Goal: Answer question/provide support: Share knowledge or assist other users

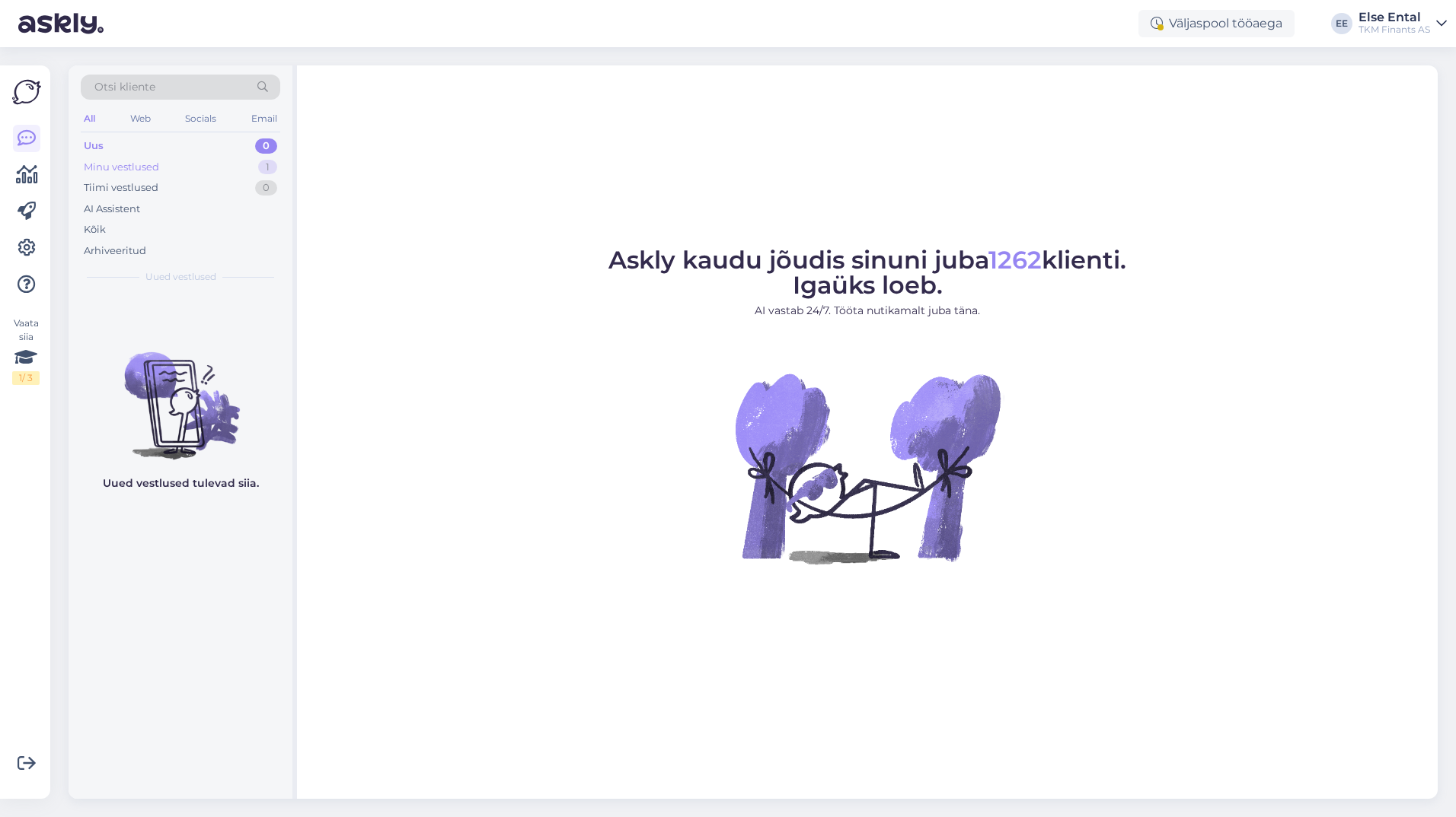
click at [140, 166] on div "Minu vestlused" at bounding box center [121, 167] width 75 height 15
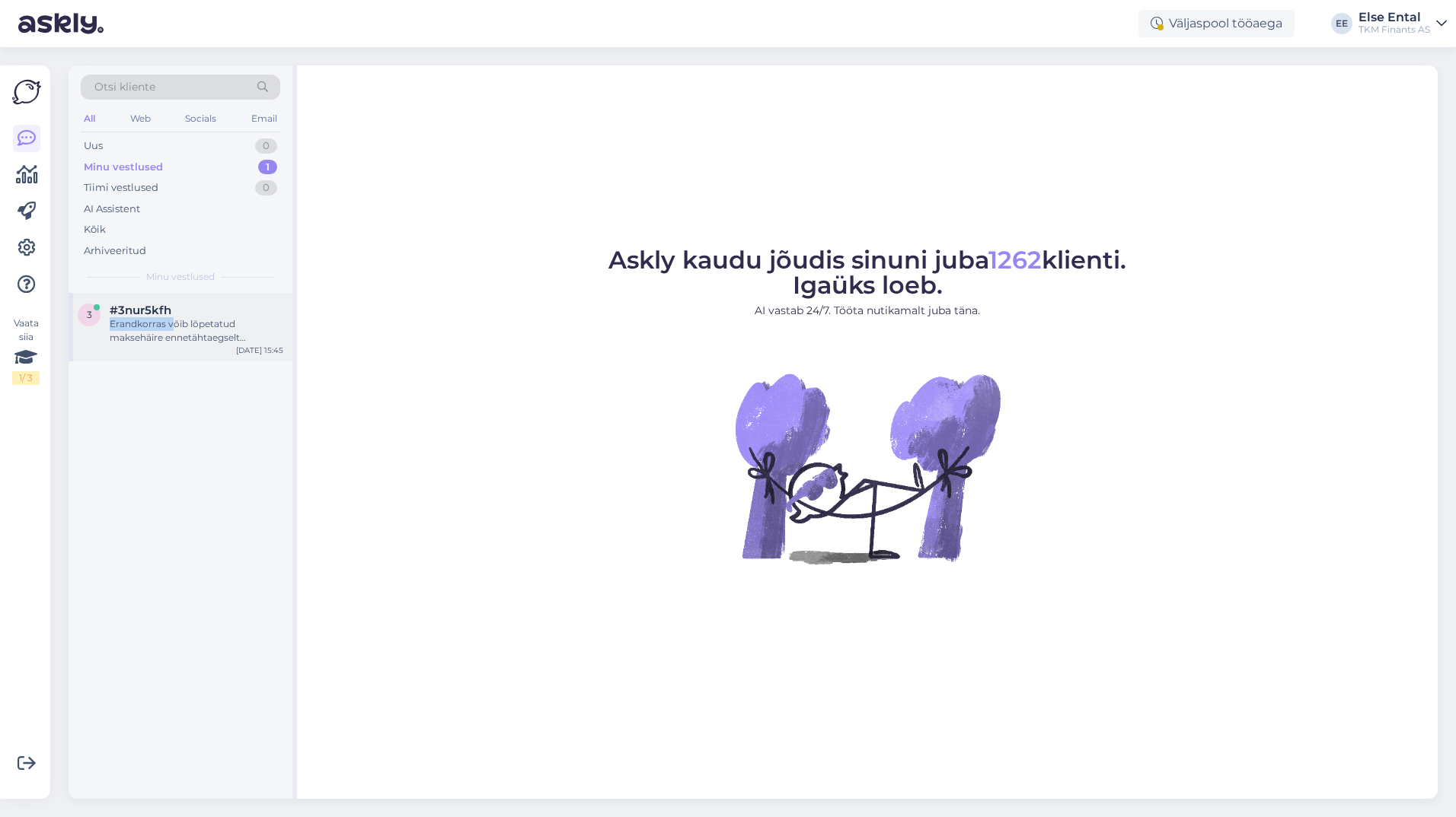
click at [170, 318] on div "#3nur5kfh Erandkorras võib lõpetatud maksehäire ennetähtaegselt kustutada, kui …" at bounding box center [196, 323] width 174 height 41
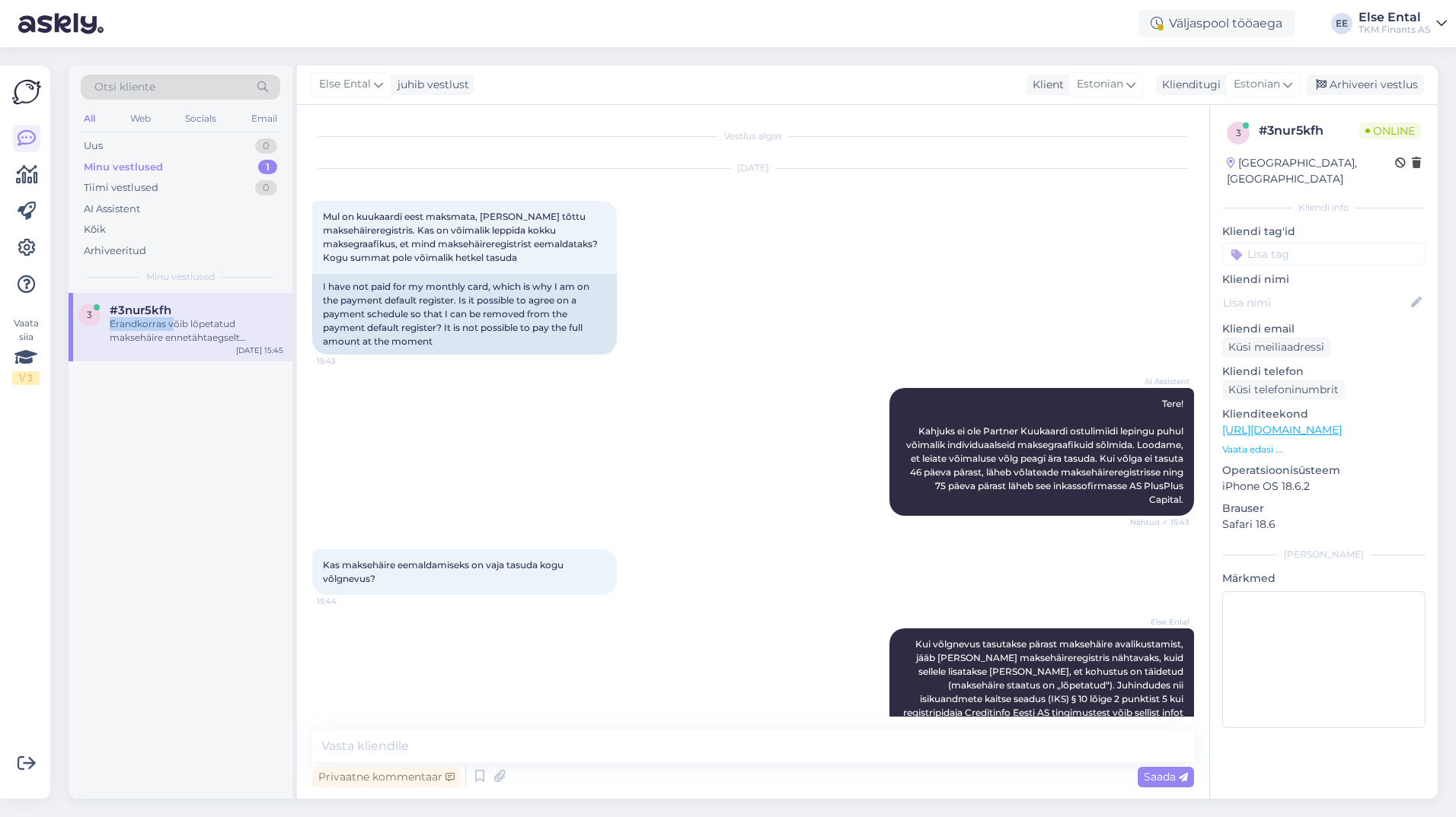
scroll to position [272, 0]
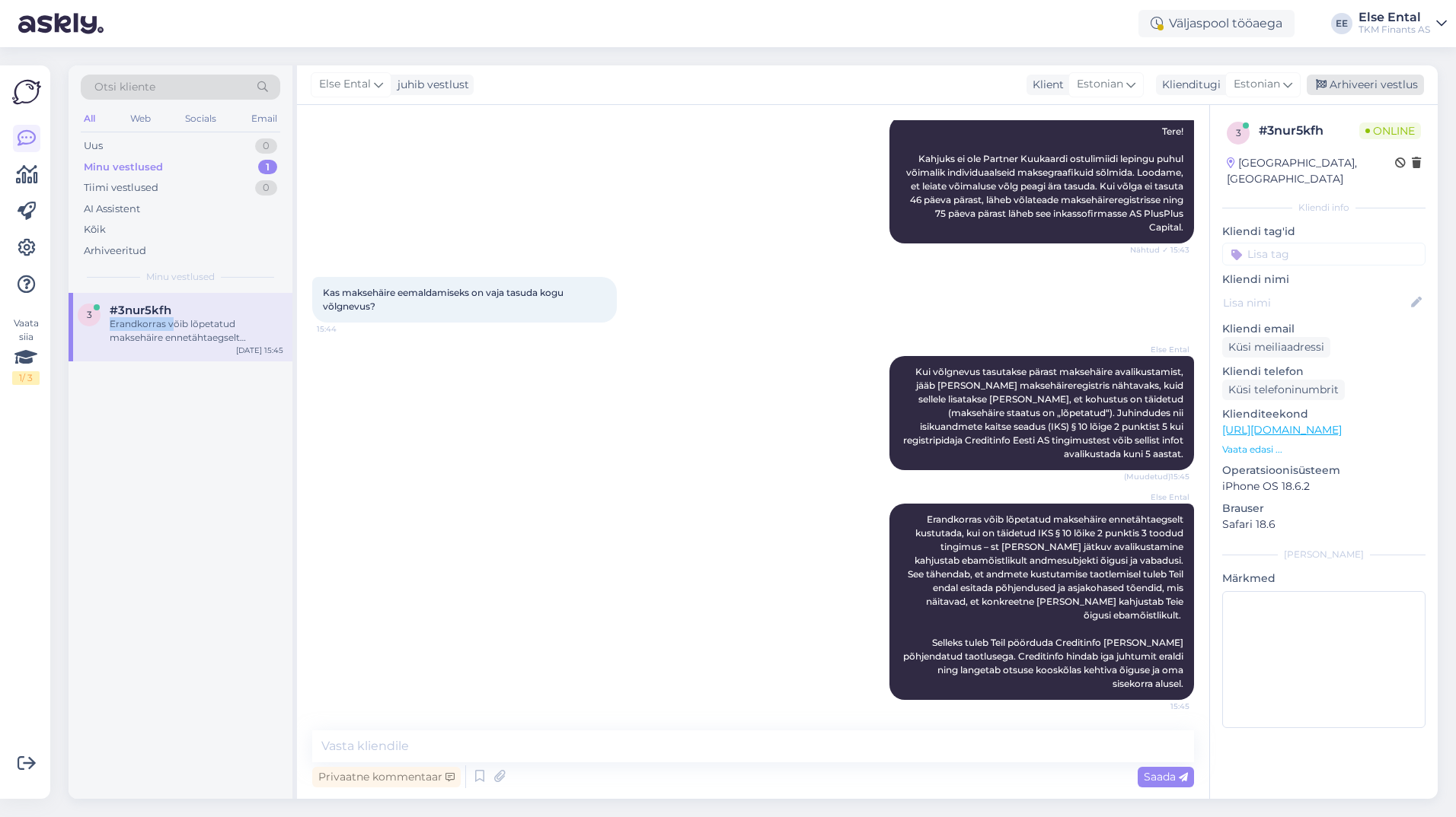
click at [701, 80] on div "Arhiveeri vestlus" at bounding box center [1365, 85] width 117 height 21
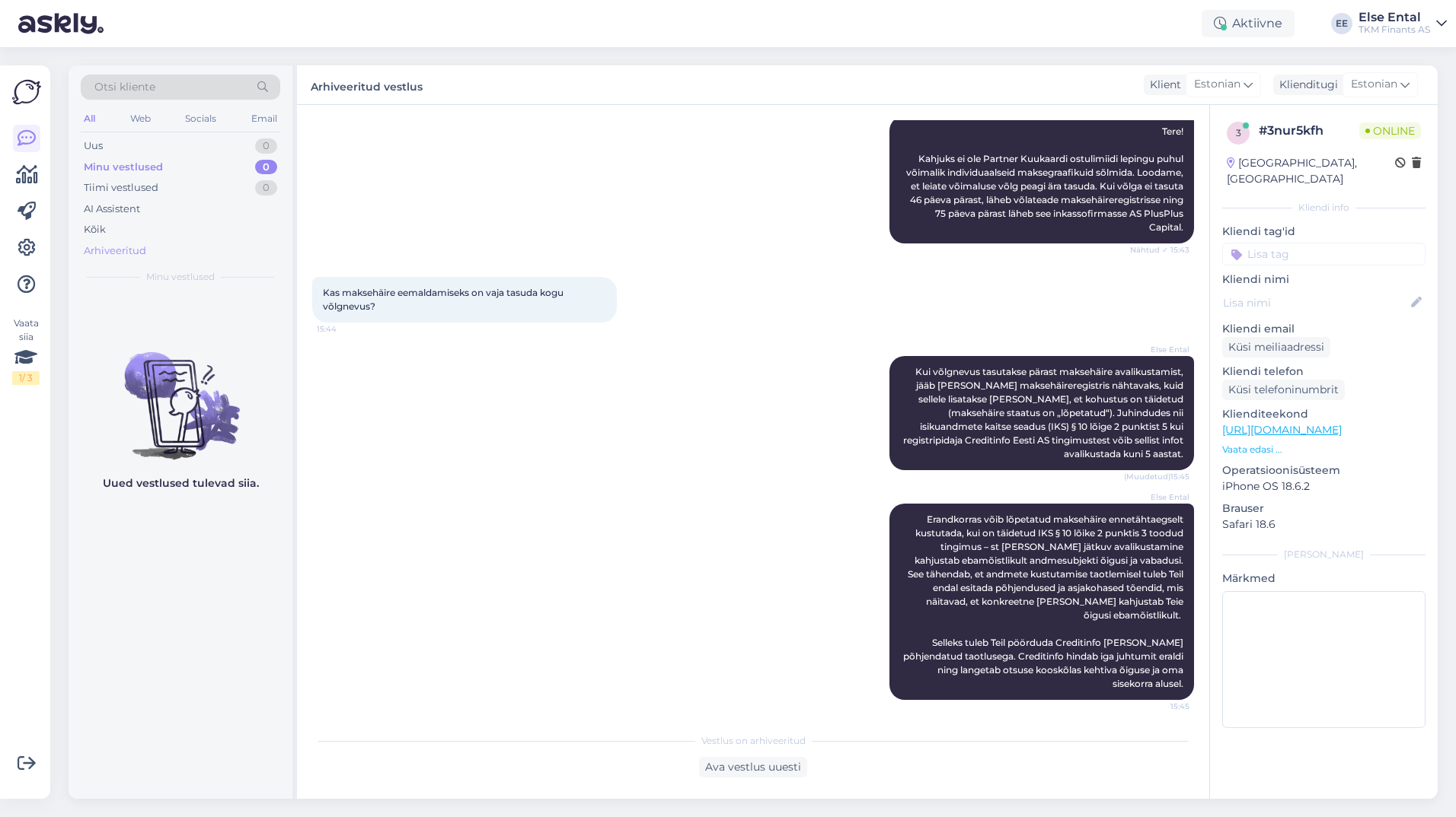
click at [98, 247] on div "Arhiveeritud" at bounding box center [115, 250] width 63 height 15
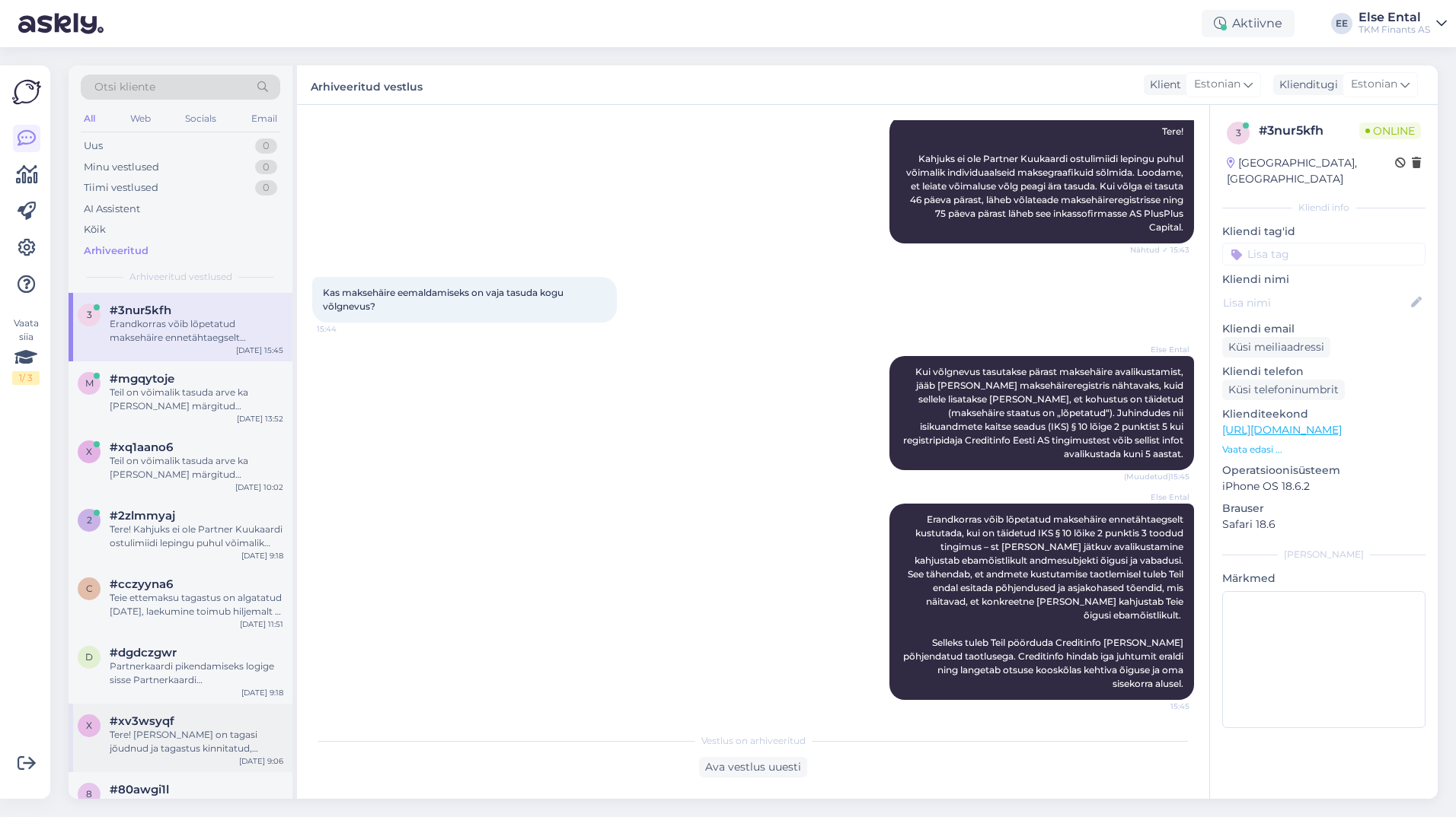
click at [165, 725] on span "#xv3wsyqf" at bounding box center [142, 722] width 65 height 14
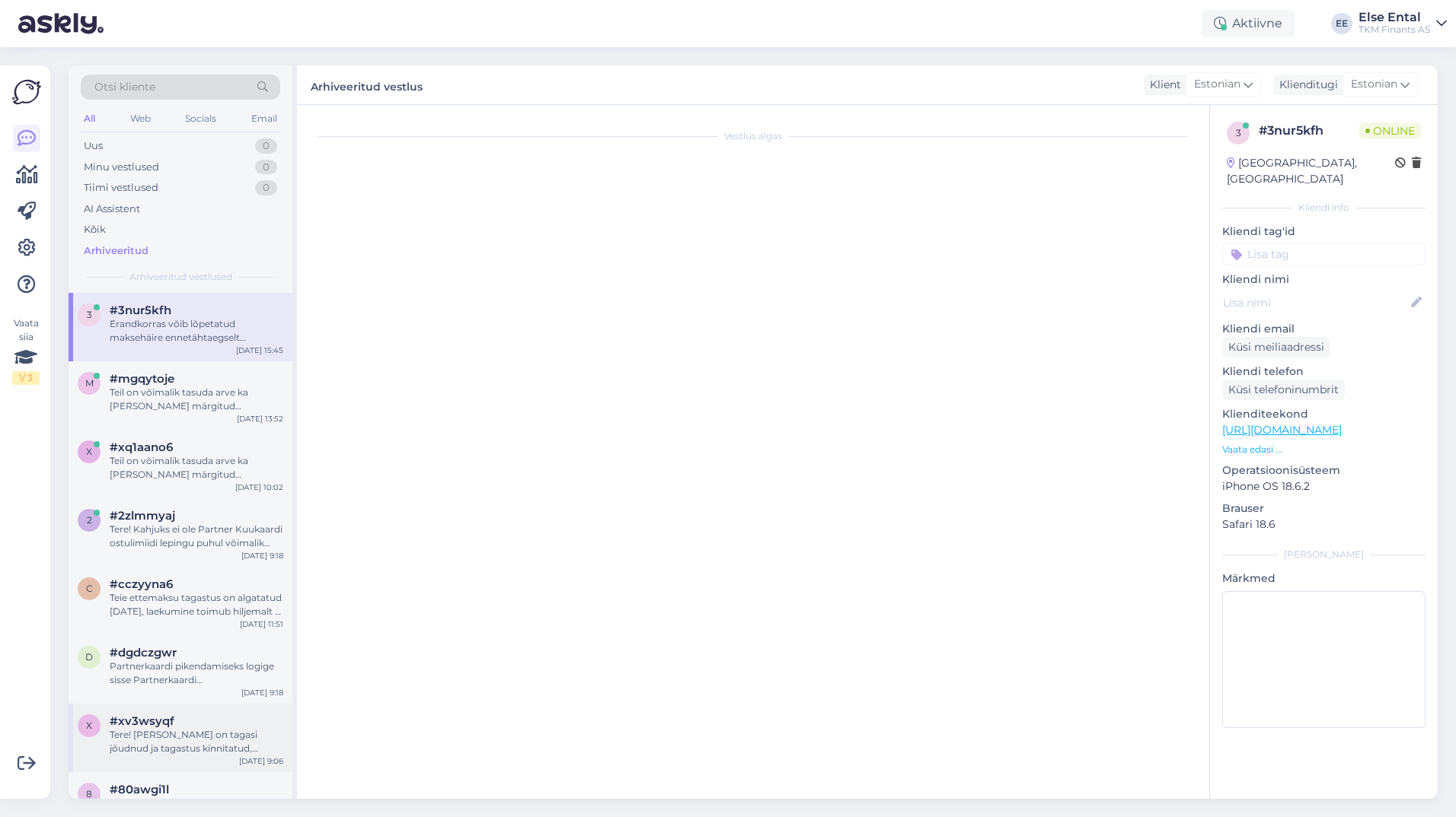
scroll to position [0, 0]
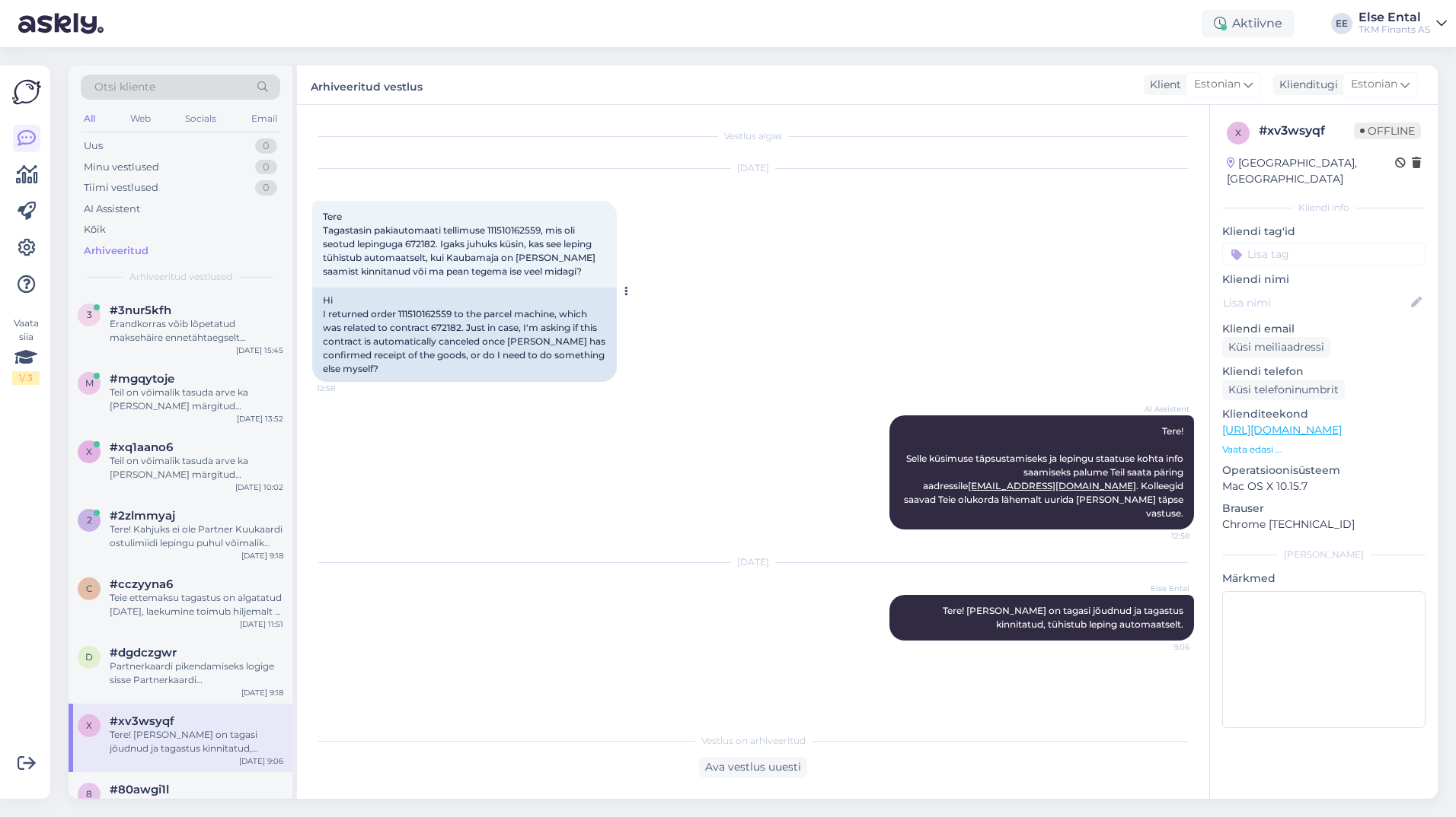
click at [503, 229] on span "Tere Tagastasin pakiautomaati tellimuse 111510162559, mis oli seotud lepinguga …" at bounding box center [460, 244] width 275 height 66
click at [504, 229] on span "Tere Tagastasin pakiautomaati tellimuse 111510162559, mis oli seotud lepinguga …" at bounding box center [460, 244] width 275 height 66
click at [131, 146] on div "Uus 1" at bounding box center [181, 146] width 200 height 21
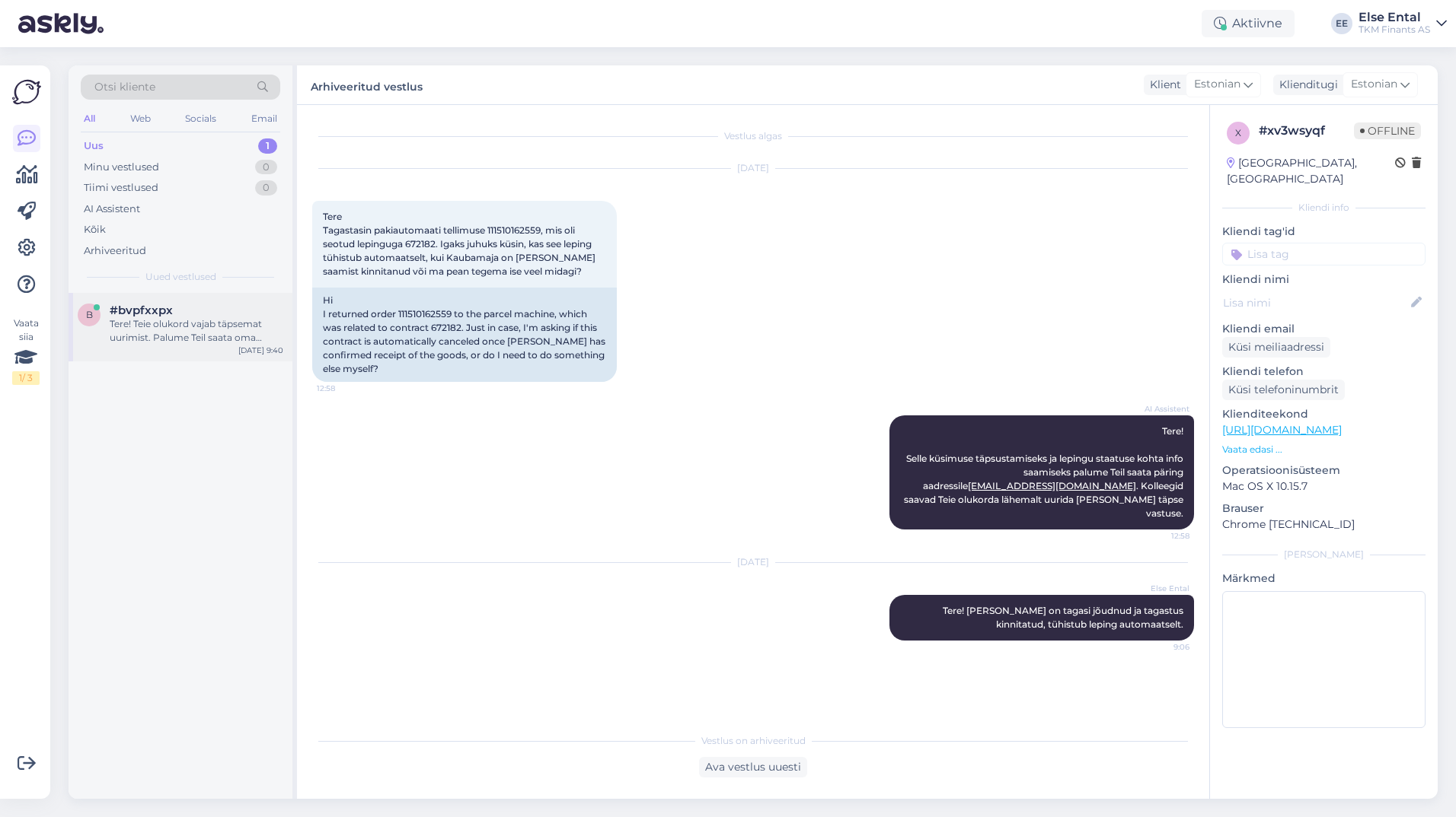
click at [138, 315] on span "#bvpfxxpx" at bounding box center [141, 310] width 63 height 14
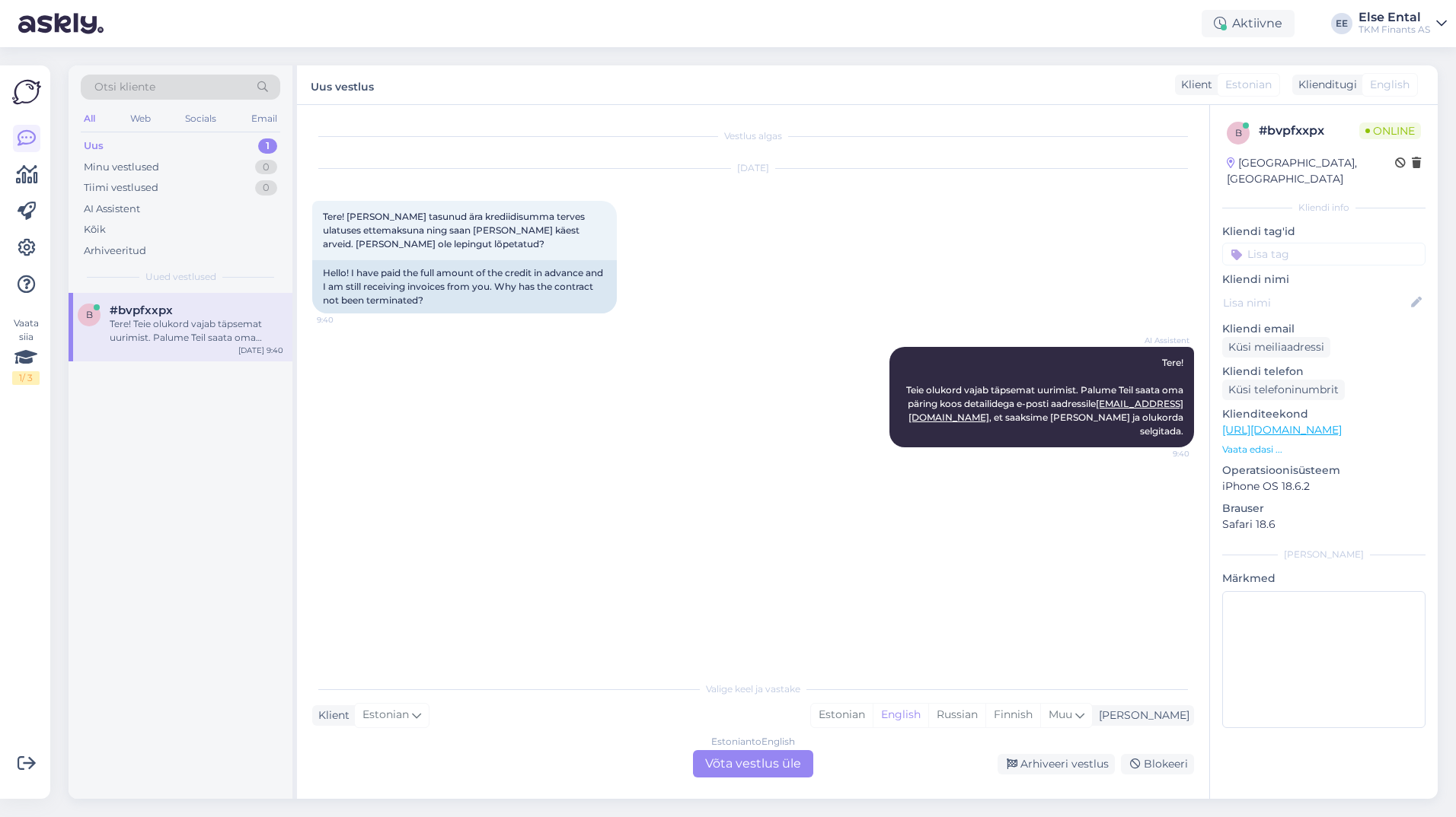
click at [701, 767] on div "Estonian to English Võta vestlus üle" at bounding box center [753, 764] width 120 height 27
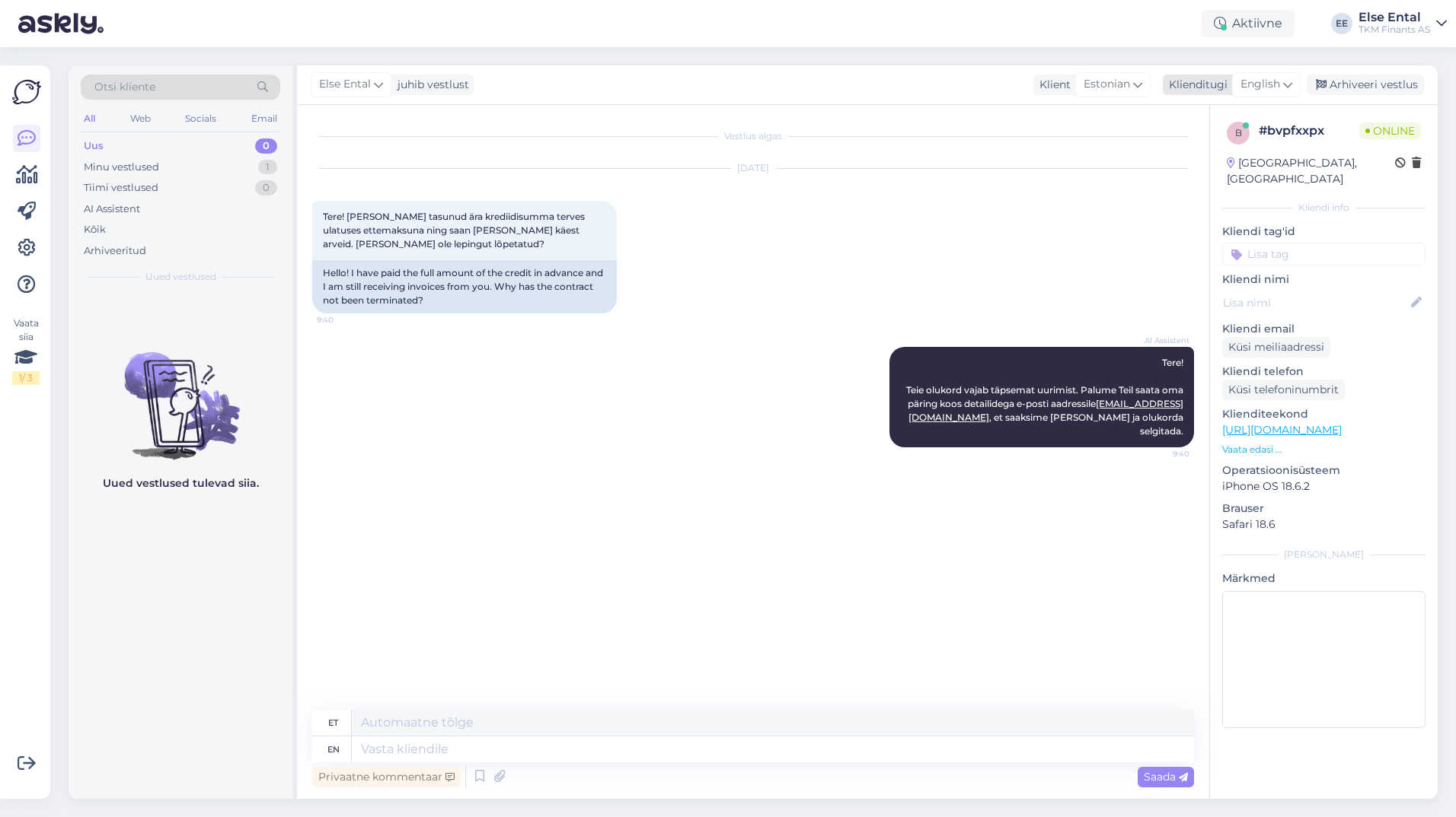
click at [701, 82] on div "English" at bounding box center [1266, 85] width 69 height 24
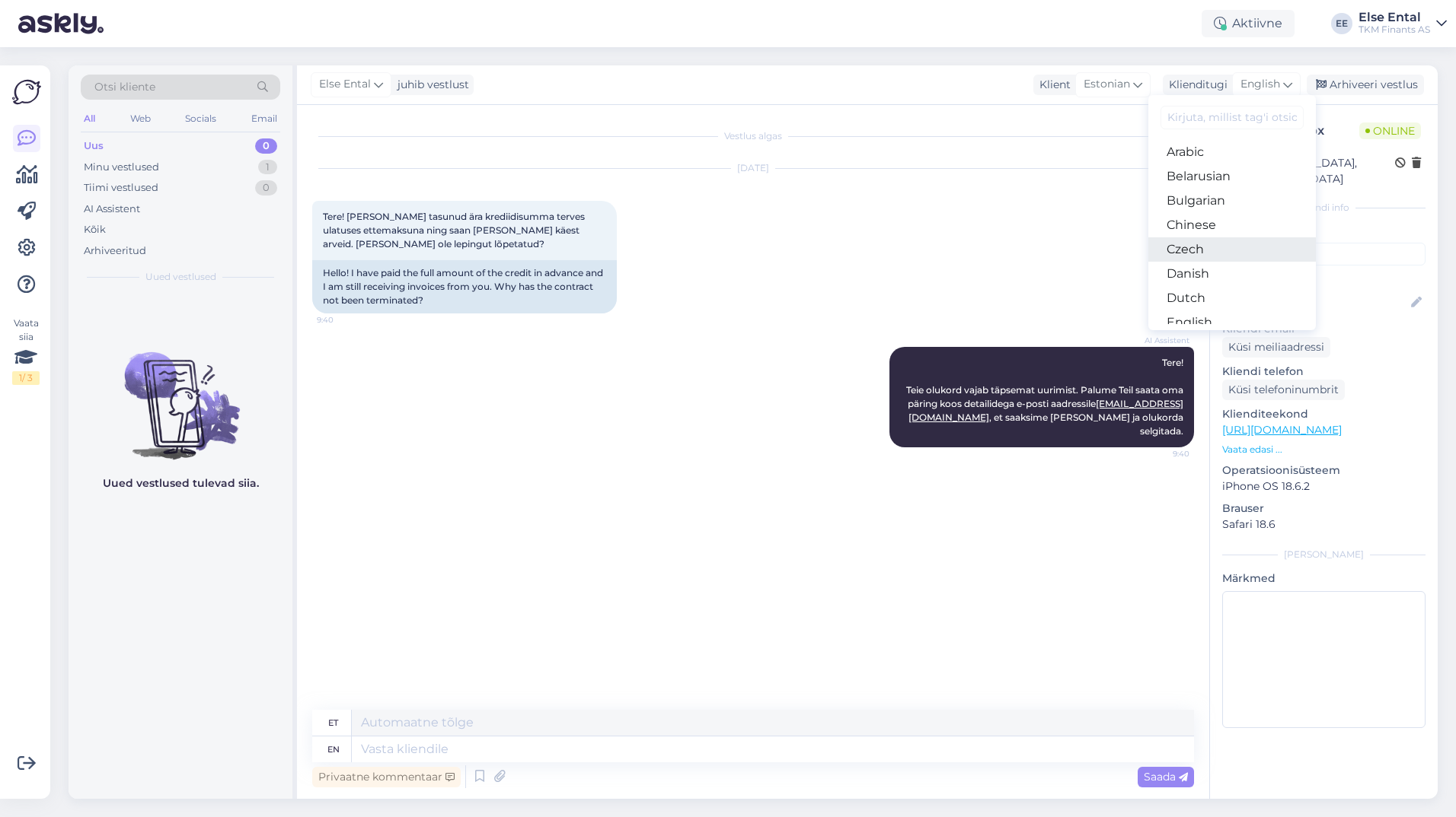
scroll to position [76, 0]
click at [701, 275] on link "Estonian" at bounding box center [1232, 271] width 167 height 24
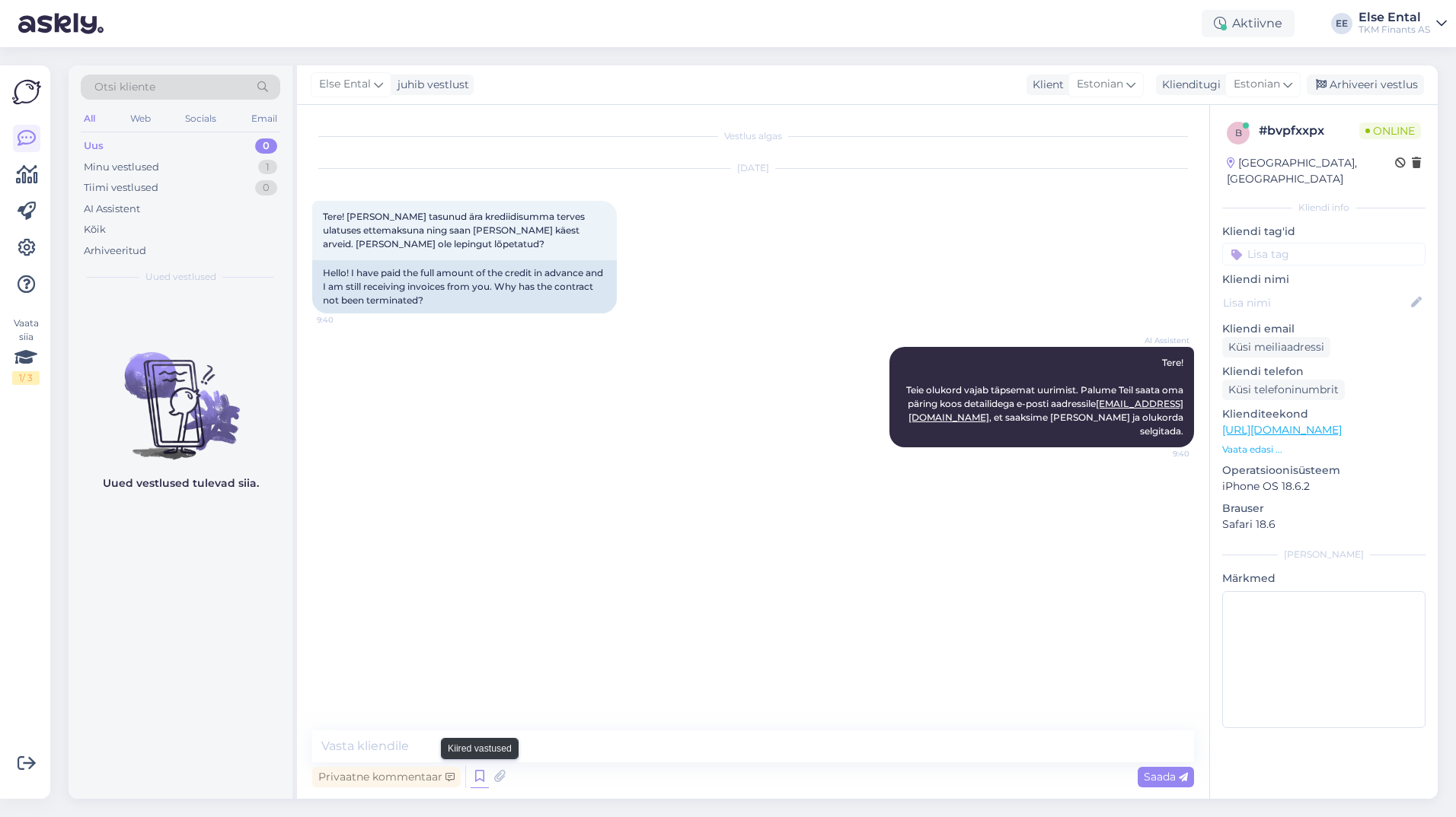
click at [475, 767] on icon at bounding box center [479, 777] width 18 height 23
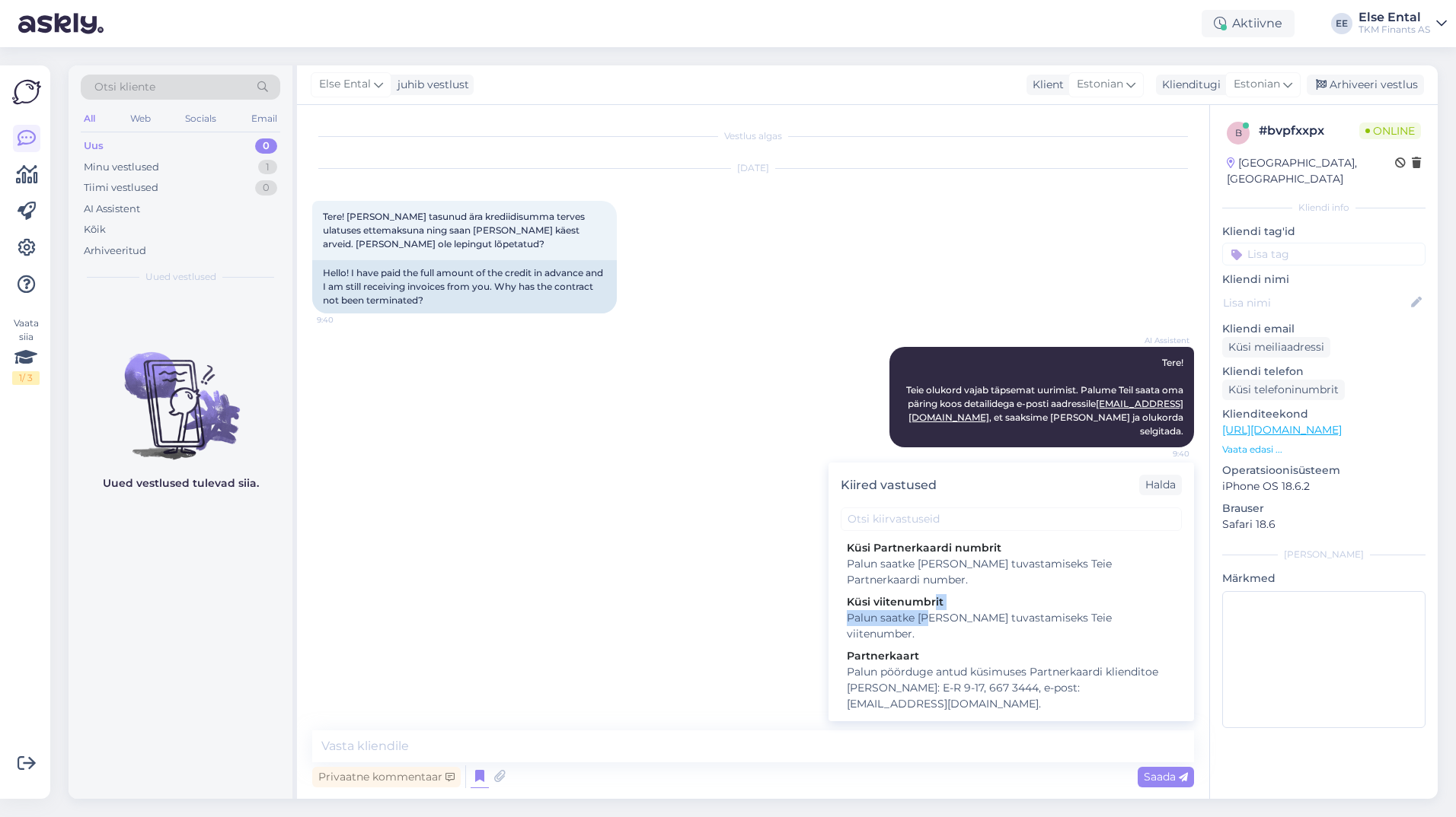
drag, startPoint x: 933, startPoint y: 611, endPoint x: 938, endPoint y: 601, distance: 11.2
click at [701, 609] on div "Küsi viitenumbrit Palun saatke [PERSON_NAME] tuvastamiseks Teie viitenumber." at bounding box center [1011, 618] width 341 height 54
type textarea "Palun saatke [PERSON_NAME] tuvastamiseks Teie viitenumber."
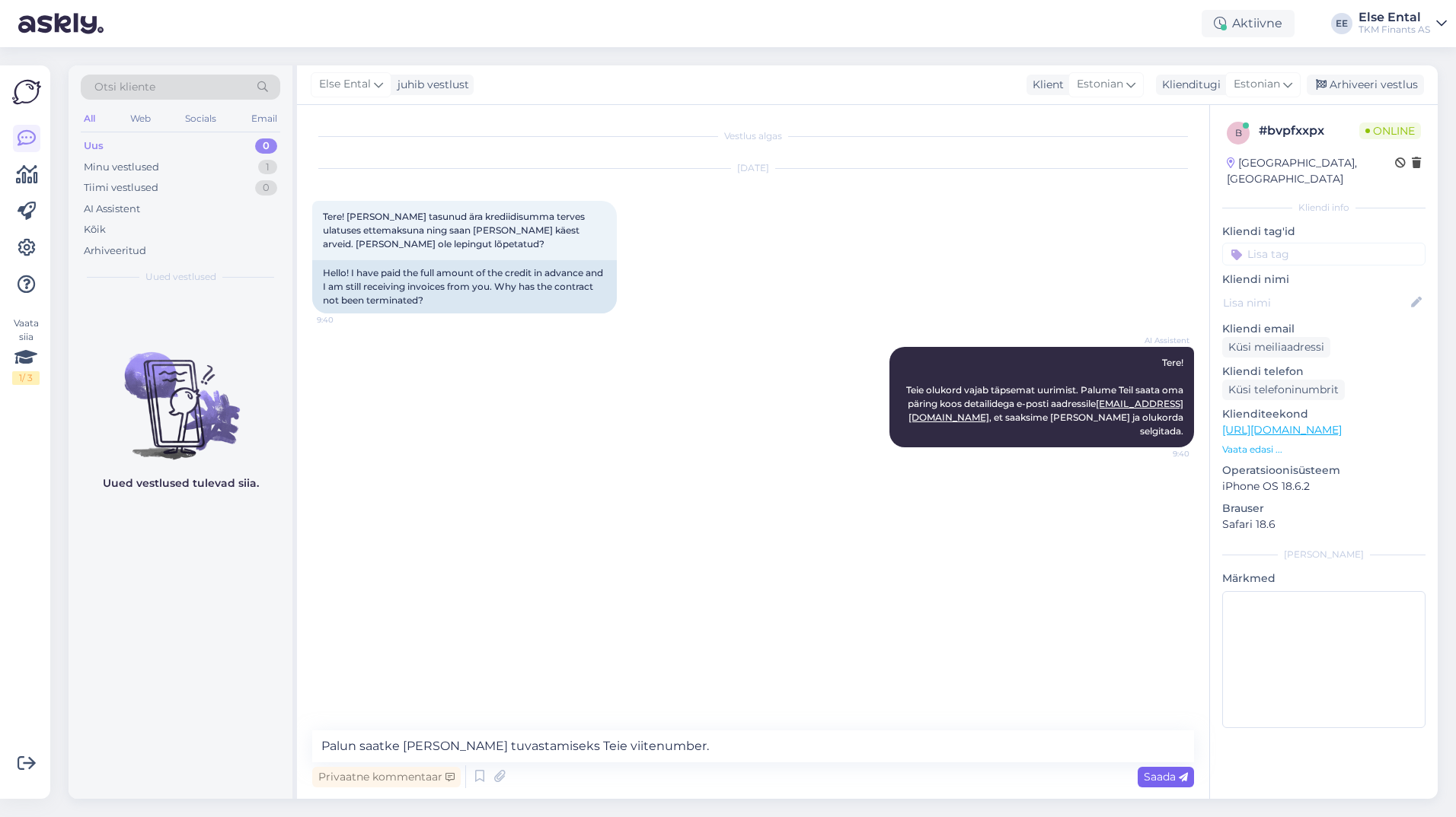
click at [701, 767] on span "Saada" at bounding box center [1165, 777] width 44 height 14
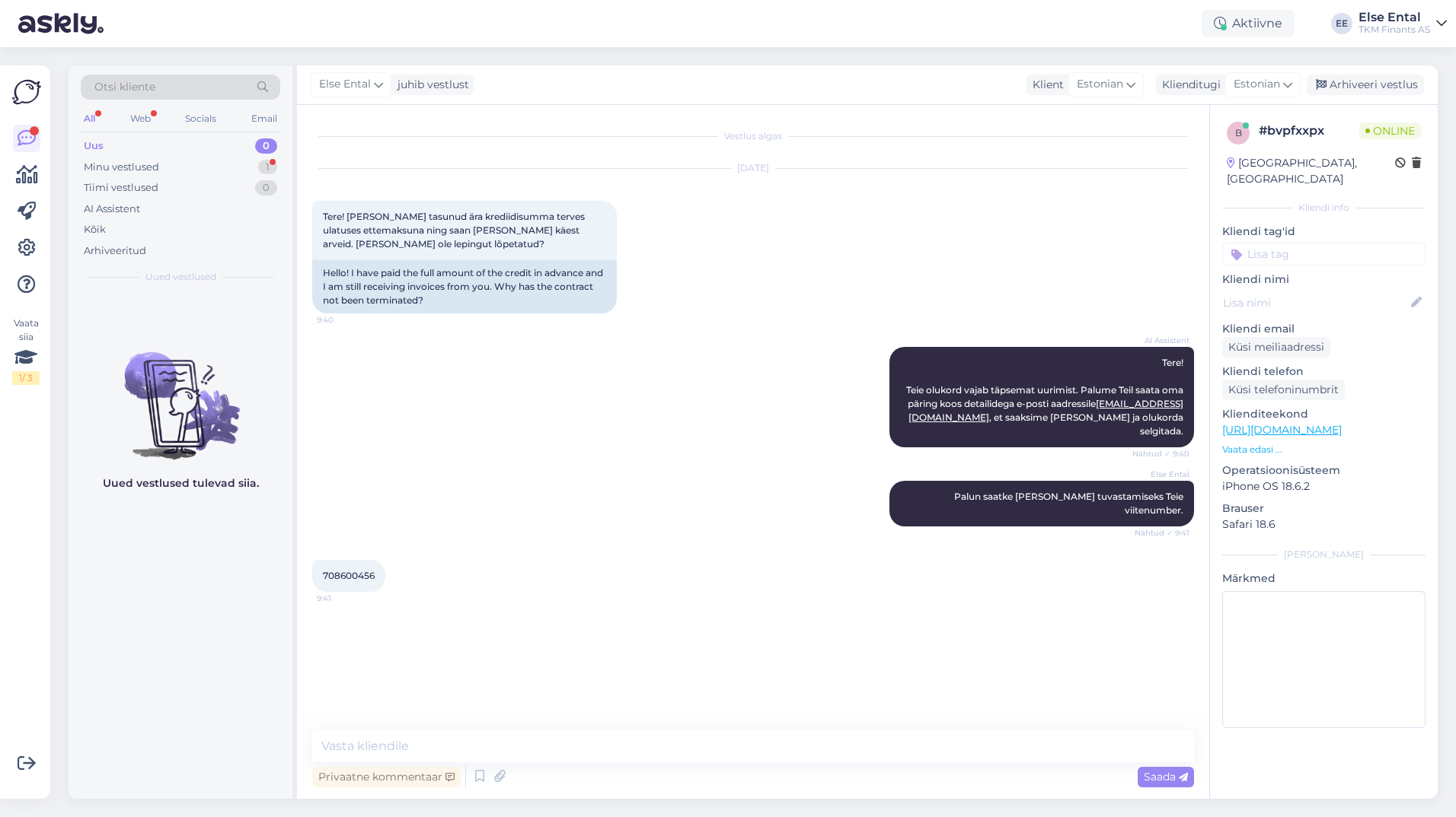
click at [351, 570] on span "708600456" at bounding box center [348, 575] width 51 height 11
copy div "708600456 9:41"
click at [505, 753] on textarea at bounding box center [753, 746] width 882 height 32
click at [701, 740] on textarea "Näeme, et Teil on hetkeseisuga kehtiv osamakseleping" at bounding box center [753, 746] width 882 height 32
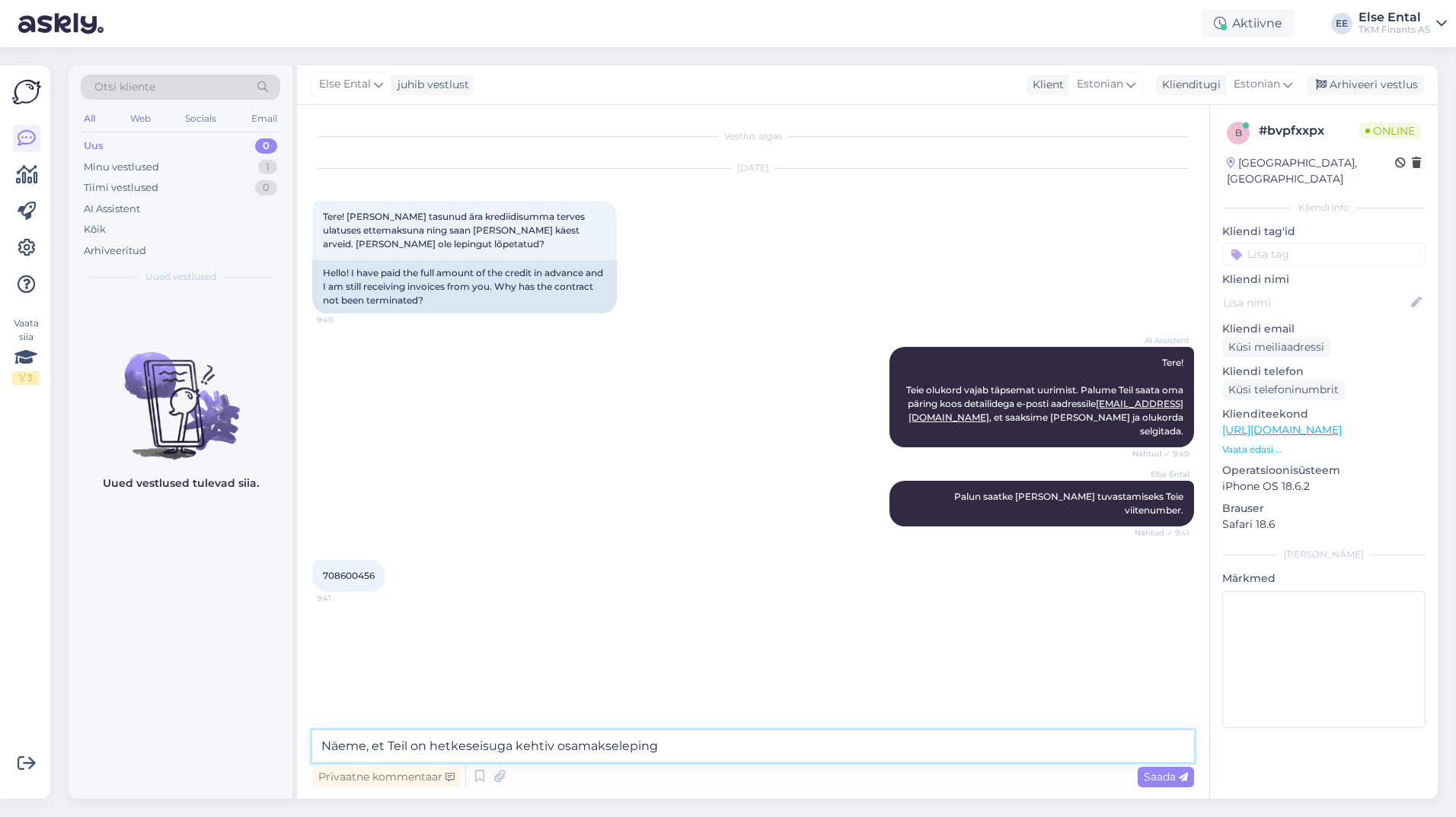
paste textarea "656778-1"
paste textarea "237.49"
click at [701, 751] on textarea "Näeme, et Teil on hetkeseisuga kehtiv osamakseleping 656778-1, mille jääk on 23…" at bounding box center [753, 746] width 882 height 32
click at [701, 746] on textarea "Näeme, et Teil on hetkeseisuga kehtiv osamakseleping 656778-1, mille jääk on 23…" at bounding box center [753, 746] width 882 height 32
click at [701, 747] on textarea "Näeme, et Teil on hetkeseisuga kehtiv osamakseleping 656778-1, mille jääk on 23…" at bounding box center [753, 746] width 882 height 32
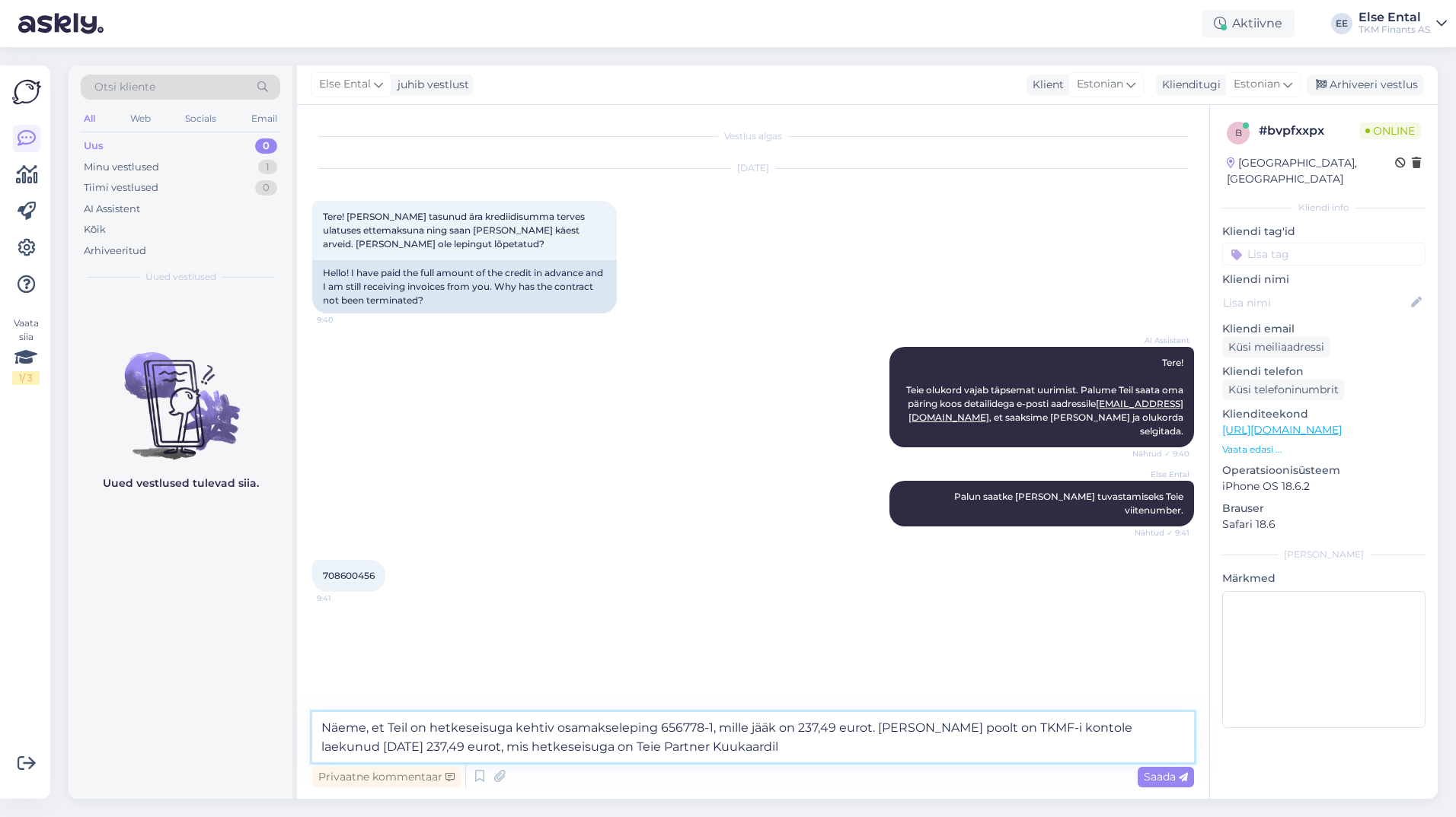
click at [698, 754] on textarea "Näeme, et Teil on hetkeseisuga kehtiv osamakseleping 656778-1, mille jääk on 23…" at bounding box center [753, 738] width 882 height 51
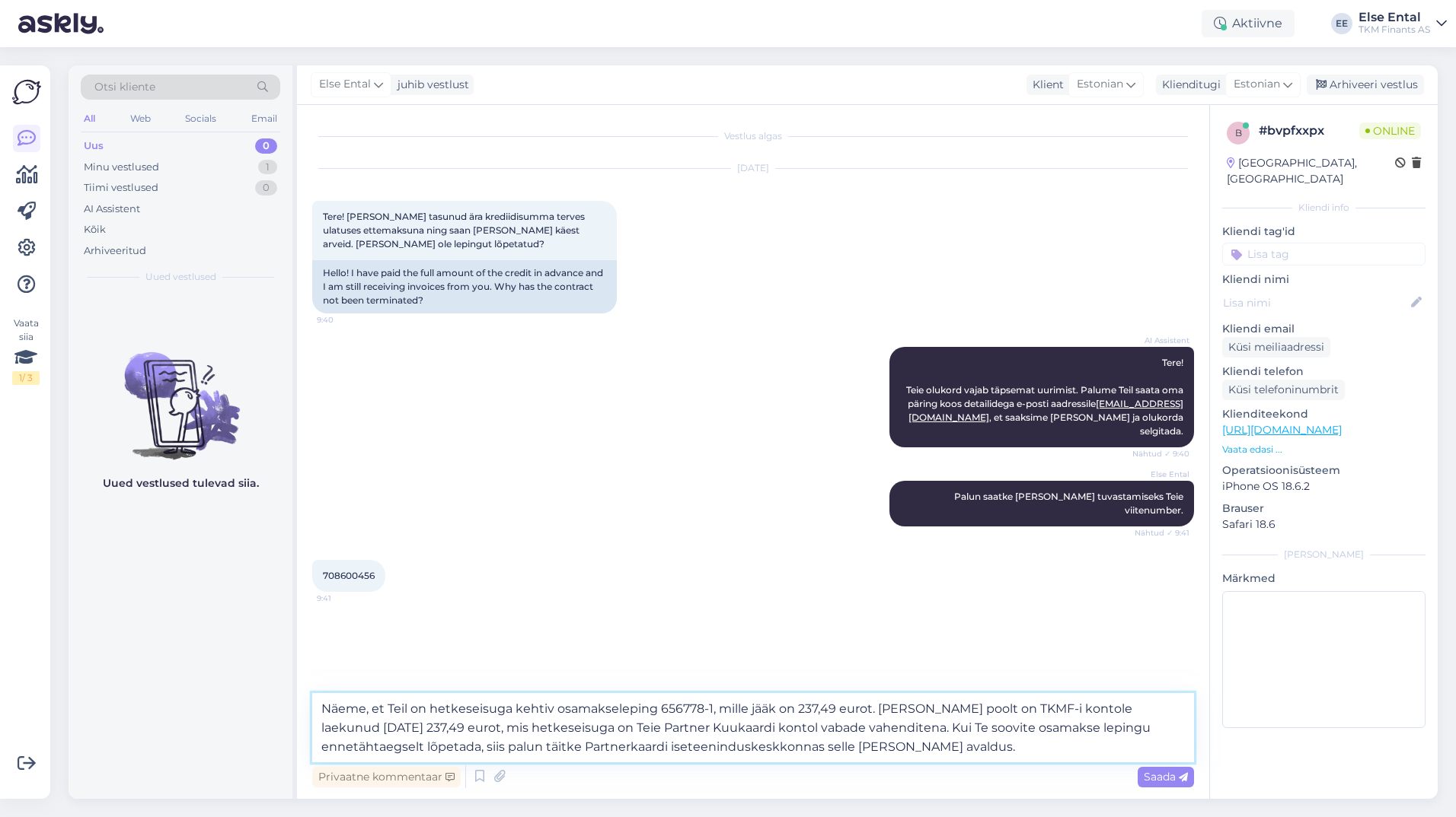
click at [701, 748] on textarea "Näeme, et Teil on hetkeseisuga kehtiv osamakseleping 656778-1, mille jääk on 23…" at bounding box center [753, 727] width 882 height 69
click at [701, 746] on textarea "Näeme, et Teil on hetkeseisuga kehtiv osamakseleping 656778-1, mille jääk on 23…" at bounding box center [753, 727] width 882 height 69
drag, startPoint x: 940, startPoint y: 746, endPoint x: 926, endPoint y: 746, distance: 14.0
click at [701, 746] on textarea "Näeme, et Teil on hetkeseisuga kehtiv osamakseleping 656778-1, mille jääk on 23…" at bounding box center [753, 727] width 882 height 69
paste textarea ", täida Partnerkaardi iseteeninduses [PERSON_NAME] lepingu ennetähtaegse tagast…"
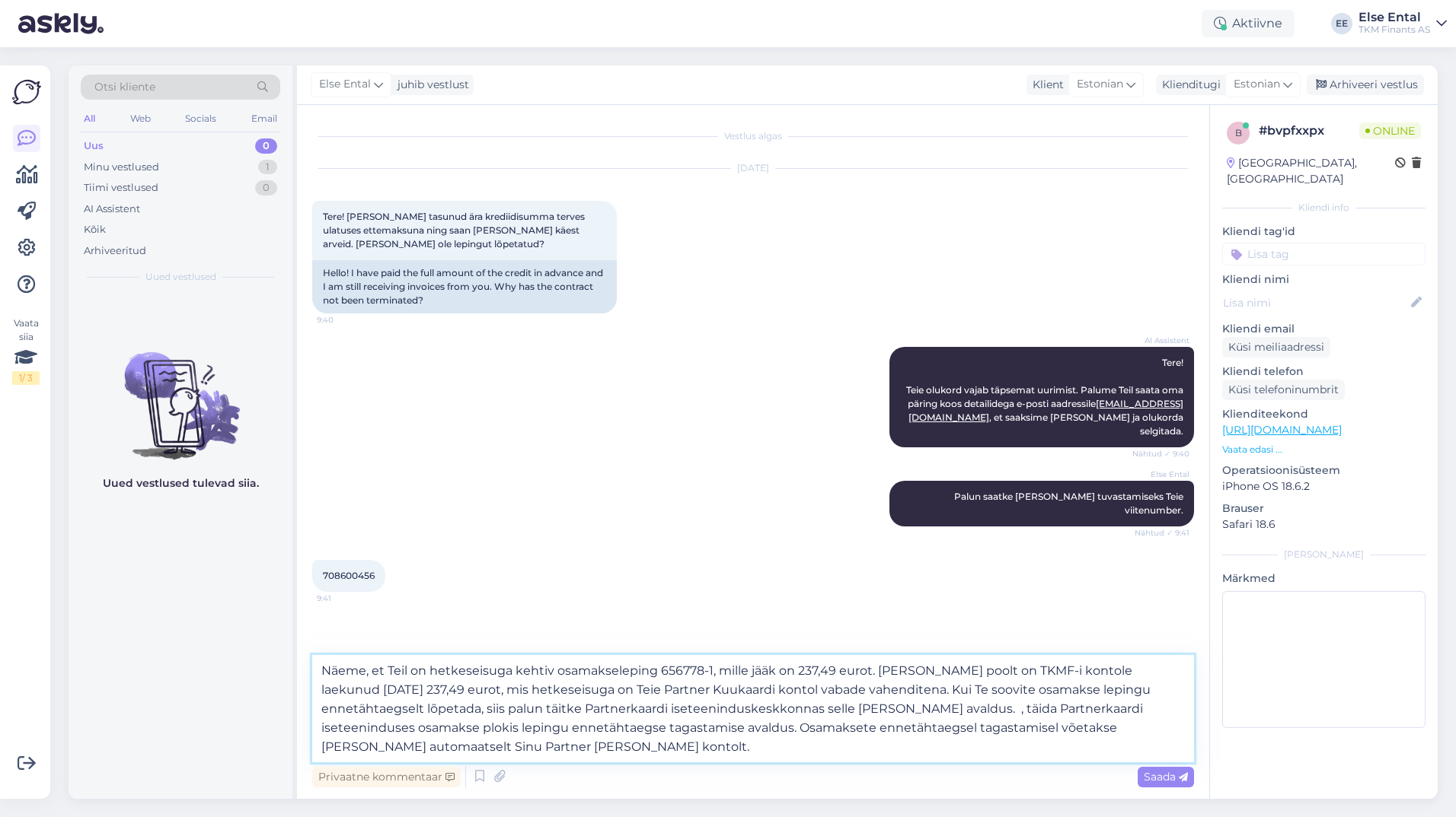
click at [701, 709] on textarea "Näeme, et Teil on hetkeseisuga kehtiv osamakseleping 656778-1, mille jääk on 23…" at bounding box center [753, 709] width 882 height 107
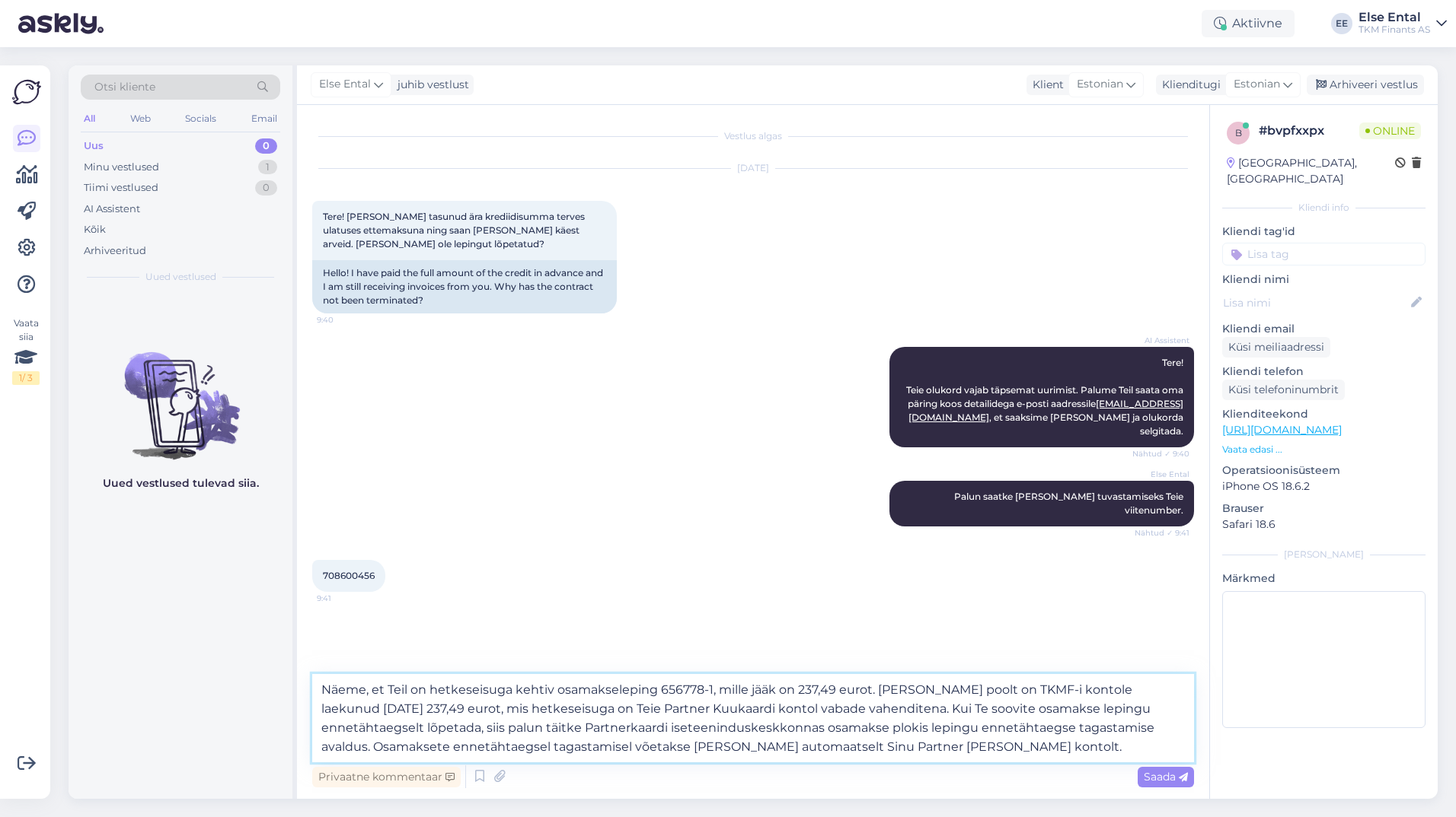
click at [701, 750] on textarea "Näeme, et Teil on hetkeseisuga kehtiv osamakseleping 656778-1, mille jääk on 23…" at bounding box center [753, 718] width 882 height 88
click at [701, 746] on textarea "Näeme, et Teil on hetkeseisuga kehtiv osamakseleping 656778-1, mille jääk on 23…" at bounding box center [753, 718] width 882 height 88
type textarea "Näeme, et Teil on hetkeseisuga kehtiv osamakseleping 656778-1, mille jääk on 23…"
click at [701, 747] on textarea "Näeme, et Teil on hetkeseisuga kehtiv osamakseleping 656778-1, mille jääk on 23…" at bounding box center [753, 718] width 882 height 88
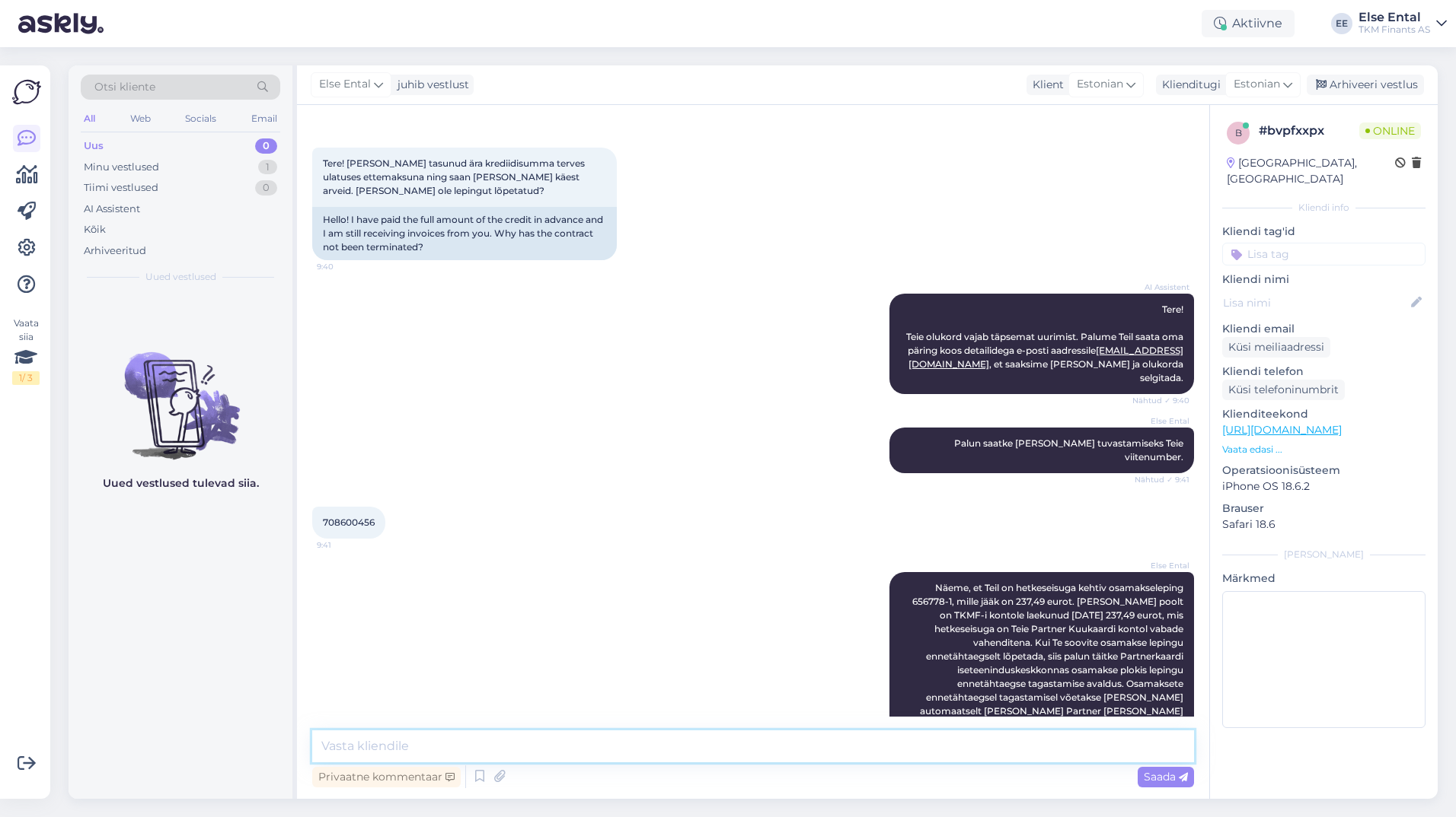
scroll to position [119, 0]
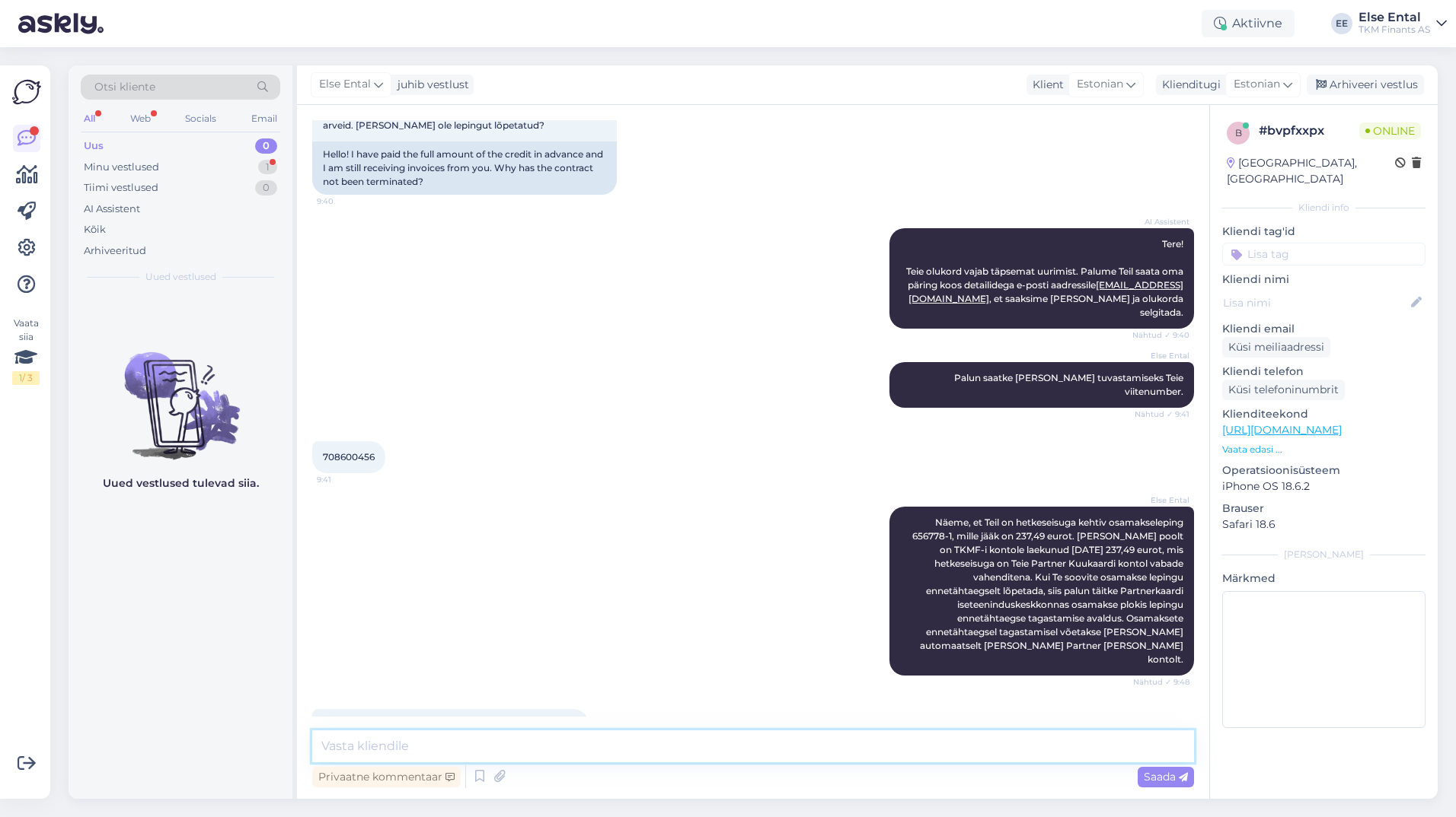
click at [701, 733] on textarea at bounding box center [753, 746] width 882 height 32
click at [420, 755] on textarea at bounding box center [753, 746] width 882 height 32
type textarea "Palun proovige uuesti."
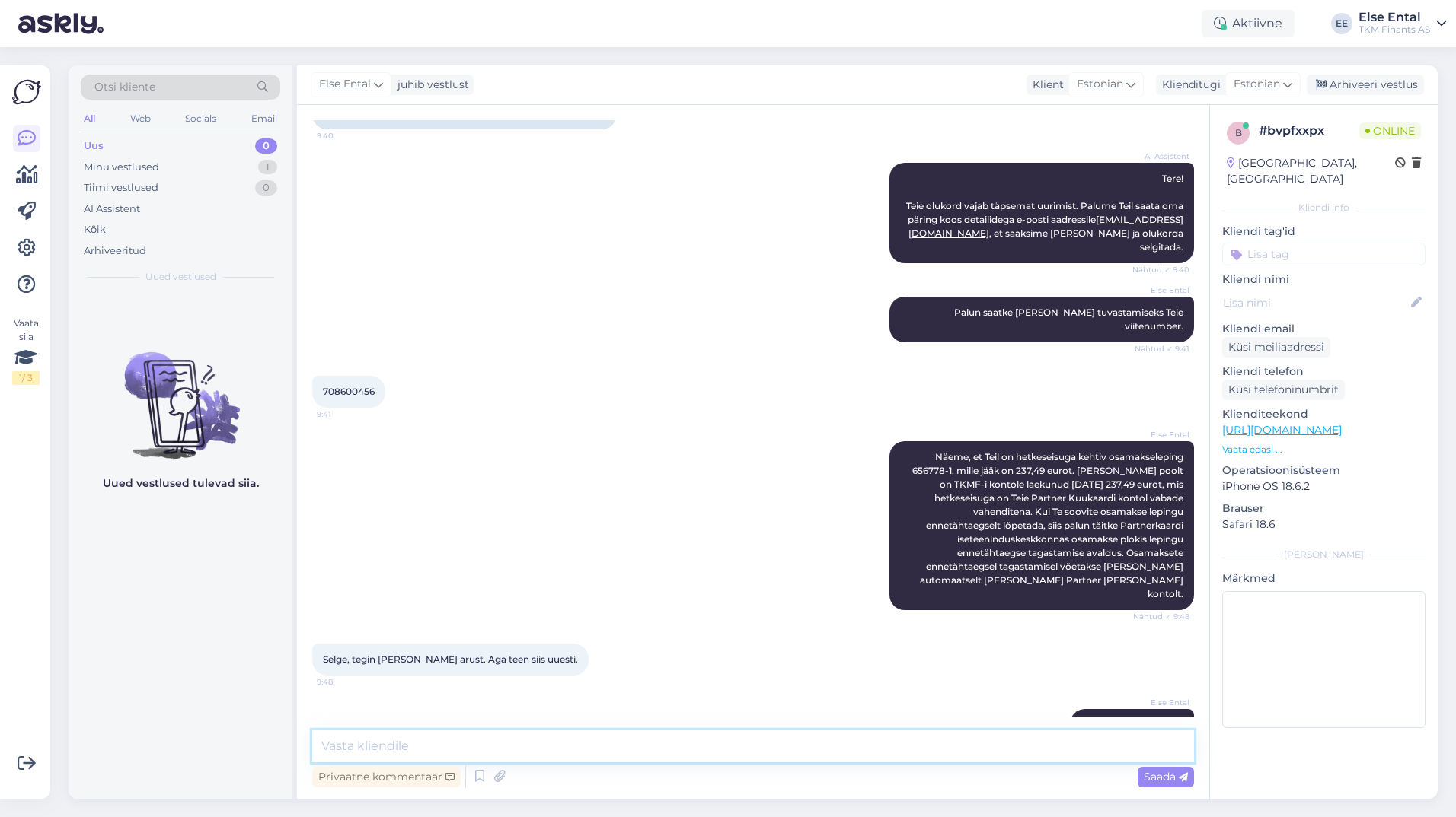
click at [484, 735] on textarea at bounding box center [753, 746] width 882 height 32
drag, startPoint x: 560, startPoint y: 748, endPoint x: 562, endPoint y: 739, distance: 9.2
click at [561, 744] on textarea "Kinnitame, et avalduse esitamine" at bounding box center [753, 746] width 882 height 32
drag, startPoint x: 953, startPoint y: 452, endPoint x: 910, endPoint y: 456, distance: 43.2
click at [701, 456] on span "Näeme, et Teil on hetkeseisuga kehtiv osamakseleping 656778-1, mille jääk on 23…" at bounding box center [1049, 526] width 273 height 148
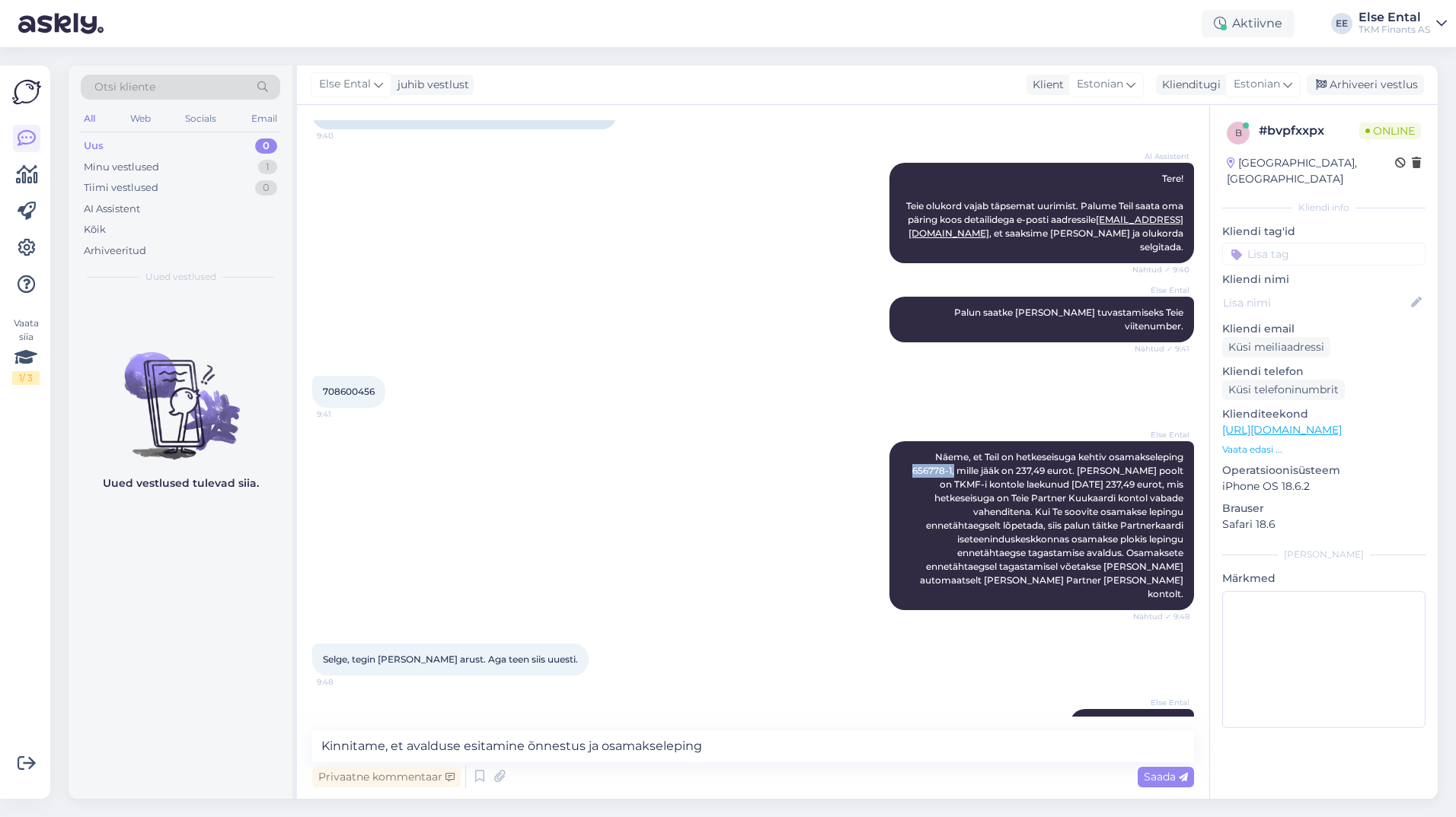
copy span "656778-1,"
click at [701, 752] on textarea "Kinnitame, et avalduse esitamine õnnestus ja osamakseleping" at bounding box center [753, 746] width 882 height 32
paste textarea "656778-1,"
click at [701, 750] on textarea "Kinnitame, et avalduse esitamine õnnestus ja osamakseleping 656778-1 on lõpetat…" at bounding box center [753, 746] width 882 height 32
type textarea "Kinnitame, et avalduse esitamine õnnestus ja osamakseleping 656778-1 on lõpetat…"
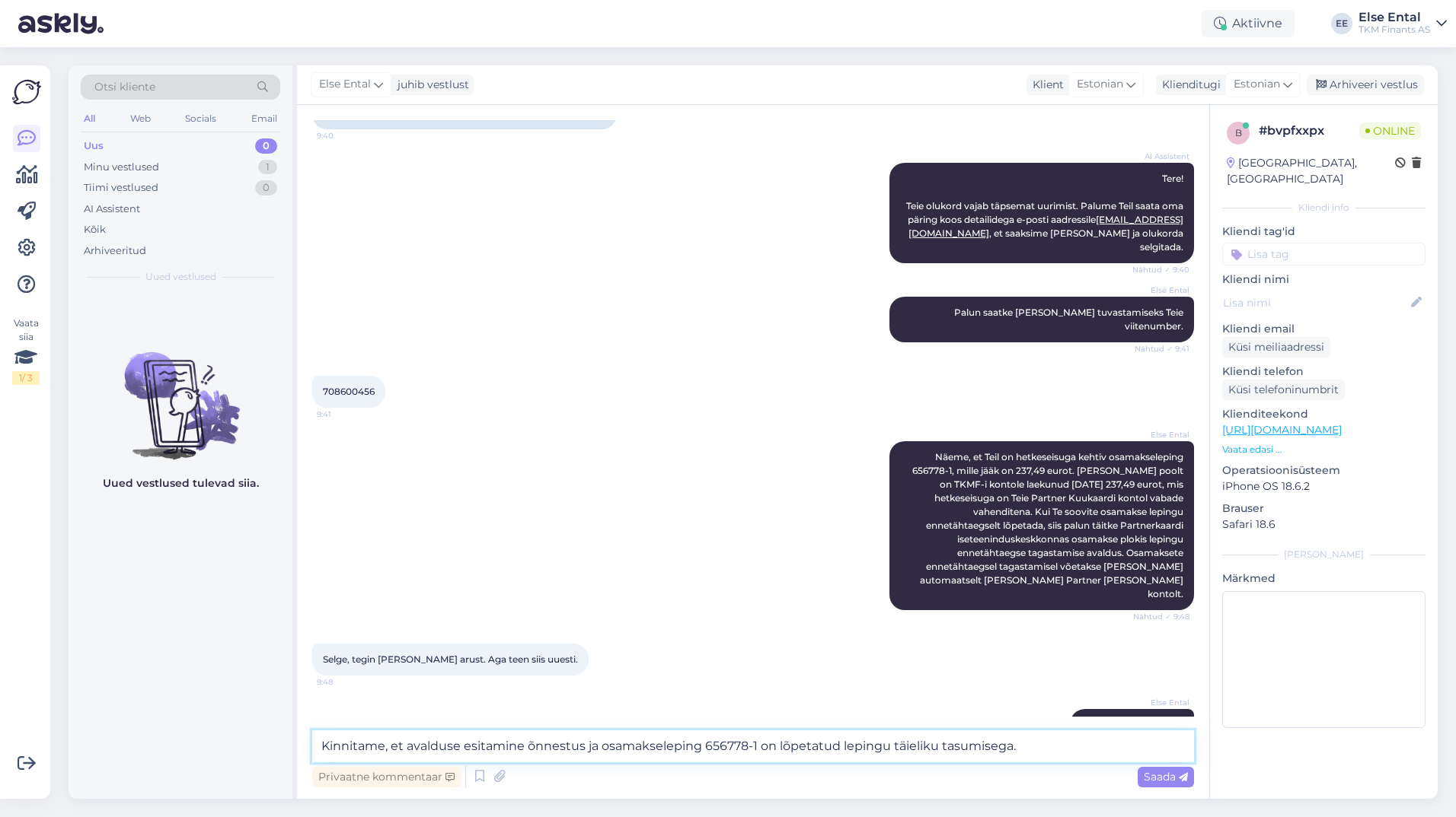
click at [701, 746] on textarea "Kinnitame, et avalduse esitamine õnnestus ja osamakseleping 656778-1 on lõpetat…" at bounding box center [753, 746] width 882 height 32
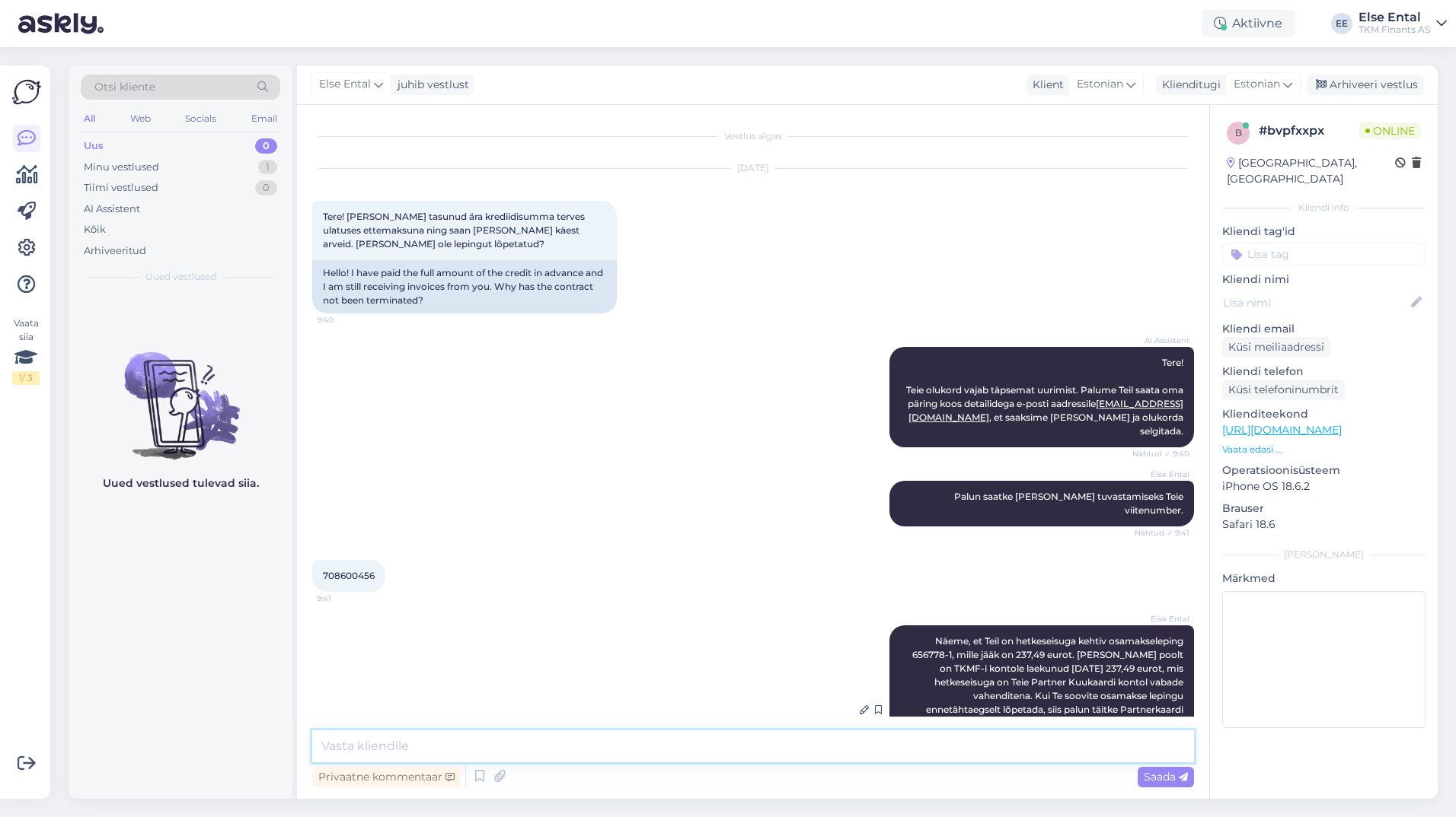
scroll to position [277, 0]
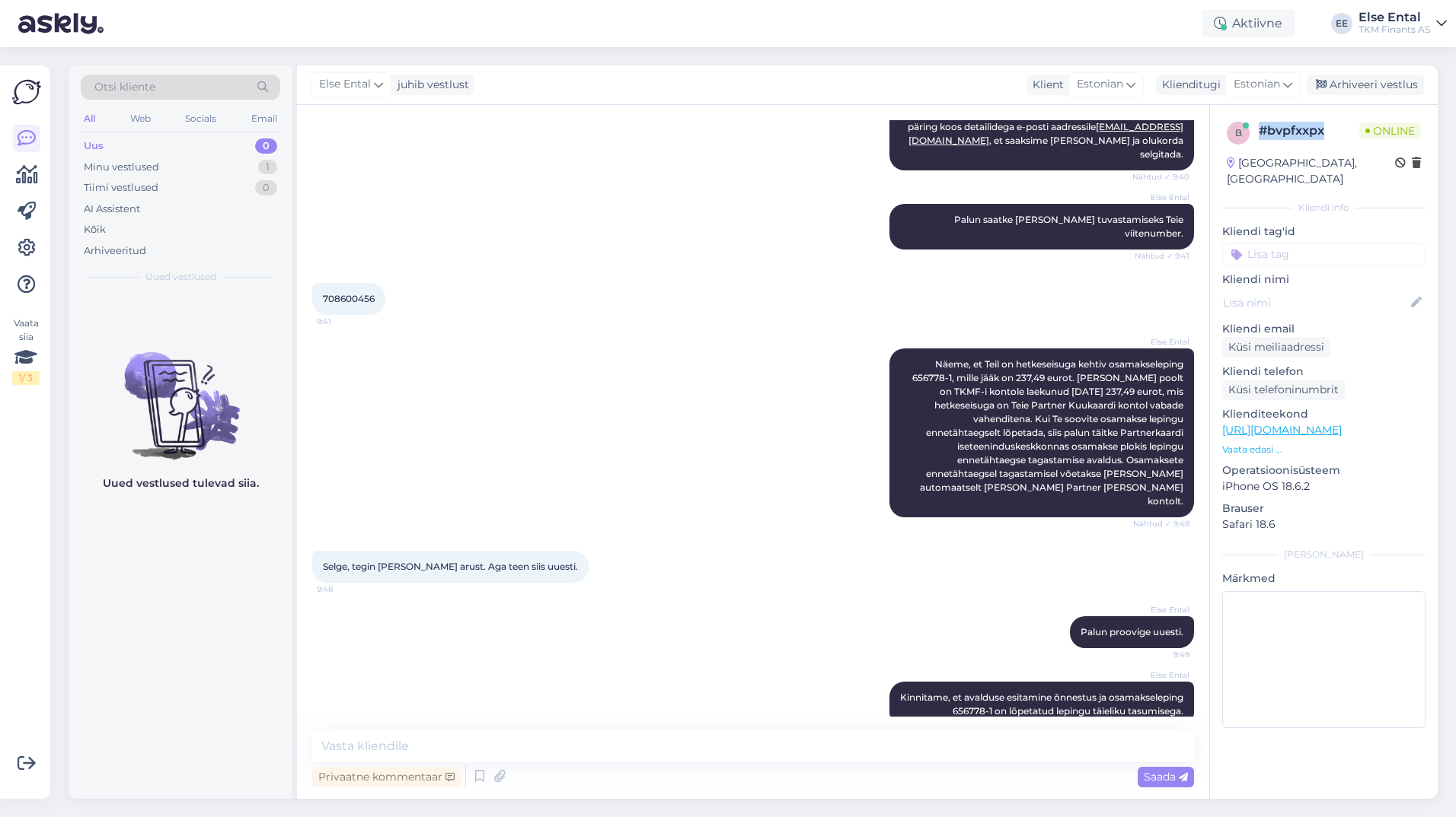
drag, startPoint x: 1328, startPoint y: 134, endPoint x: 1261, endPoint y: 131, distance: 67.1
click at [701, 131] on div "# bvpfxxpx" at bounding box center [1309, 131] width 100 height 18
copy div "# bvpfxxpx"
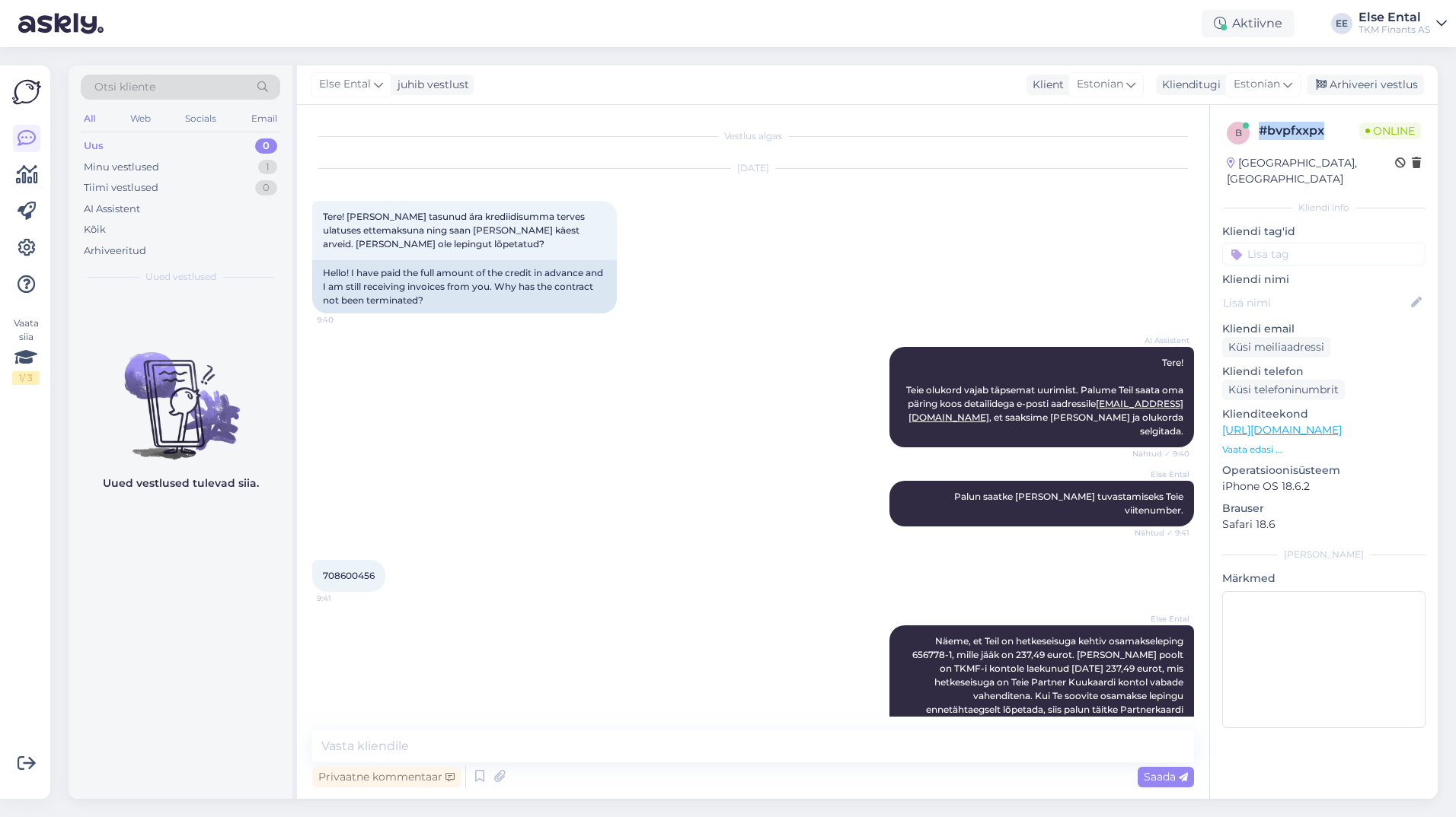
scroll to position [76, 0]
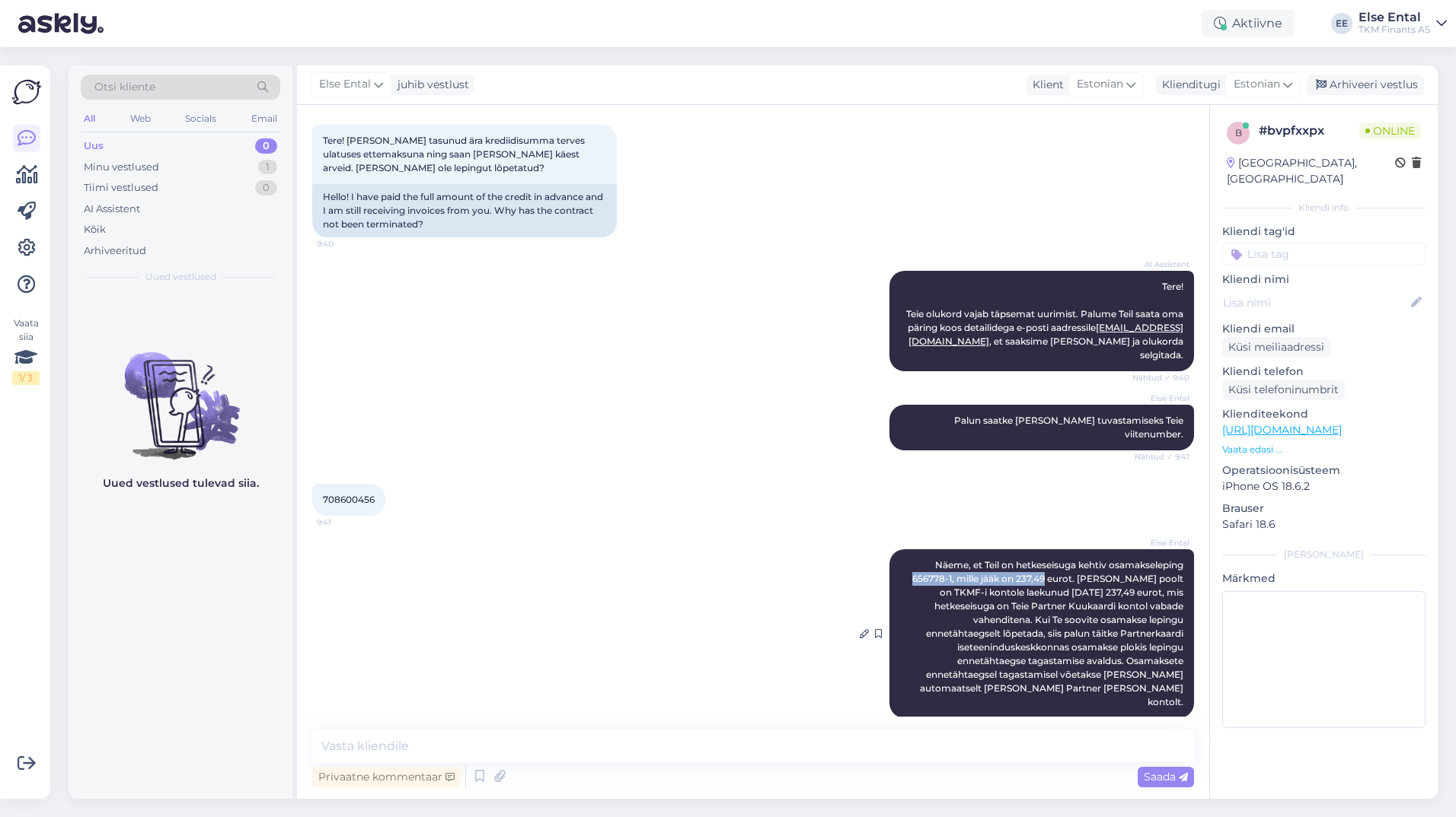
drag, startPoint x: 1046, startPoint y: 564, endPoint x: 910, endPoint y: 566, distance: 136.0
click at [701, 566] on span "Näeme, et Teil on hetkeseisuga kehtiv osamakseleping 656778-1, mille jääk on 23…" at bounding box center [1049, 634] width 273 height 148
drag, startPoint x: 910, startPoint y: 566, endPoint x: 1068, endPoint y: 575, distance: 158.3
click at [701, 575] on span "Näeme, et Teil on hetkeseisuga kehtiv osamakseleping 656778-1, mille jääk on 23…" at bounding box center [1049, 634] width 273 height 148
drag, startPoint x: 1142, startPoint y: 589, endPoint x: 907, endPoint y: 562, distance: 236.5
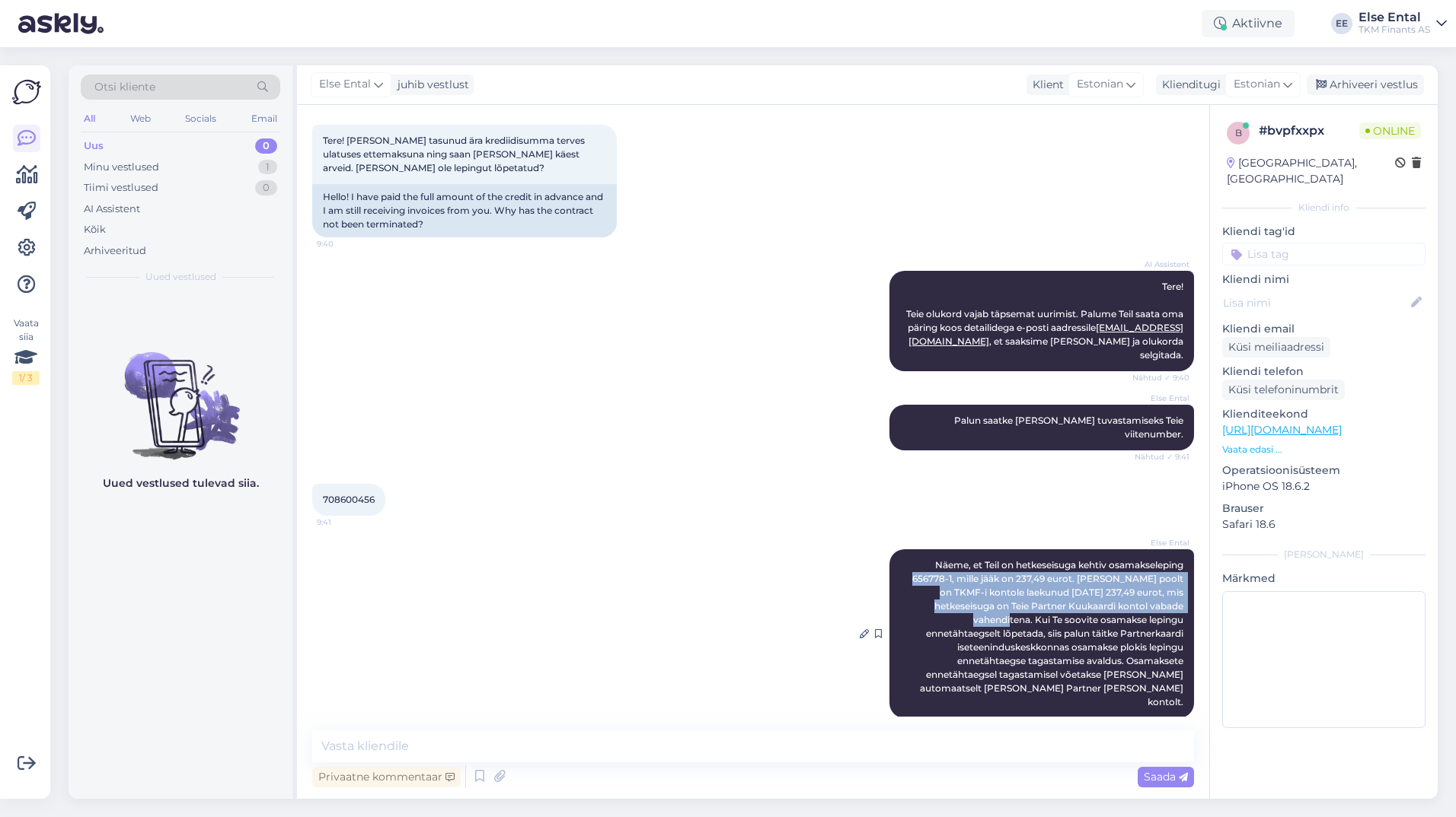
click at [701, 562] on div "Else Ental Näeme, et Teil on hetkeseisuga kehtiv osamakseleping 656778-1, mille…" at bounding box center [1042, 634] width 304 height 169
copy span "656778-1, mille jääk on 237,49 eurot. [PERSON_NAME] poolt on TKMF-i kontole lae…"
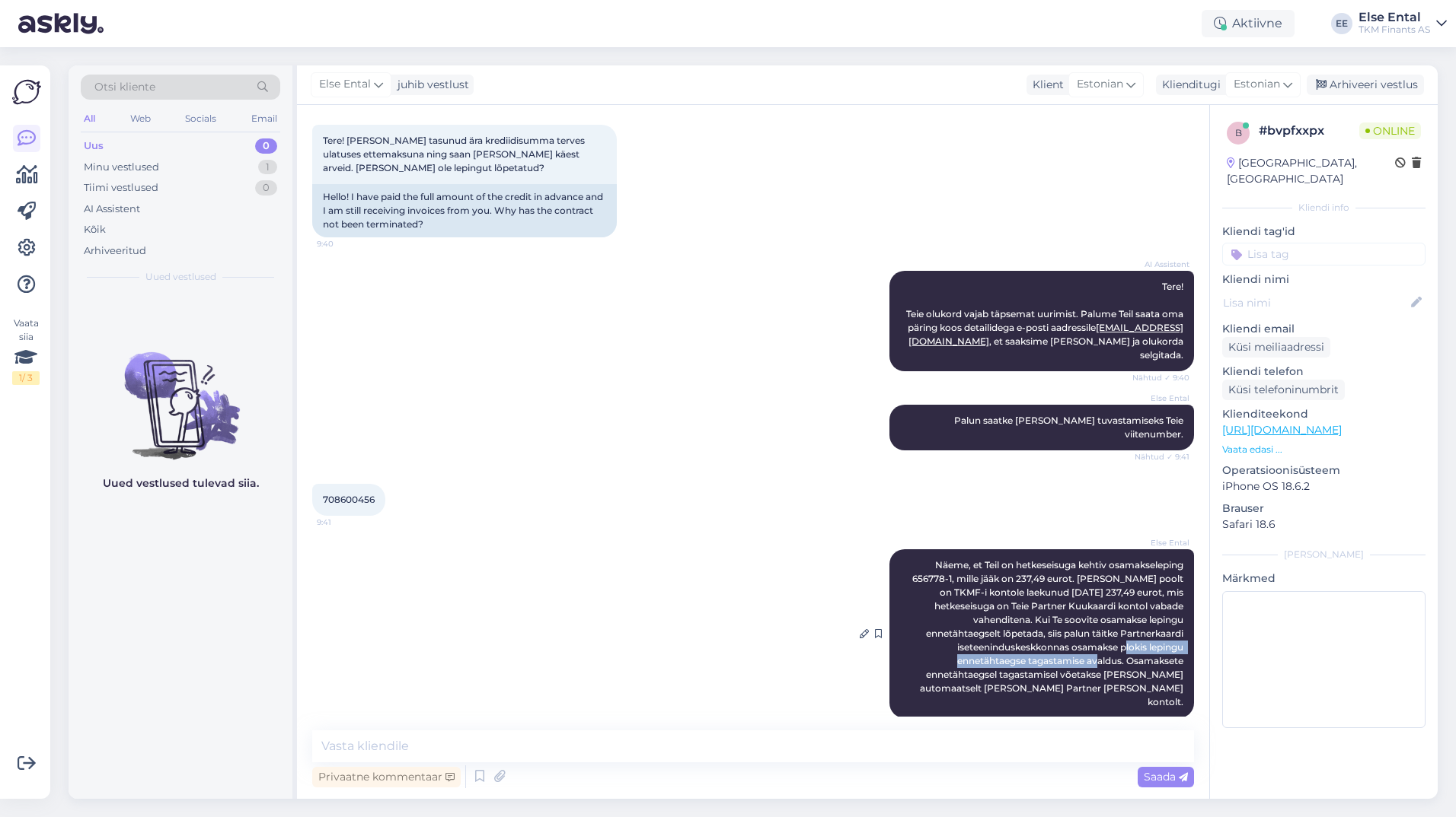
drag, startPoint x: 928, startPoint y: 647, endPoint x: 1003, endPoint y: 637, distance: 75.7
click at [701, 637] on span "Näeme, et Teil on hetkeseisuga kehtiv osamakseleping 656778-1, mille jääk on 23…" at bounding box center [1049, 634] width 273 height 148
copy span "lepingu ennetähtaegse tagastamise avaldus"
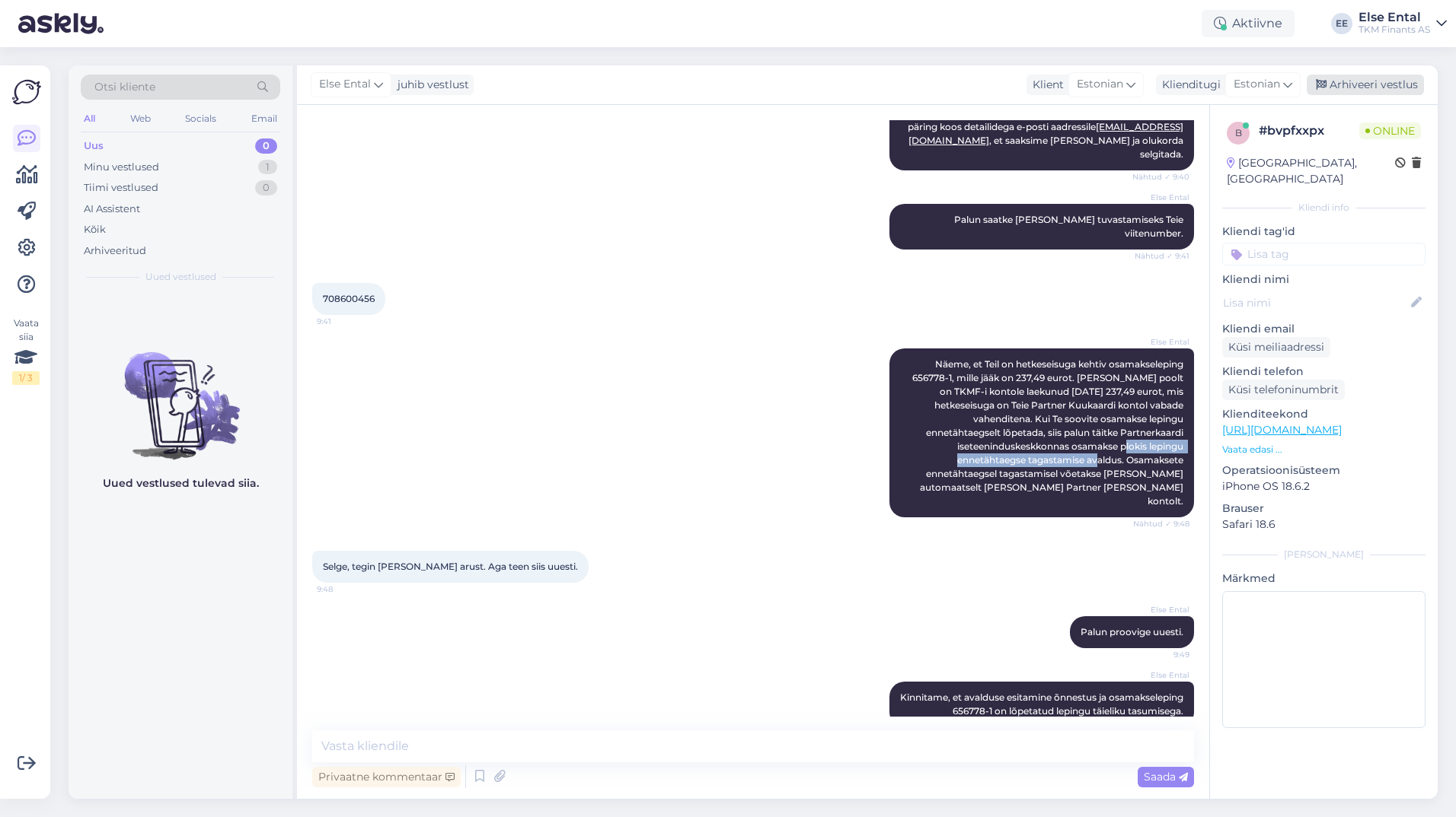
click at [701, 85] on div "Arhiveeri vestlus" at bounding box center [1365, 85] width 117 height 21
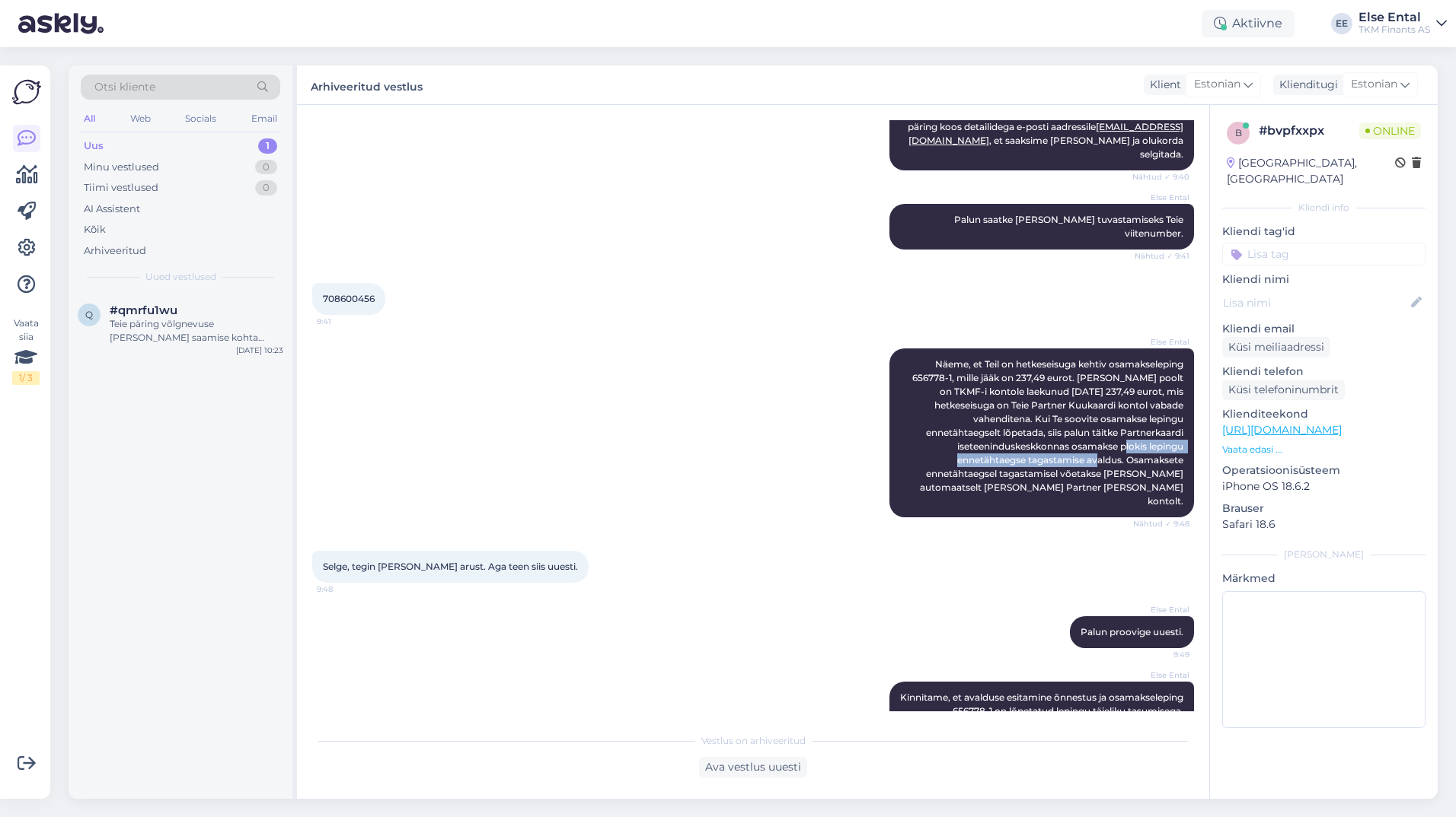
click at [165, 137] on div "Uus 1" at bounding box center [181, 146] width 200 height 21
click at [99, 146] on div "Uus" at bounding box center [93, 146] width 20 height 15
click at [137, 342] on div "Teie päring võlgnevuse [PERSON_NAME] saamise kohta vajab kolleegi abi. Edastan …" at bounding box center [196, 330] width 174 height 27
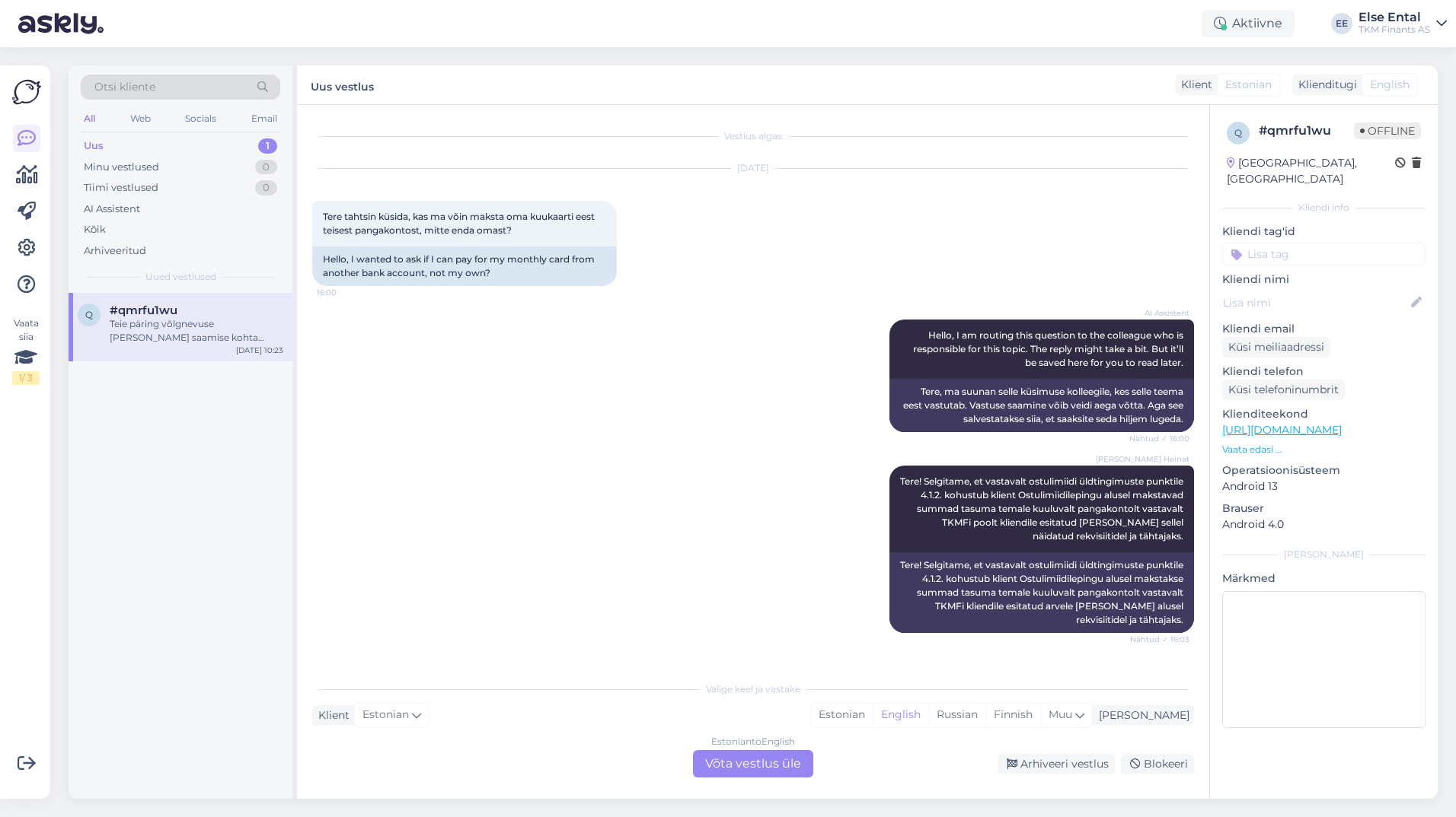
scroll to position [304, 0]
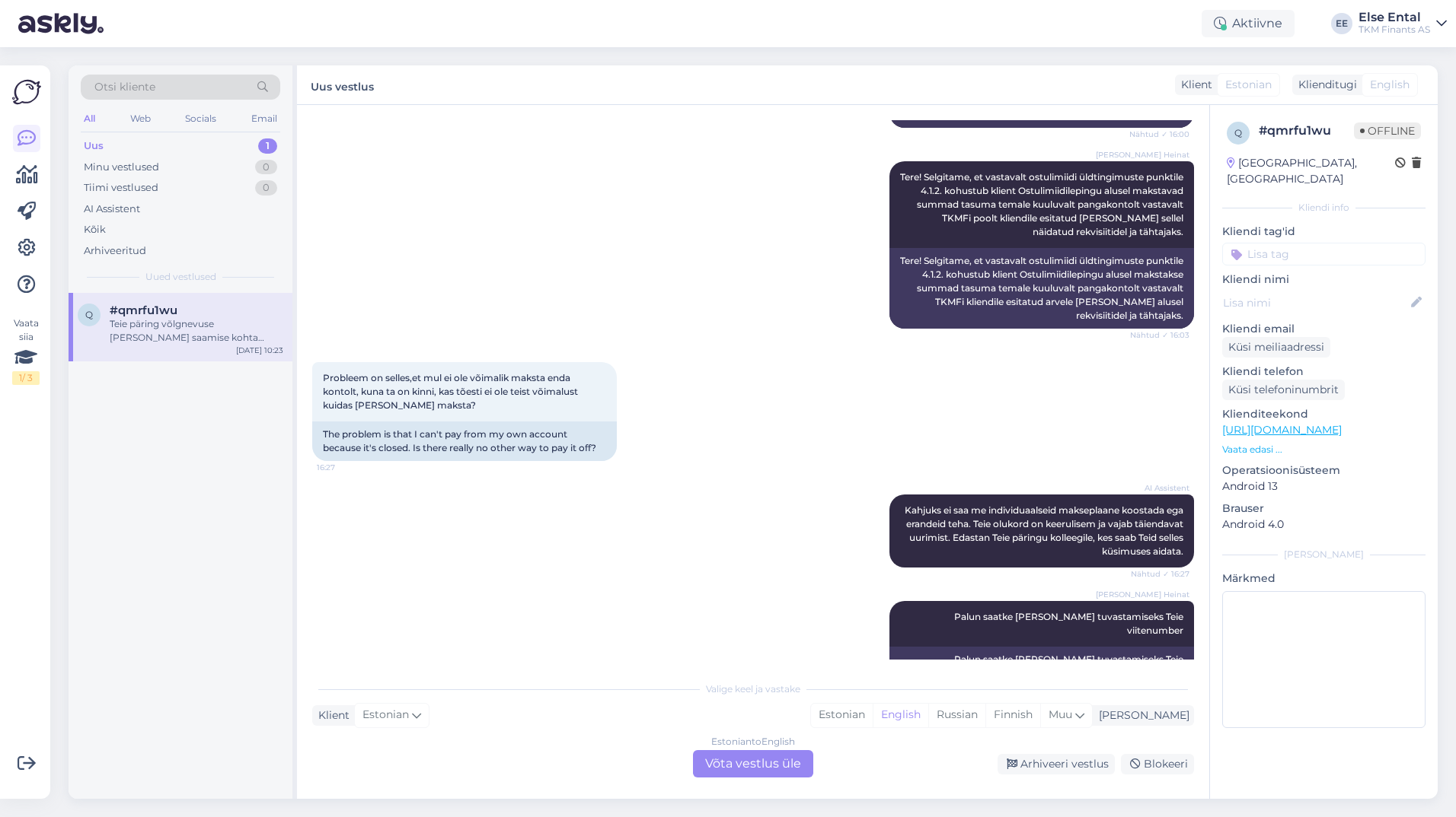
click at [701, 753] on div "Estonian to English Võta vestlus üle" at bounding box center [753, 764] width 120 height 27
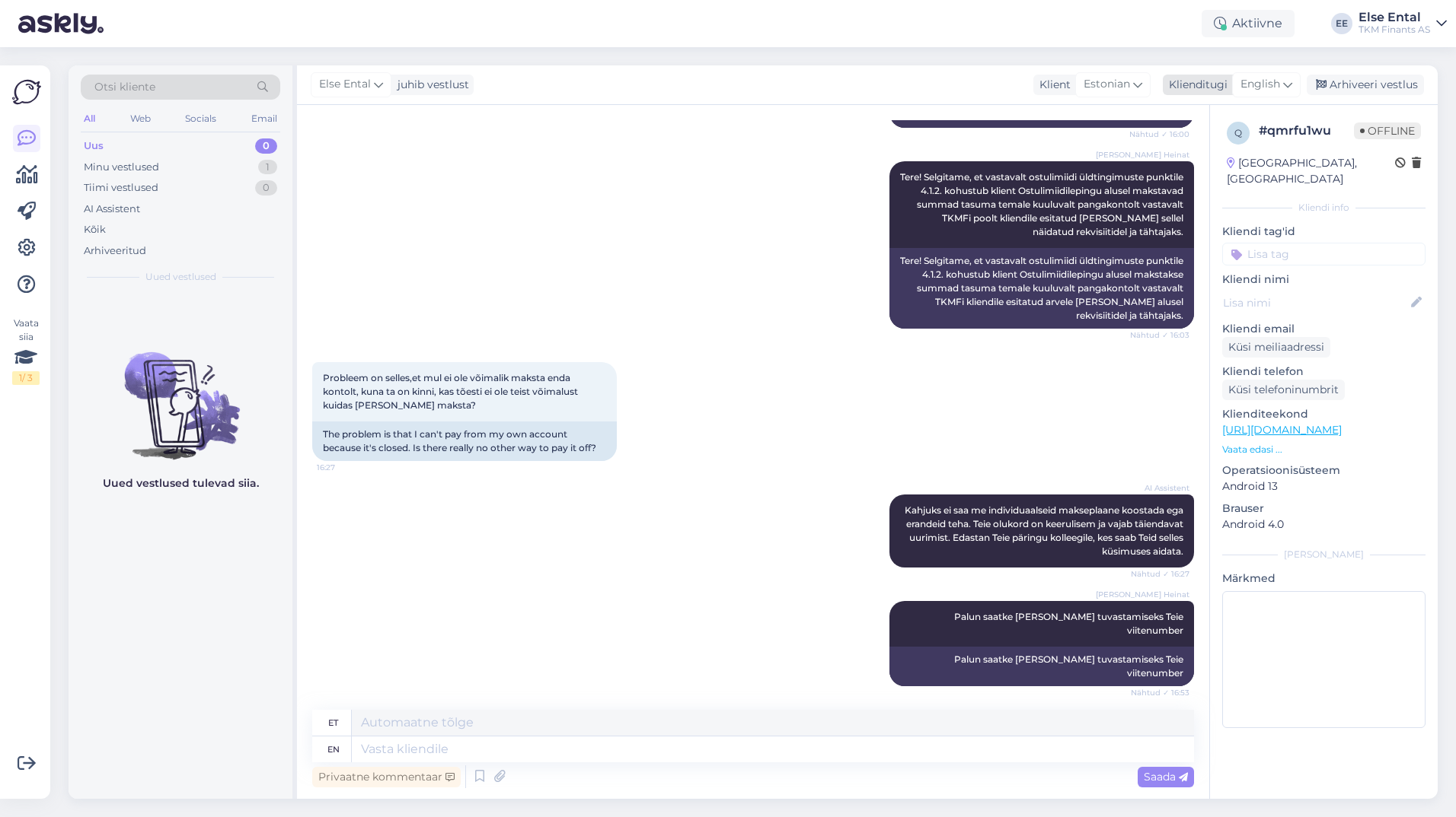
click at [701, 81] on div "English" at bounding box center [1266, 85] width 69 height 24
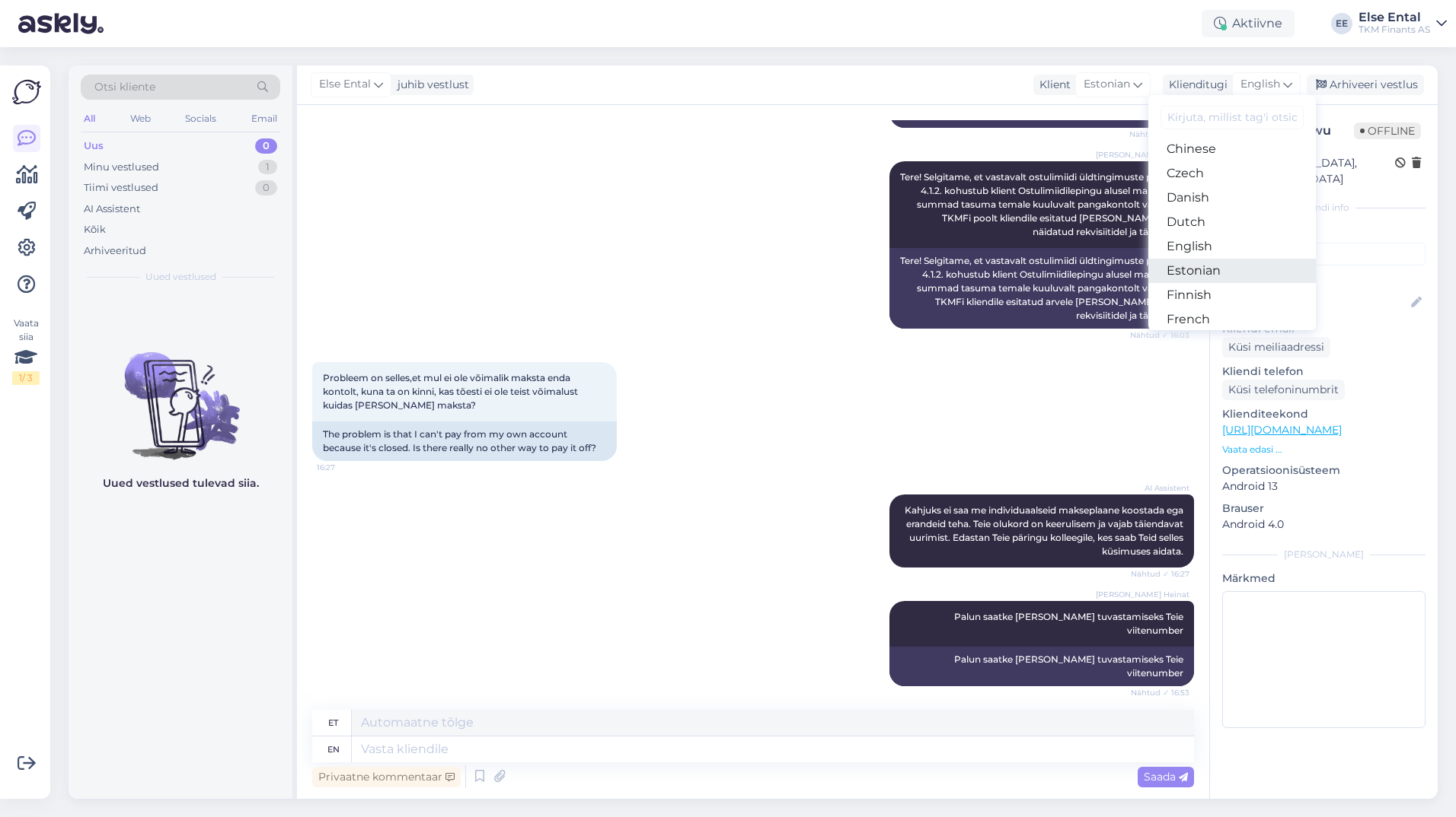
click at [701, 279] on link "Estonian" at bounding box center [1232, 271] width 167 height 24
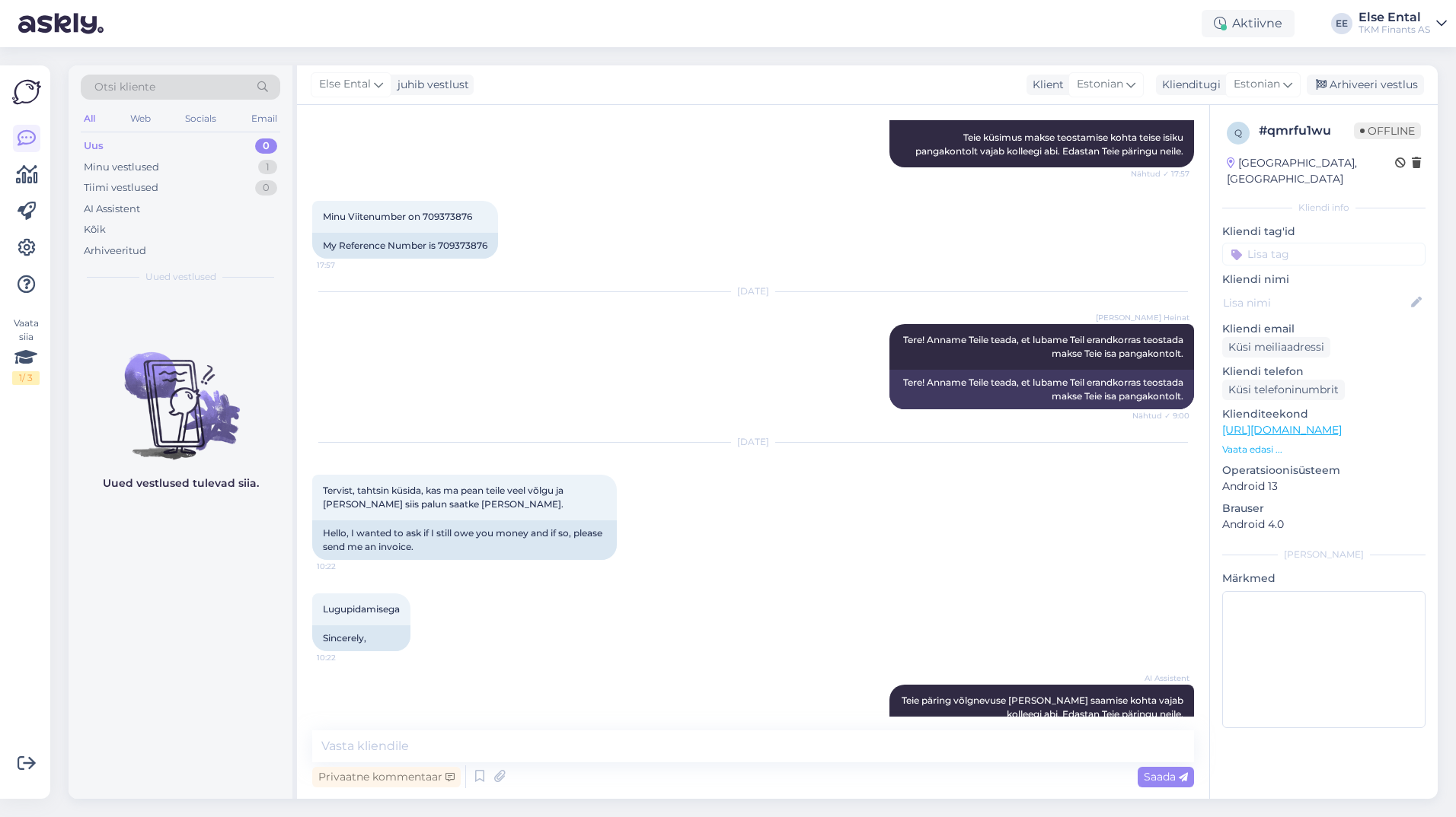
scroll to position [1906, 0]
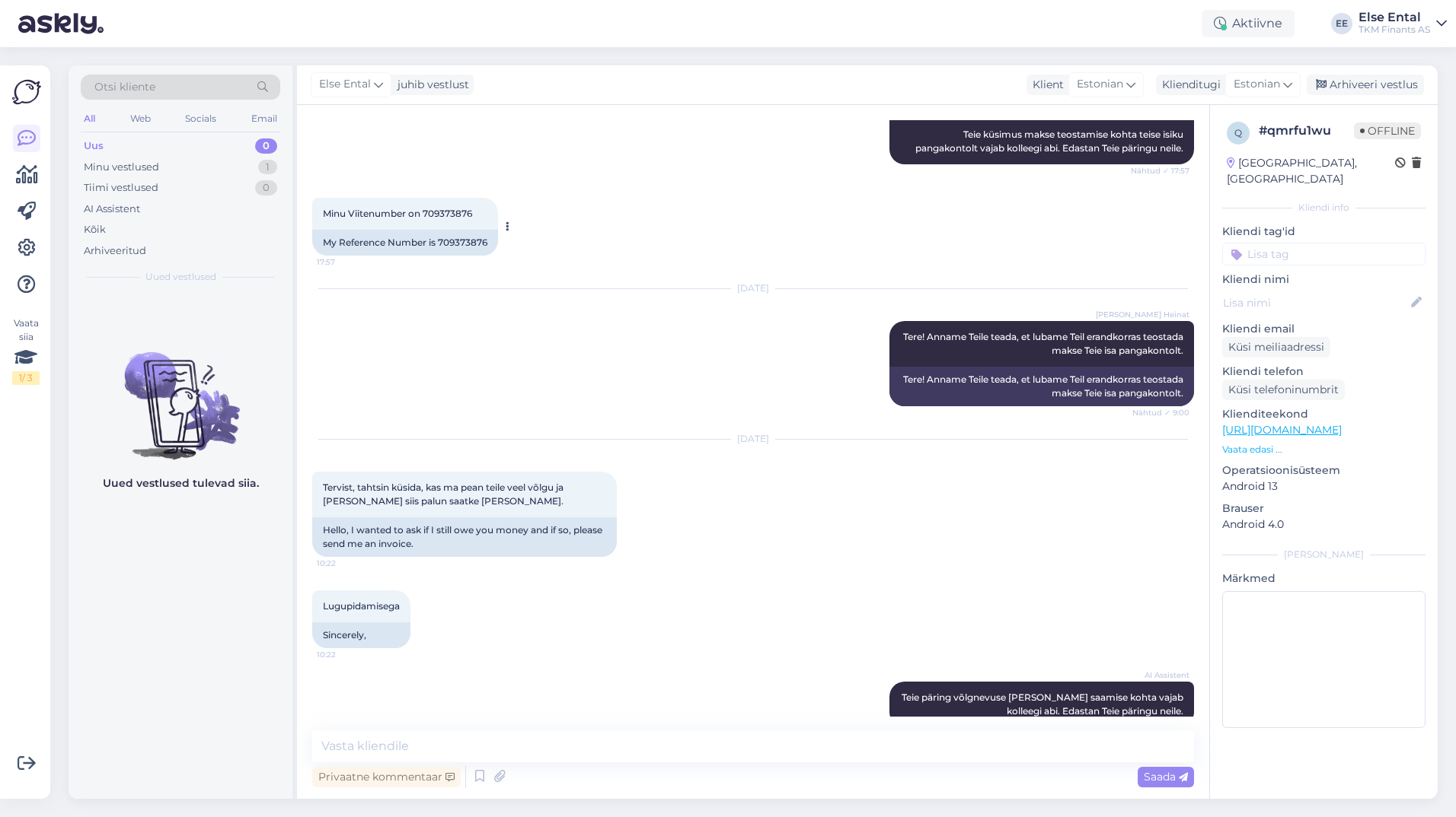
click at [447, 208] on span "Minu Viitenumber on 709373876" at bounding box center [397, 213] width 149 height 11
copy div "709373876 17:57"
click at [491, 751] on textarea at bounding box center [753, 746] width 882 height 32
click at [446, 743] on textarea at bounding box center [753, 746] width 882 height 32
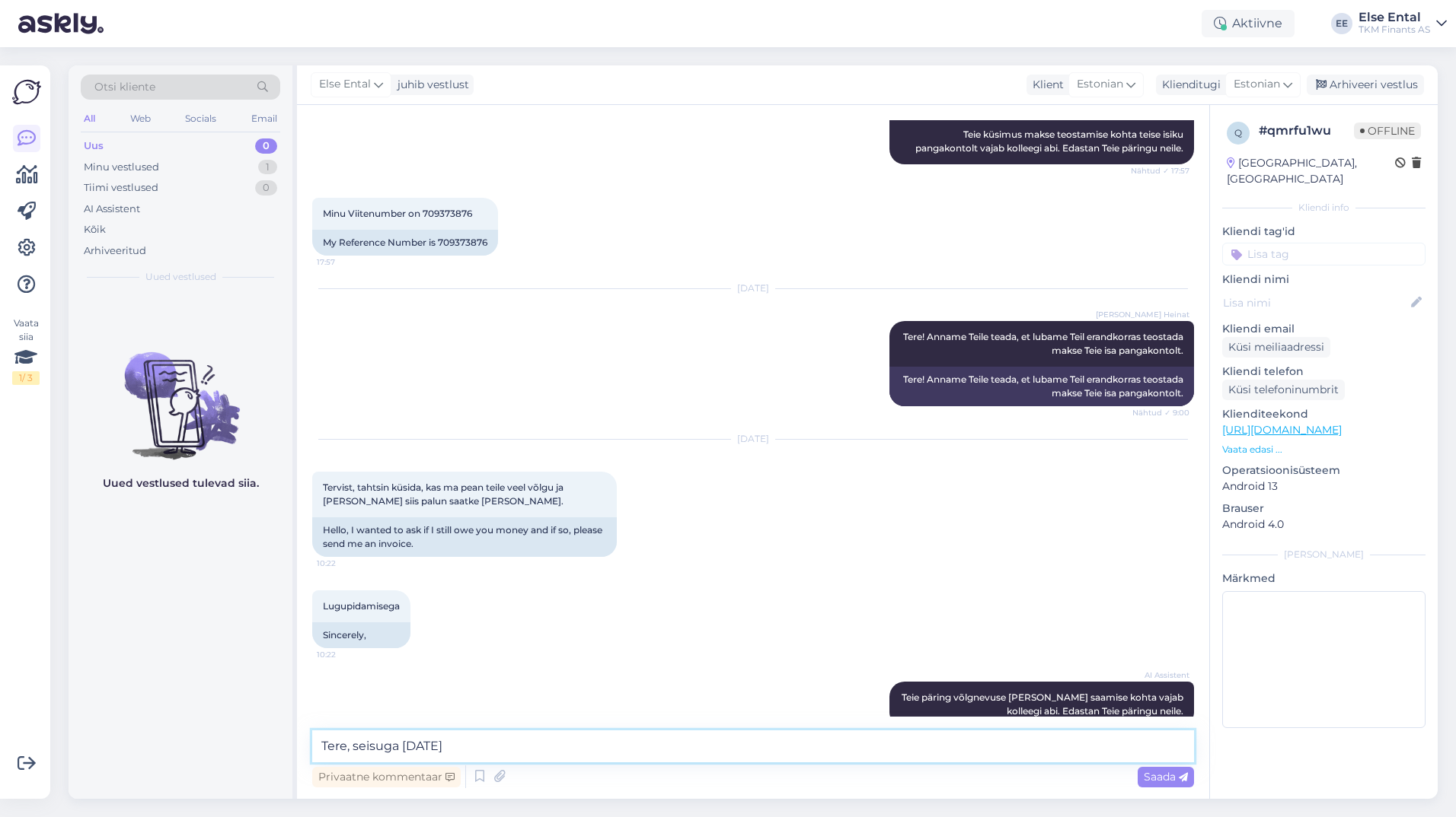
click at [530, 742] on textarea "Tere, seisuga [DATE]" at bounding box center [753, 746] width 882 height 32
paste textarea "1275015"
type textarea "Tere, seisuga [DATE] on Teie võlgnevus 7,87 eurot. Teile on esitatud arve 12750…"
click at [701, 753] on textarea "Tere, seisuga [DATE] on Teie võlgnevus 7,87 eurot. Teile on esitatud arve 12750…" at bounding box center [753, 746] width 882 height 32
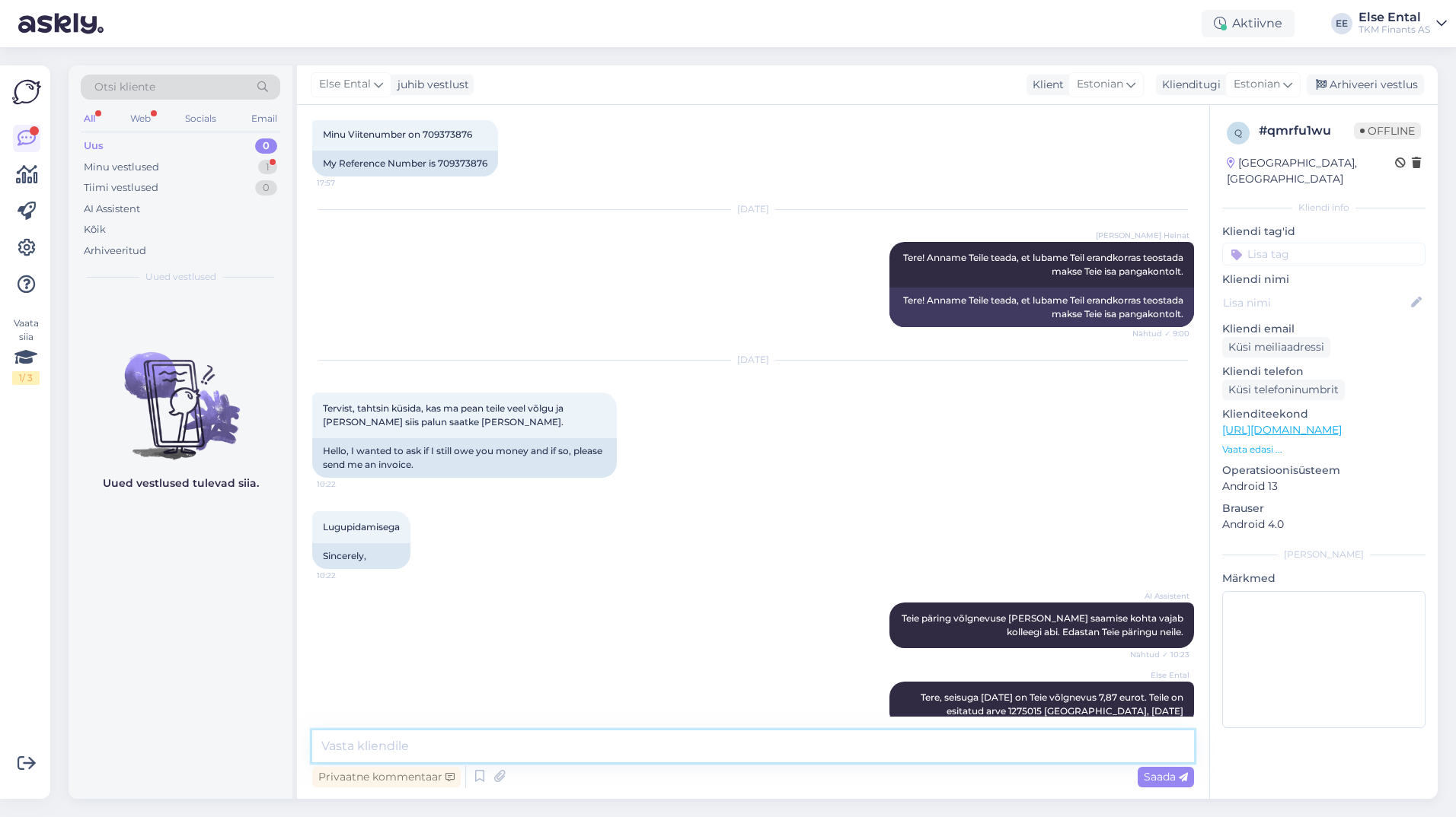
scroll to position [2051, 0]
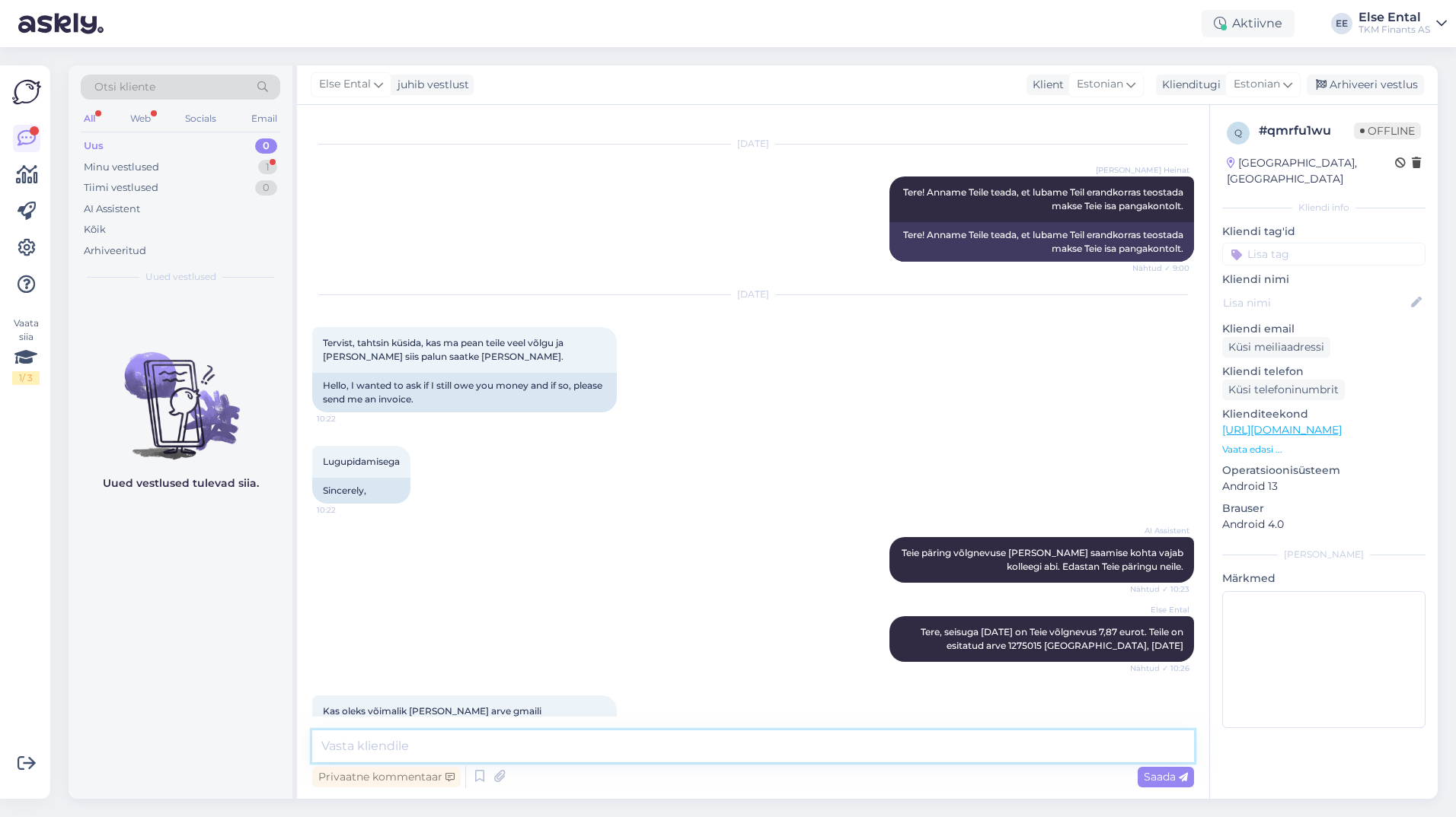
click at [500, 756] on textarea at bounding box center [753, 746] width 882 height 32
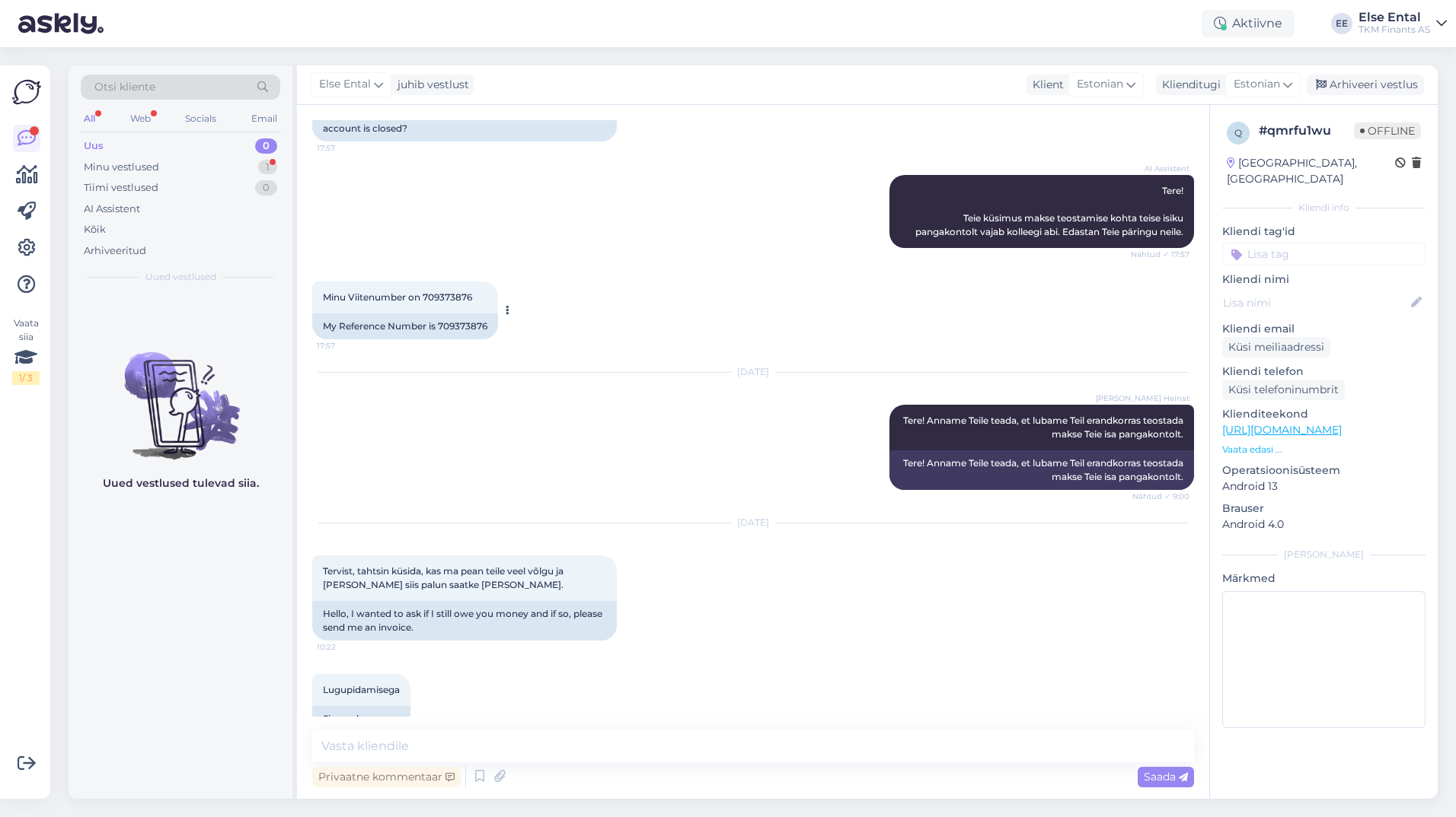
click at [453, 314] on div "My Reference Number is 709373876" at bounding box center [405, 327] width 186 height 26
copy div "709373876"
click at [458, 751] on textarea at bounding box center [753, 746] width 882 height 32
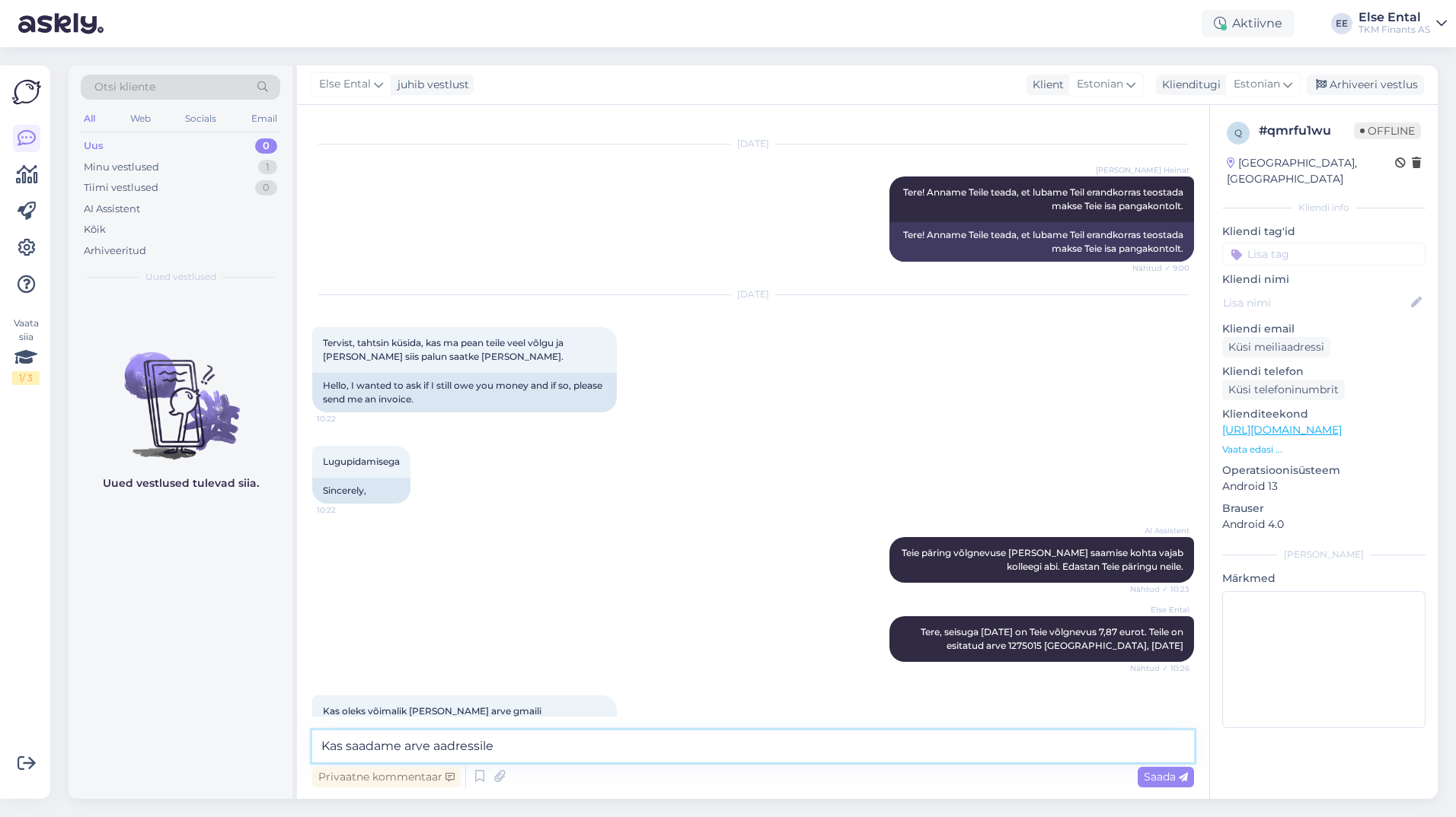
drag, startPoint x: 551, startPoint y: 744, endPoint x: 311, endPoint y: 734, distance: 240.2
click at [311, 734] on div "Vestlus algas [DATE] Tere tahtsin küsida, kas ma võin maksta oma kuukaarti eest…" at bounding box center [753, 452] width 913 height 694
type textarea "M"
type textarea "a"
drag, startPoint x: 587, startPoint y: 753, endPoint x: 237, endPoint y: 730, distance: 350.8
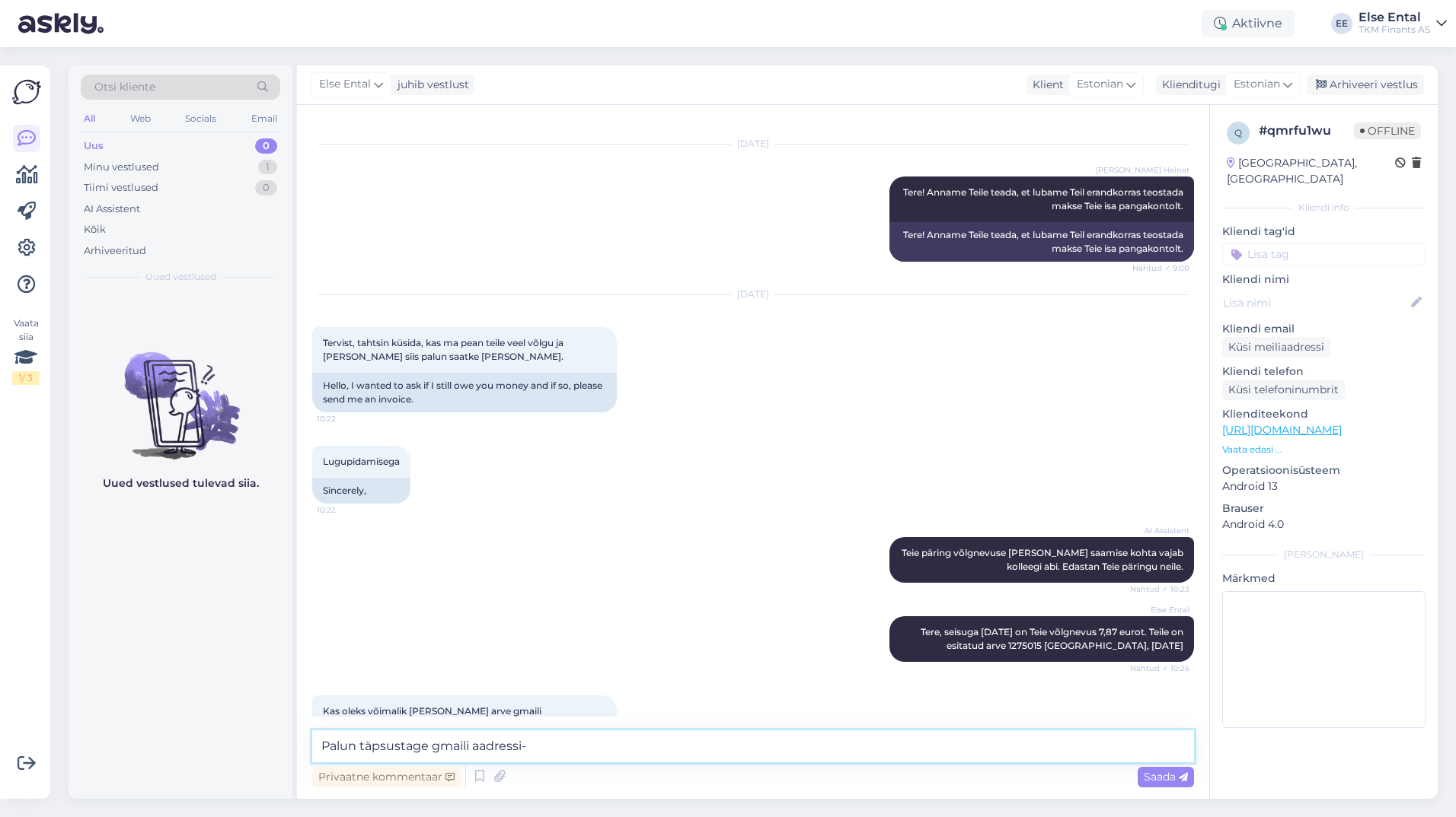
click at [237, 730] on div "Otsi kliente All Web Socials Email Uus 0 Minu vestlused 1 Tiimi vestlused 0 AI …" at bounding box center [753, 432] width 1369 height 733
paste textarea "[EMAIL_ADDRESS][PERSON_NAME][DOMAIN_NAME]"
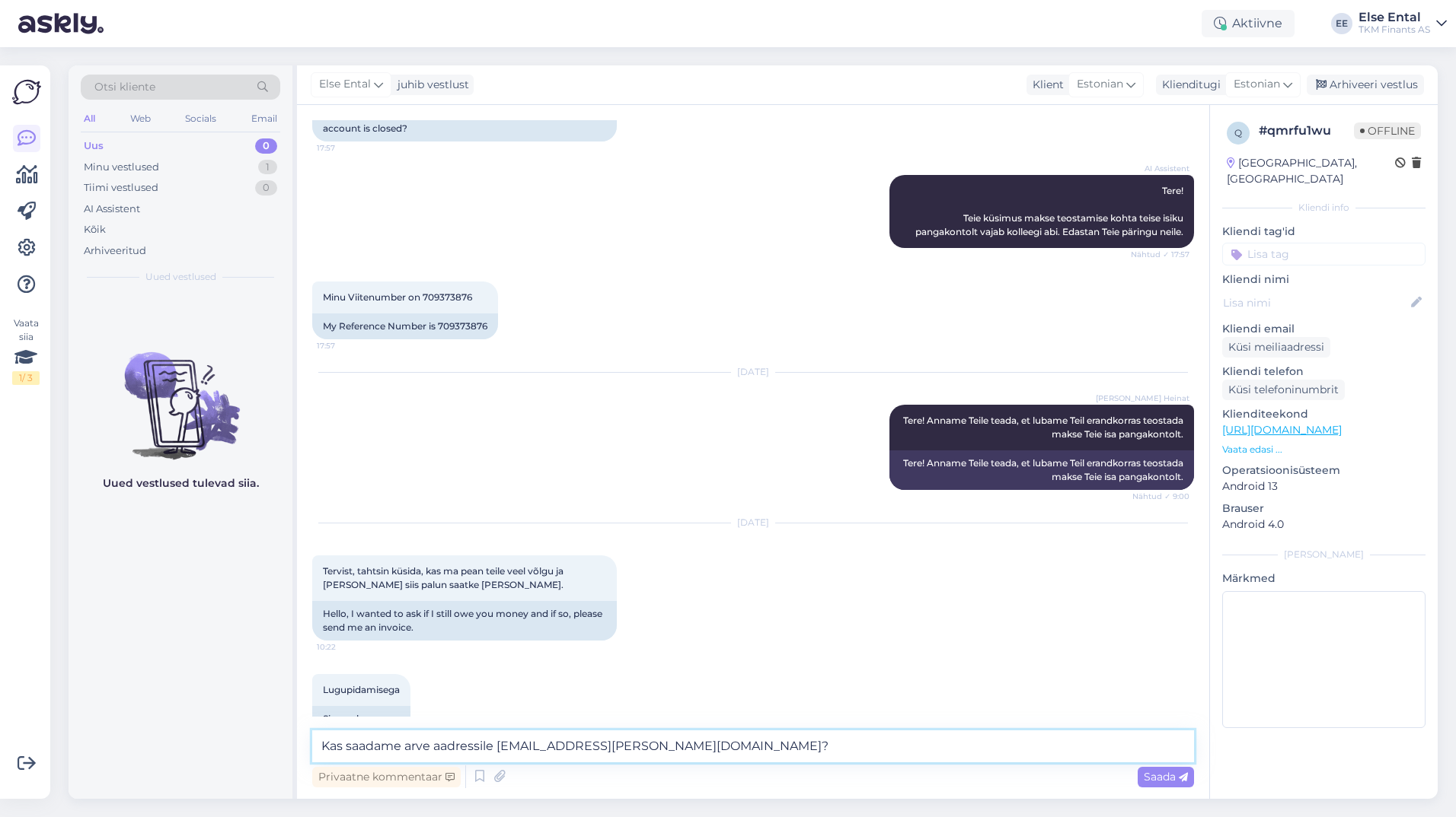
scroll to position [1746, 0]
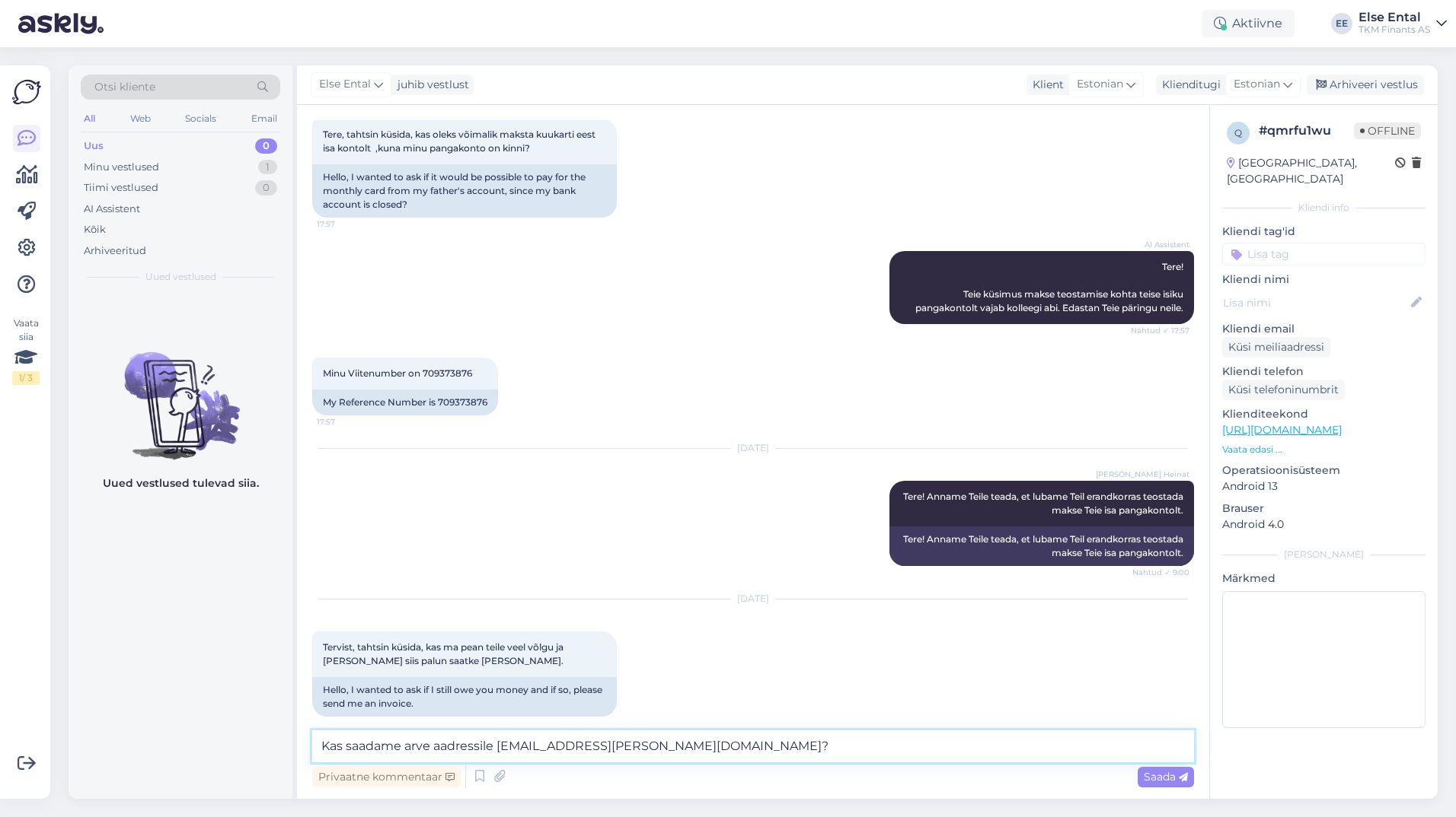
type textarea "Kas saadame arve aadressile [EMAIL_ADDRESS][PERSON_NAME][DOMAIN_NAME]?"
click at [701, 752] on textarea "Kas saadame arve aadressile [EMAIL_ADDRESS][PERSON_NAME][DOMAIN_NAME]?" at bounding box center [753, 746] width 882 height 32
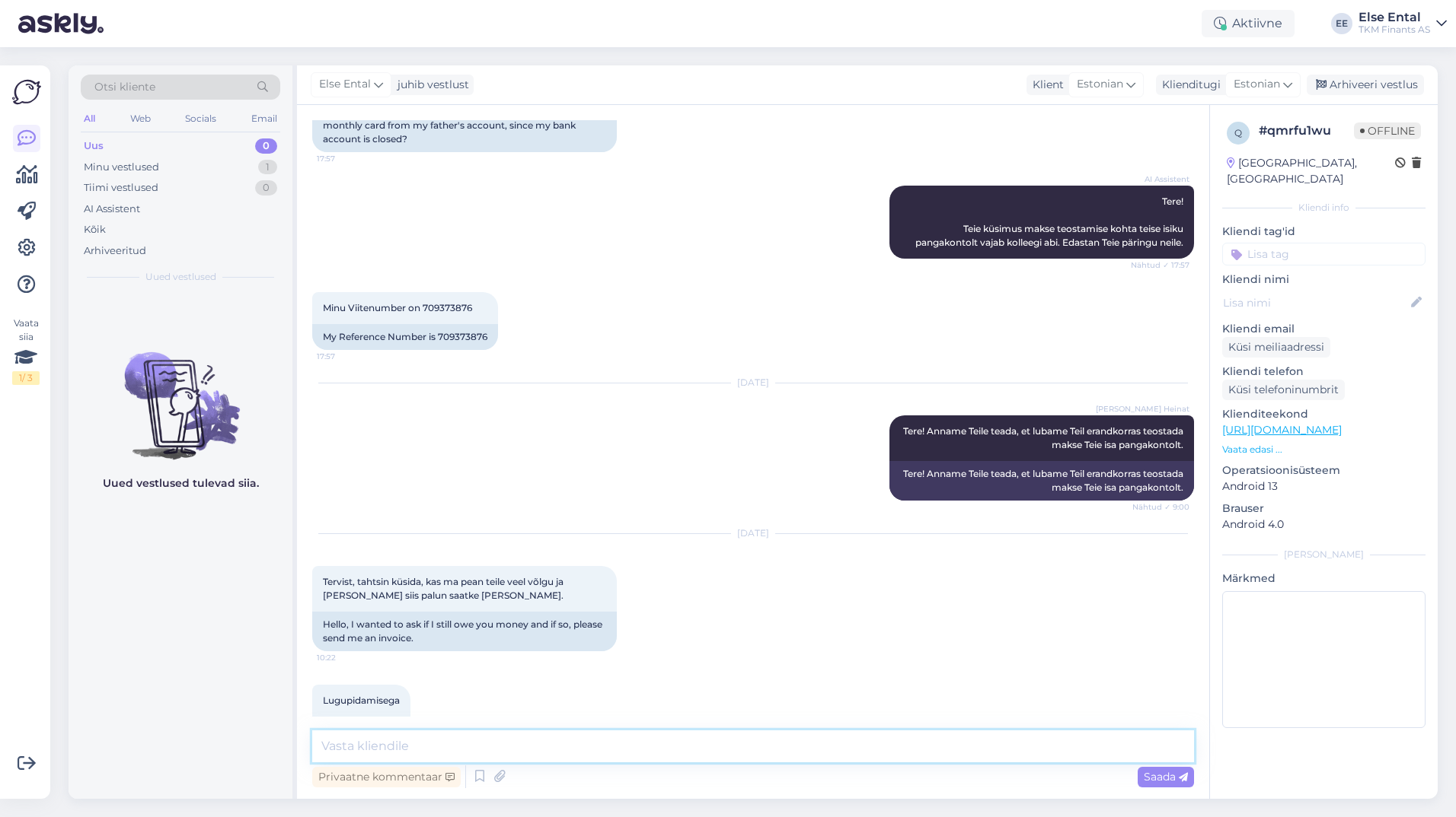
scroll to position [2116, 0]
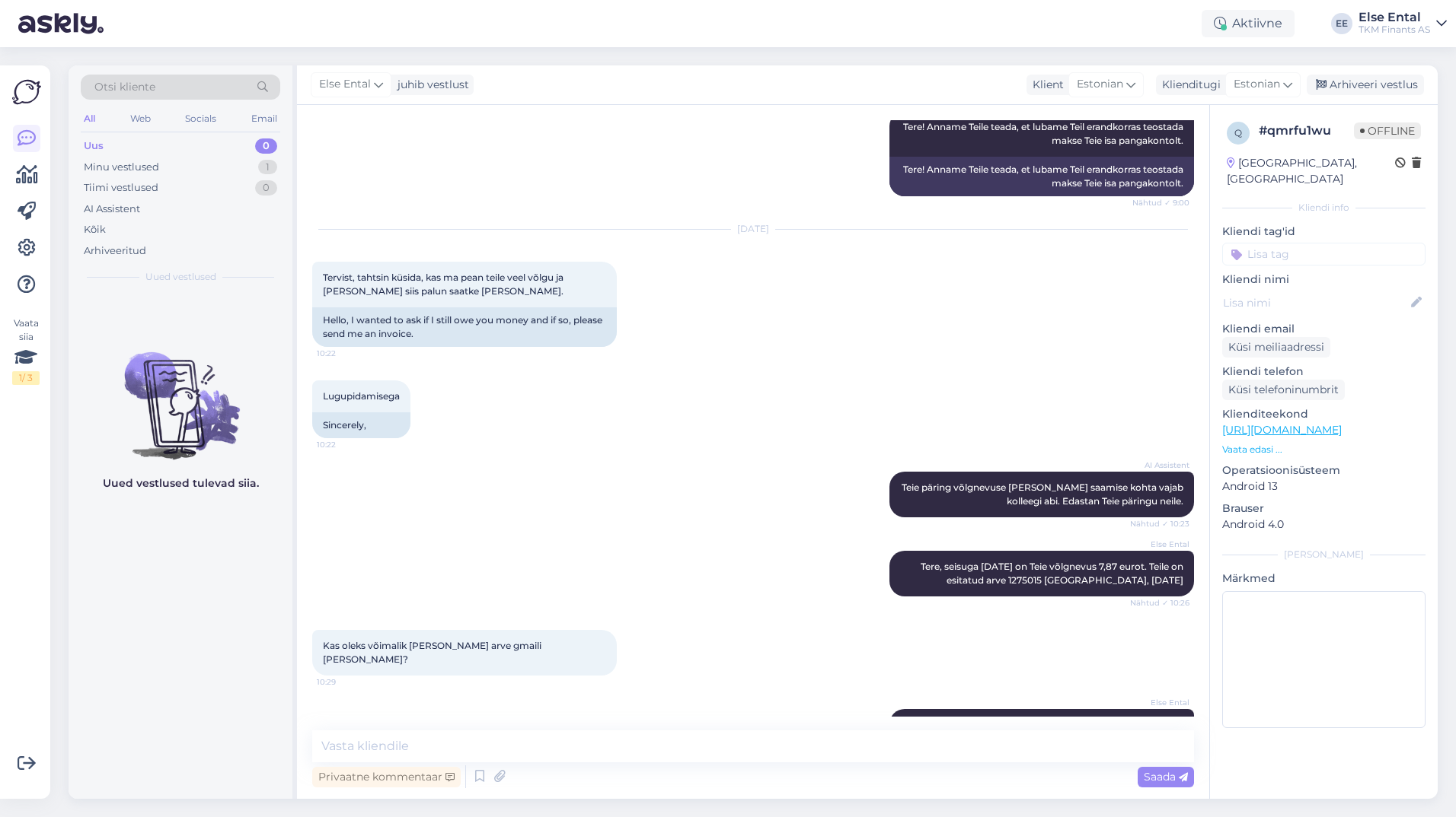
drag, startPoint x: 1167, startPoint y: 685, endPoint x: 1045, endPoint y: 687, distance: 122.0
click at [701, 719] on span "Kas saadame arve aadressile [EMAIL_ADDRESS][PERSON_NAME][DOMAIN_NAME] ?" at bounding box center [1075, 732] width 218 height 25
copy link "[EMAIL_ADDRESS][PERSON_NAME][DOMAIN_NAME]"
click at [550, 470] on div "AI Assistent [PERSON_NAME] võlgnevuse [PERSON_NAME] saamise kohta vajab kolleeg…" at bounding box center [753, 494] width 882 height 79
click at [610, 739] on textarea at bounding box center [753, 746] width 882 height 32
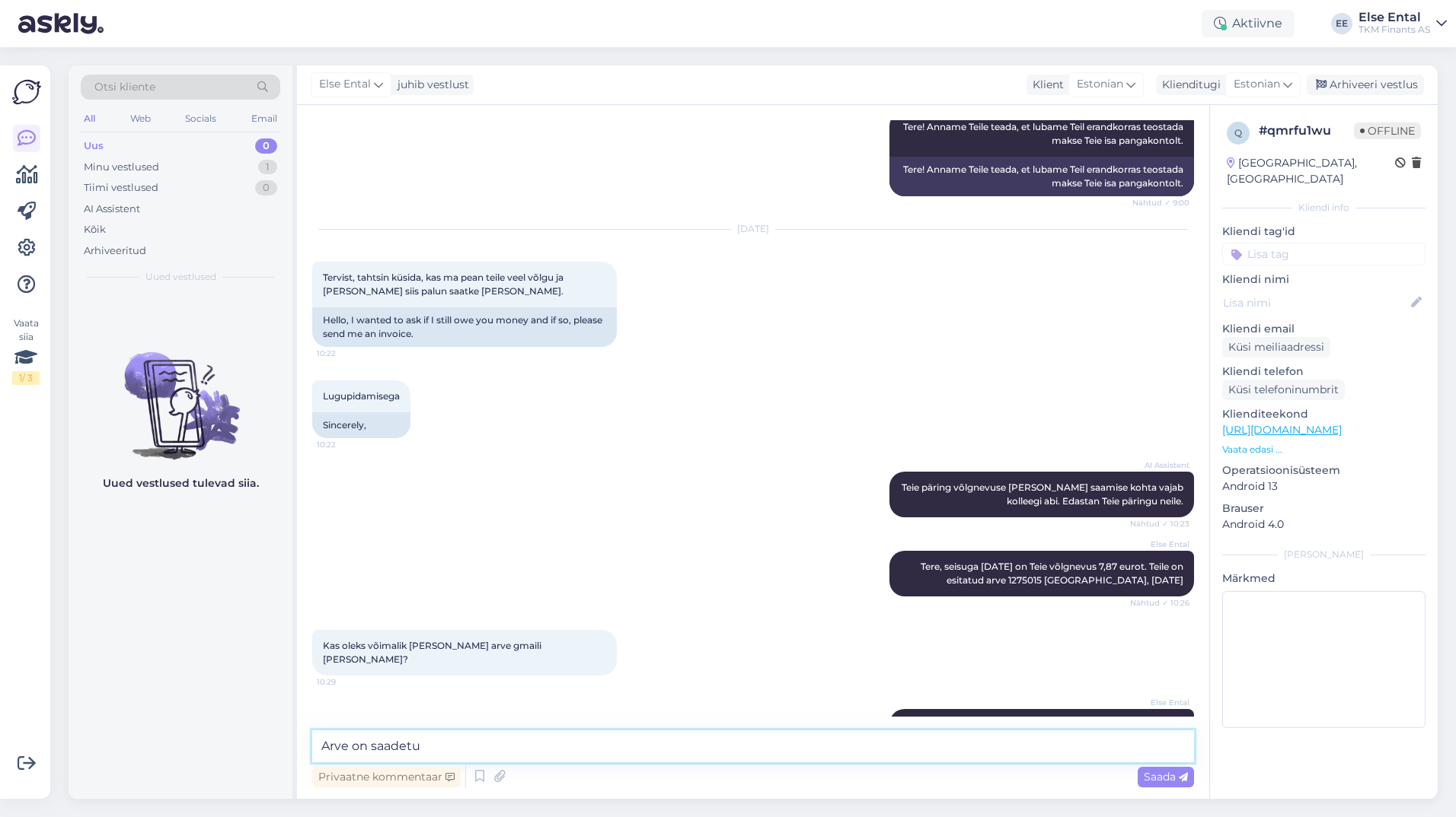
drag, startPoint x: 609, startPoint y: 739, endPoint x: 170, endPoint y: 723, distance: 439.3
click at [170, 723] on div "Otsi kliente All Web Socials Email Uus 0 Minu vestlused 1 Tiimi vestlused 0 AI …" at bounding box center [753, 432] width 1369 height 733
click at [430, 746] on textarea "Arve on saadetu" at bounding box center [753, 746] width 882 height 32
click at [447, 746] on textarea "Arve on saadetu" at bounding box center [753, 746] width 882 height 32
drag, startPoint x: 1171, startPoint y: 681, endPoint x: 1046, endPoint y: 687, distance: 125.1
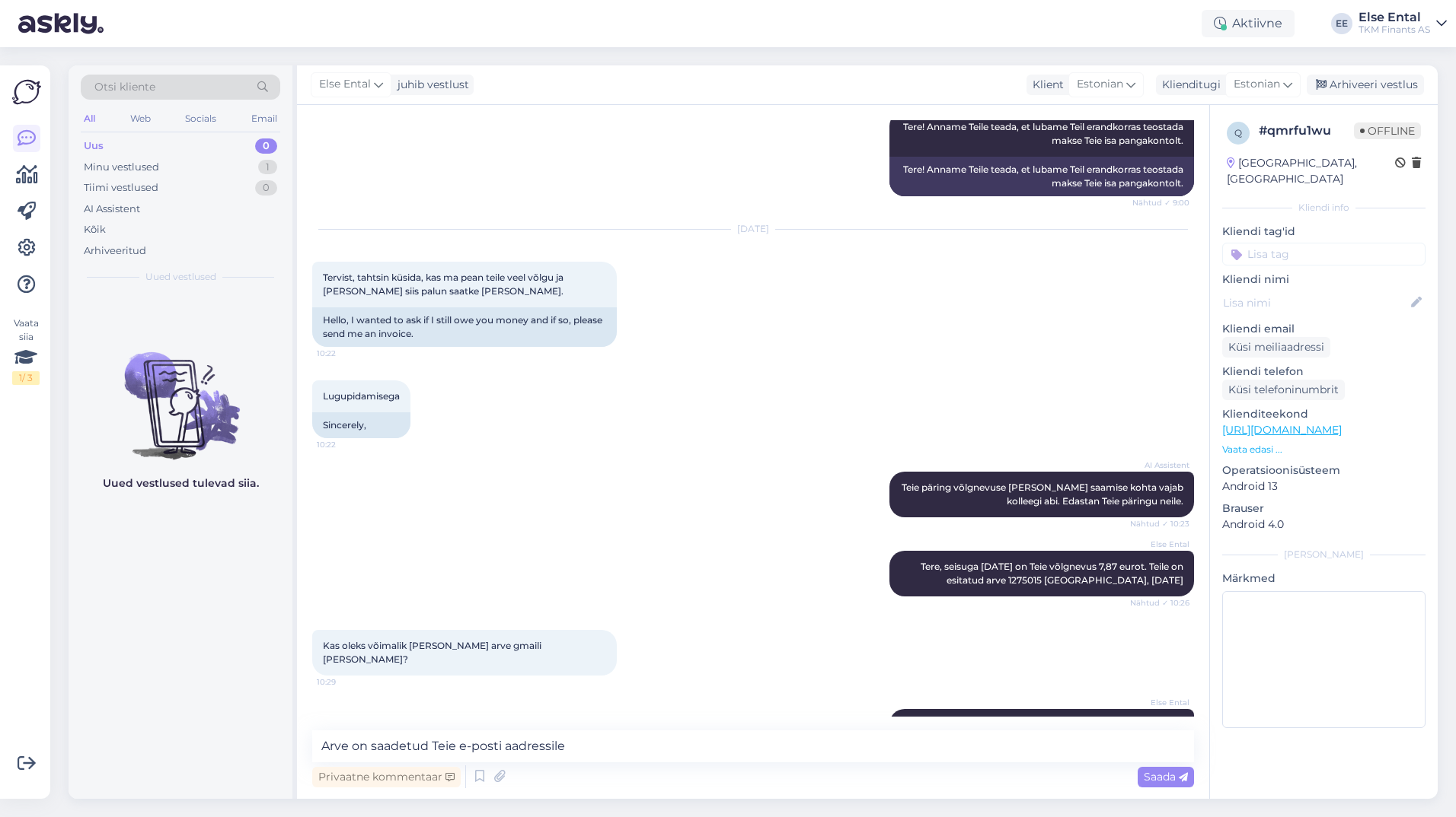
click at [701, 719] on span "Kas saadame arve aadressile [EMAIL_ADDRESS][PERSON_NAME][DOMAIN_NAME] ?" at bounding box center [1075, 732] width 218 height 25
copy span "[EMAIL_ADDRESS][PERSON_NAME][DOMAIN_NAME] ?"
click at [596, 752] on textarea "Arve on saadetud Teie e-posti aadressile" at bounding box center [753, 746] width 882 height 32
paste textarea "[EMAIL_ADDRESS][PERSON_NAME][DOMAIN_NAME]?"
type textarea "Arve on saadetud Teie e-posti aadressile [EMAIL_ADDRESS][PERSON_NAME][DOMAIN_NA…"
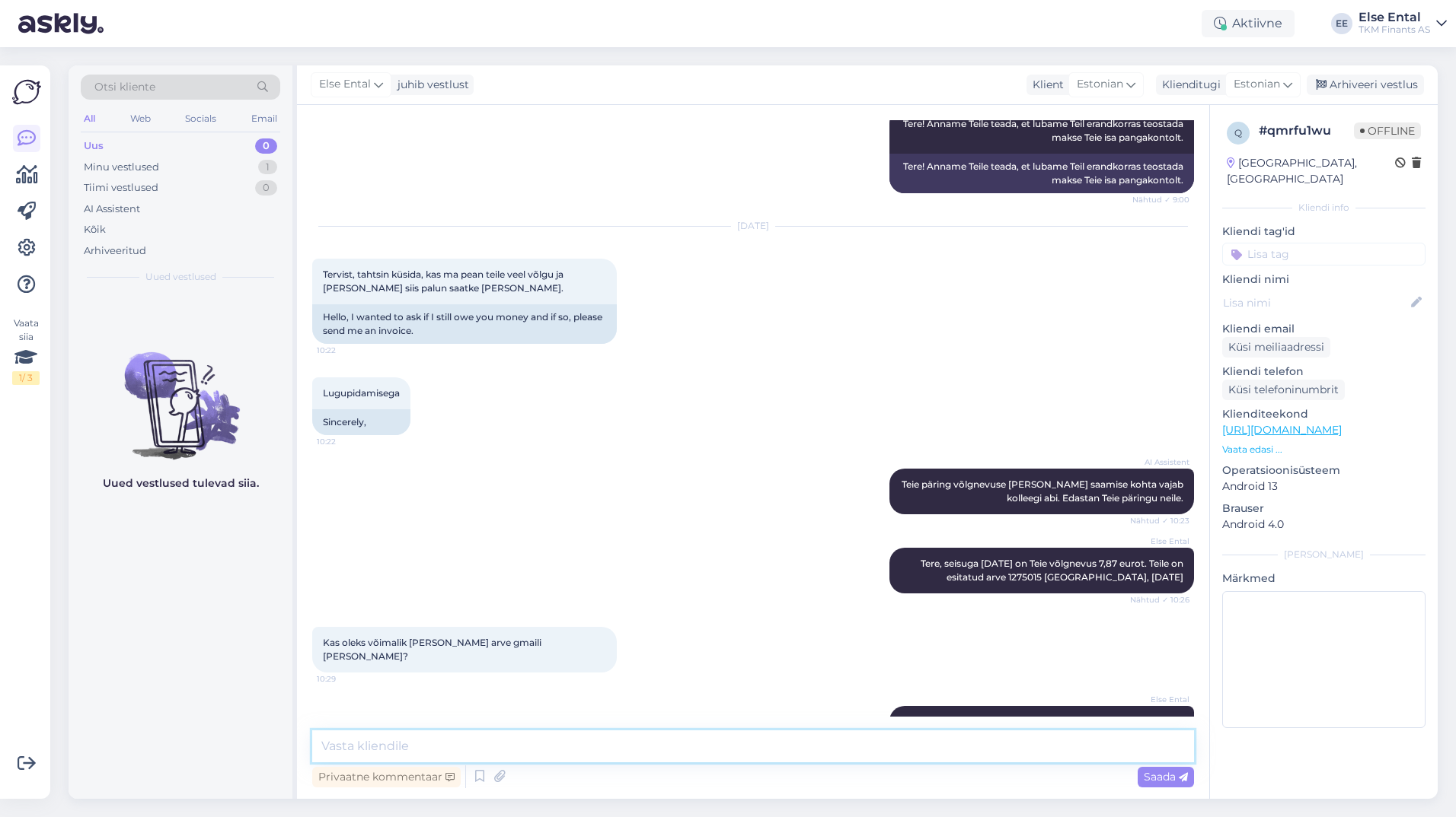
scroll to position [2043, 0]
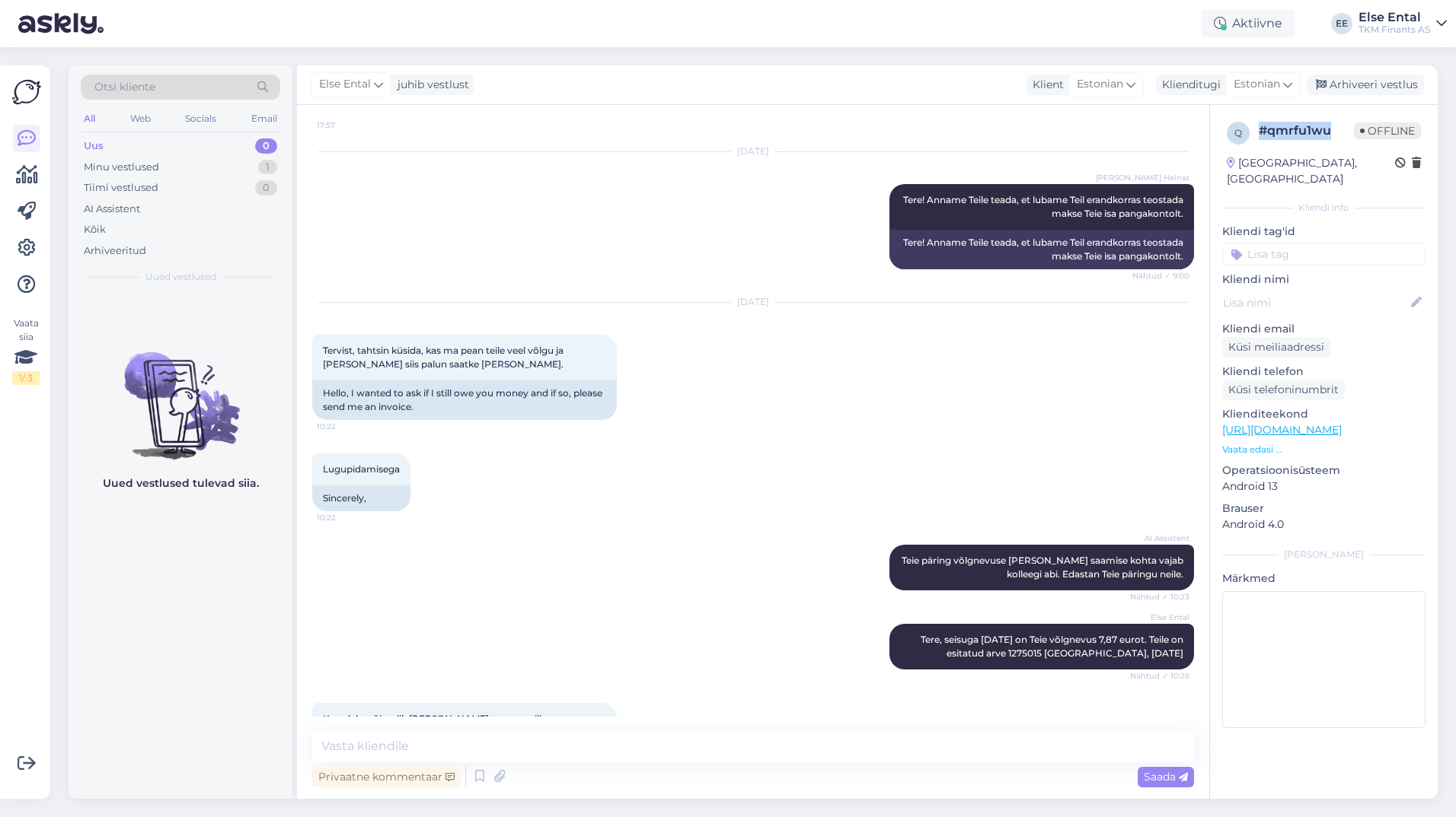
drag, startPoint x: 1332, startPoint y: 130, endPoint x: 1261, endPoint y: 132, distance: 71.0
click at [701, 132] on div "# qmrfu1wu" at bounding box center [1306, 131] width 95 height 18
copy div "# qmrfu1wu"
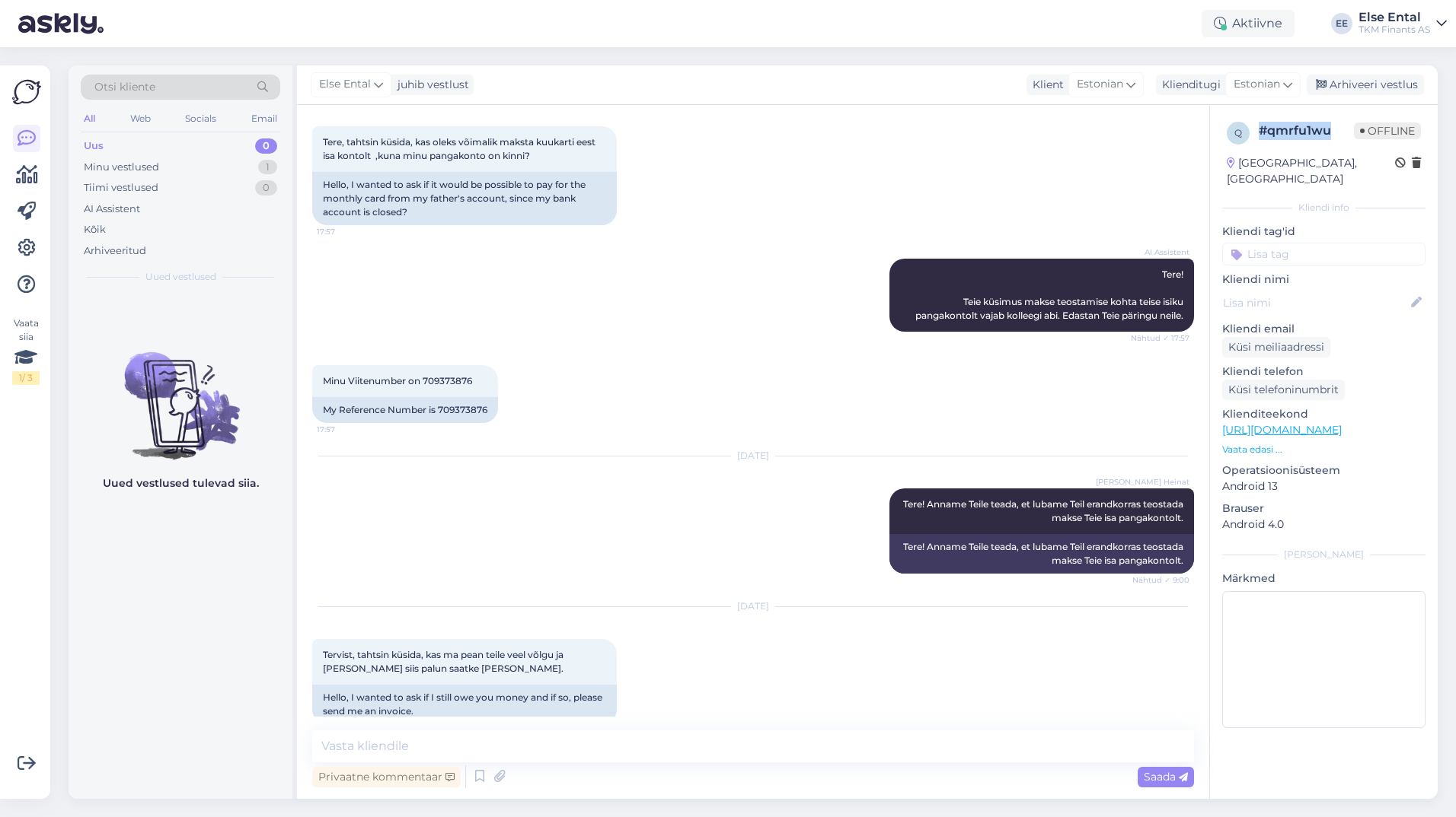
scroll to position [2195, 0]
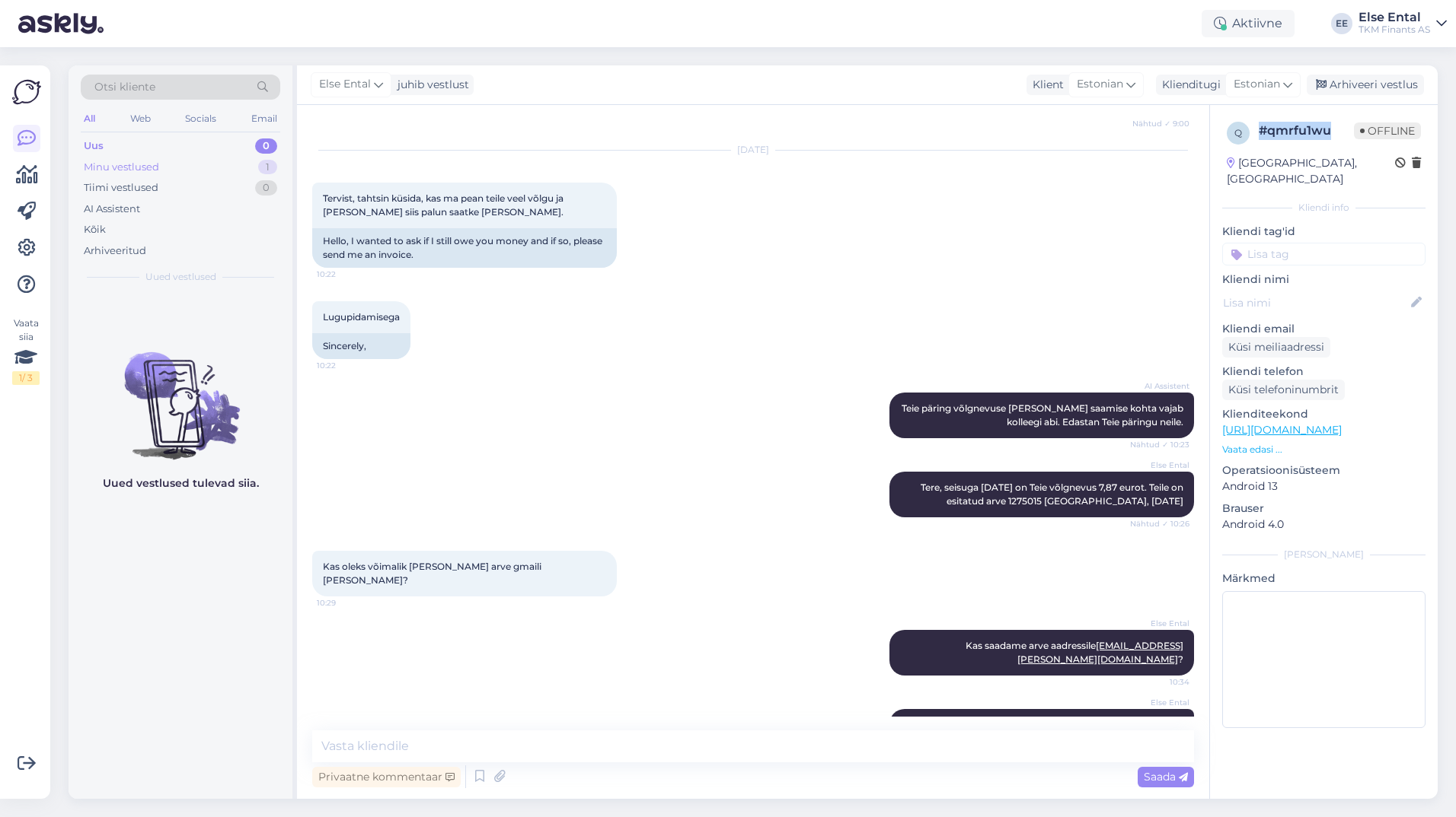
click at [106, 173] on div "Minu vestlused" at bounding box center [121, 167] width 75 height 15
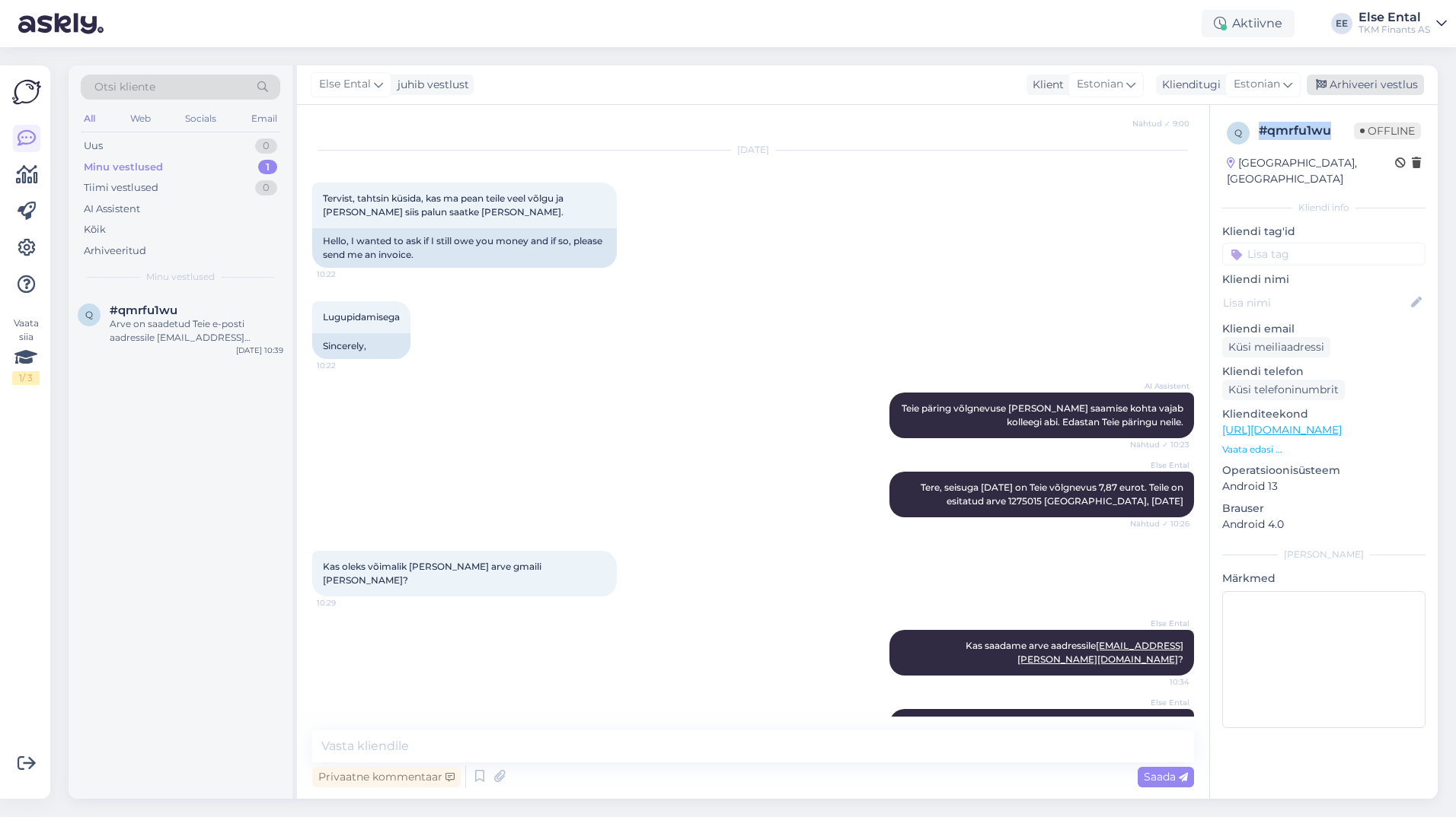
click at [701, 85] on div "Arhiveeri vestlus" at bounding box center [1365, 85] width 117 height 21
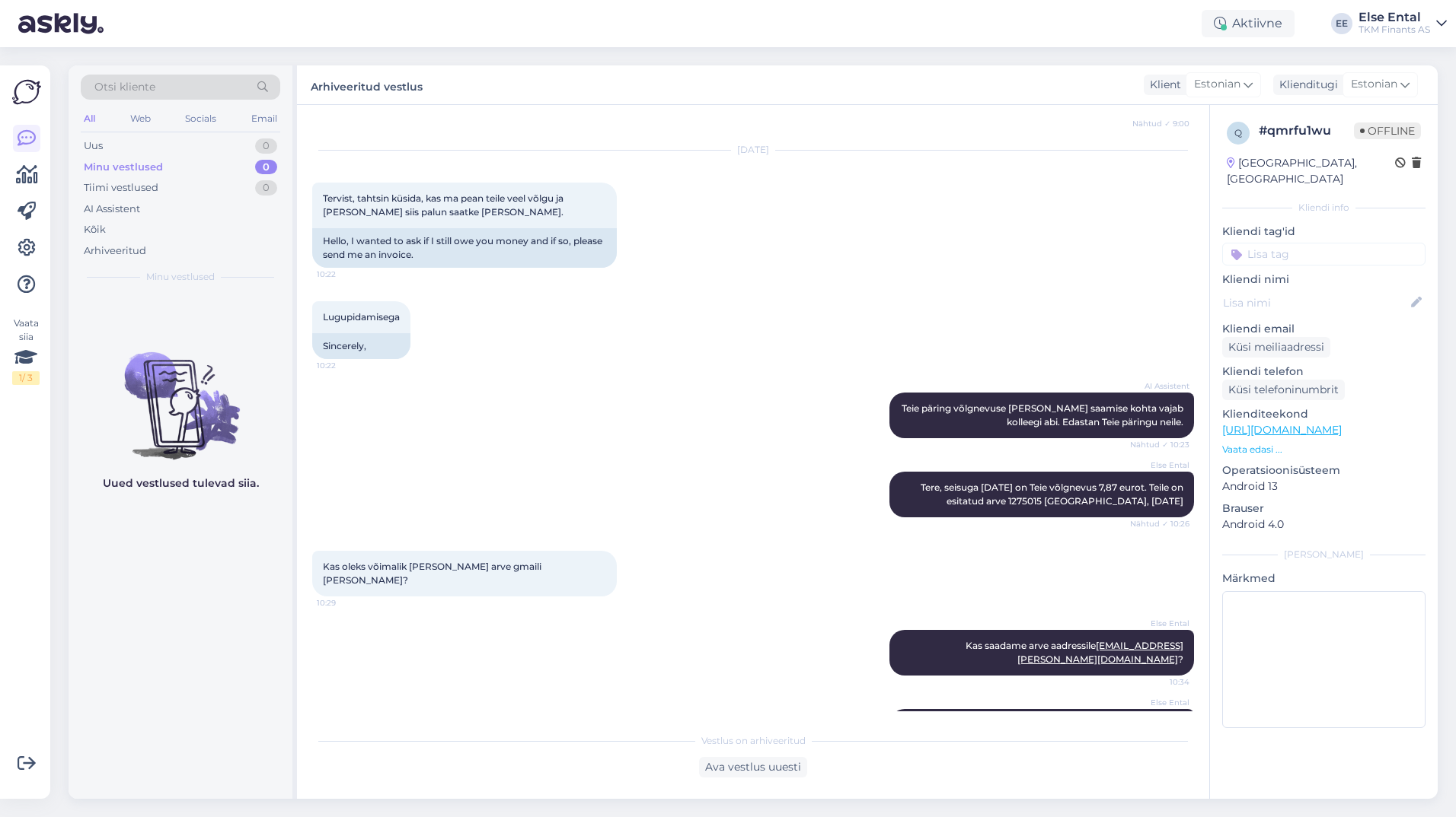
click at [75, 145] on div "Otsi kliente All Web Socials Email Uus 0 Minu vestlused 0 Tiimi vestlused 0 AI …" at bounding box center [181, 179] width 224 height 228
click at [92, 149] on div "Uus" at bounding box center [93, 146] width 19 height 15
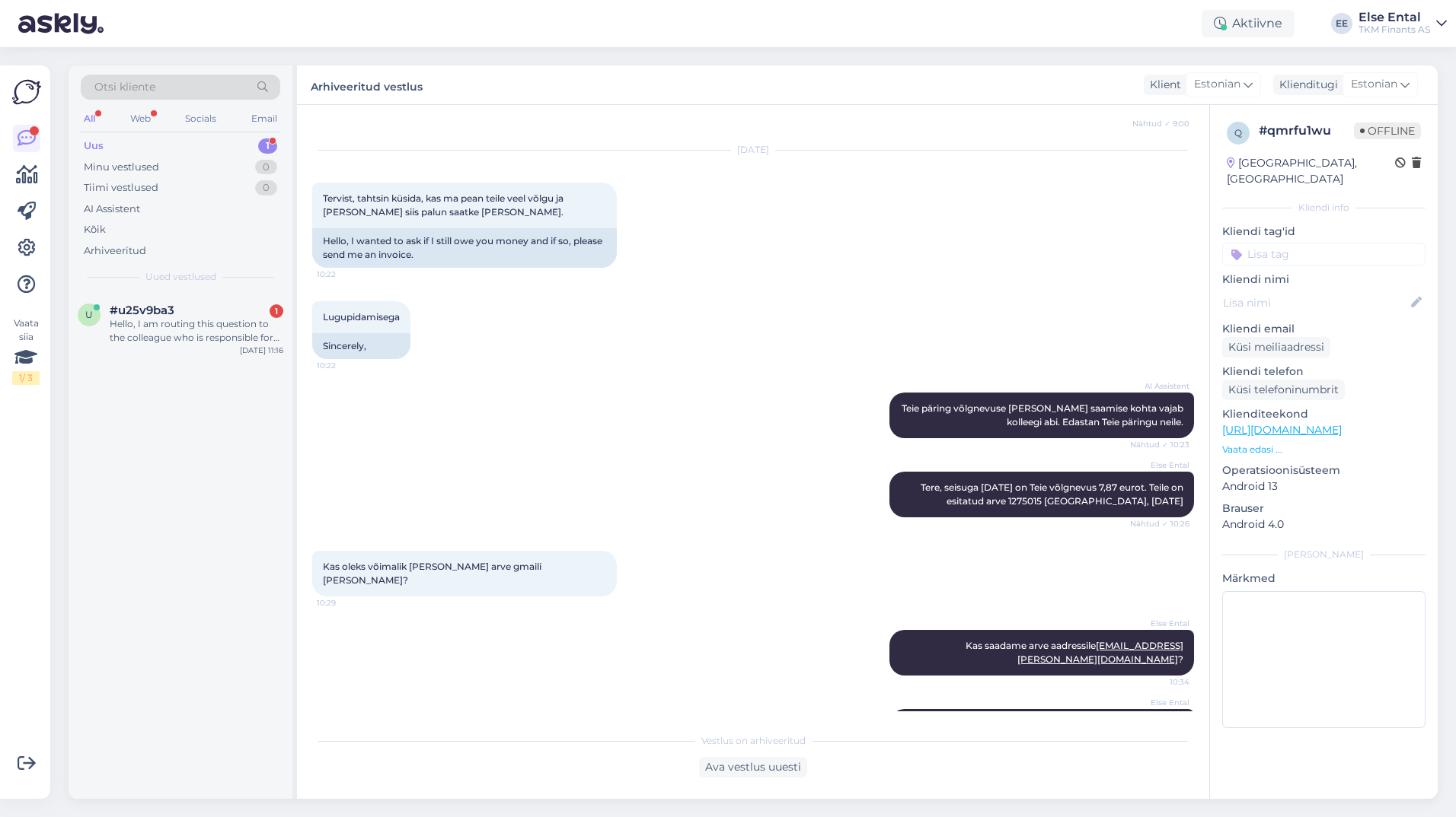
click at [144, 148] on div "Uus 1" at bounding box center [181, 146] width 200 height 21
click at [133, 146] on div "Uus 1" at bounding box center [181, 146] width 200 height 21
click at [160, 323] on div "Hello, I am routing this question to the colleague who is responsible for this …" at bounding box center [196, 330] width 174 height 27
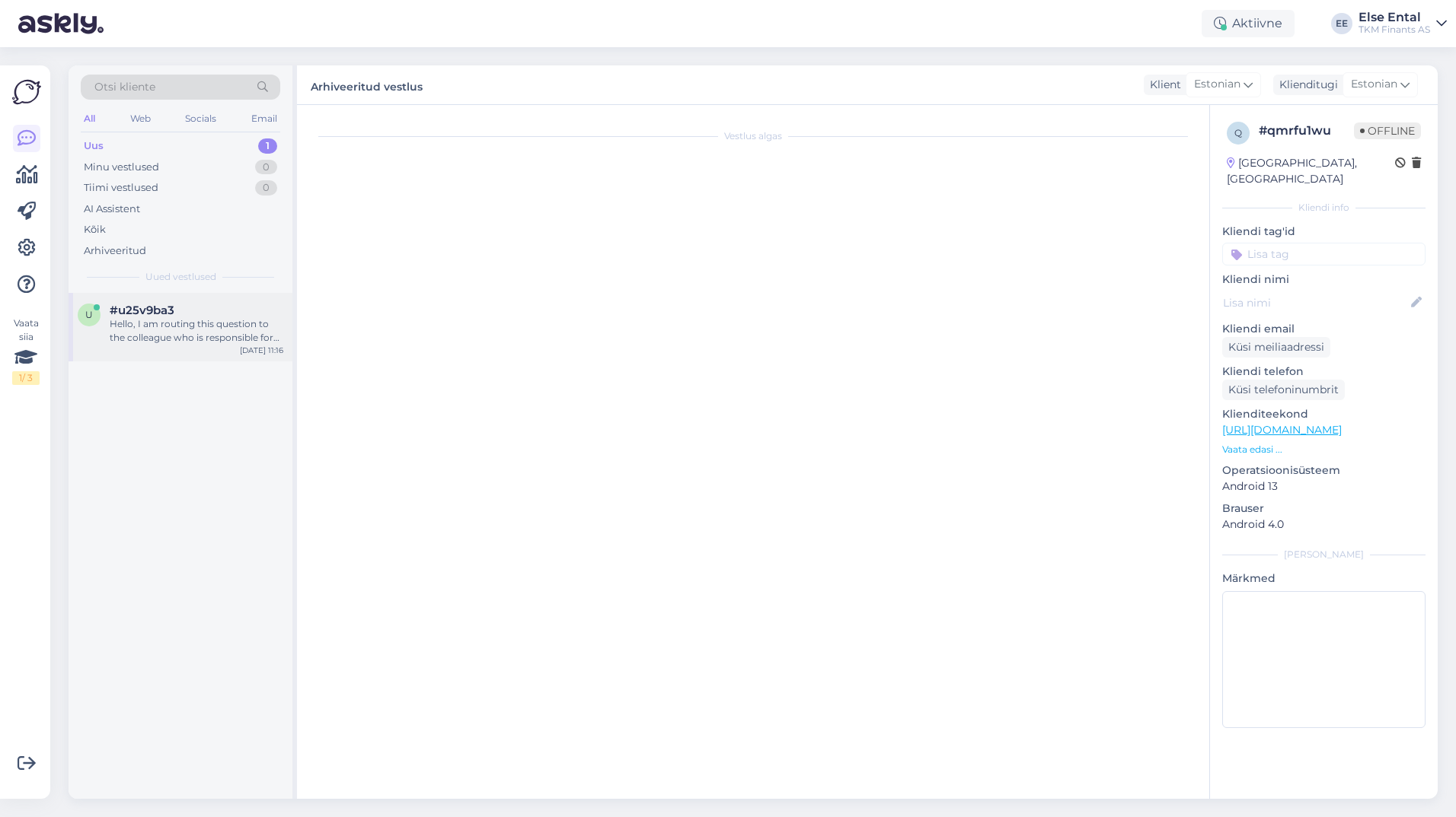
scroll to position [0, 0]
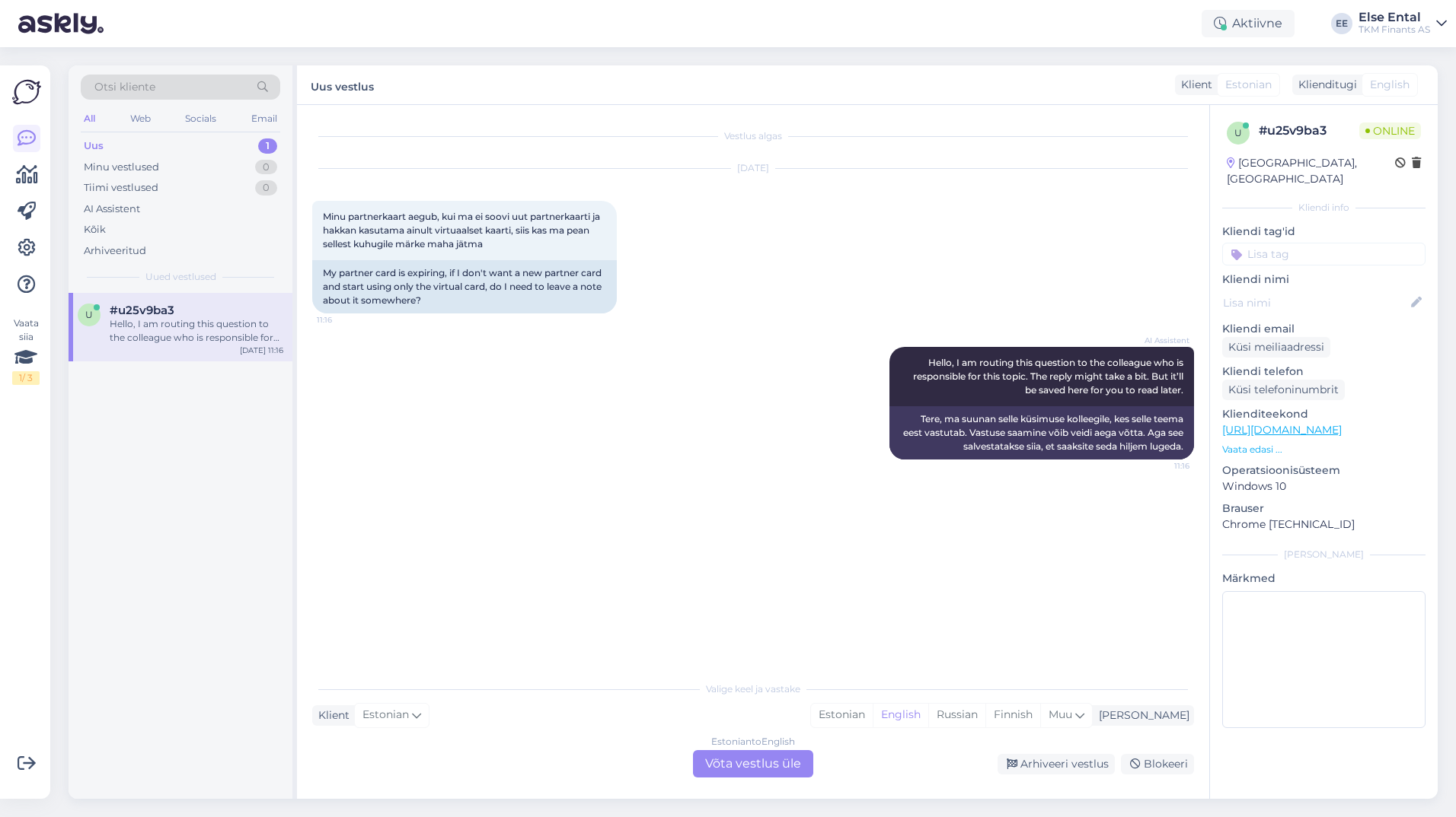
click at [701, 767] on div "Estonian to English Võta vestlus üle" at bounding box center [753, 764] width 120 height 27
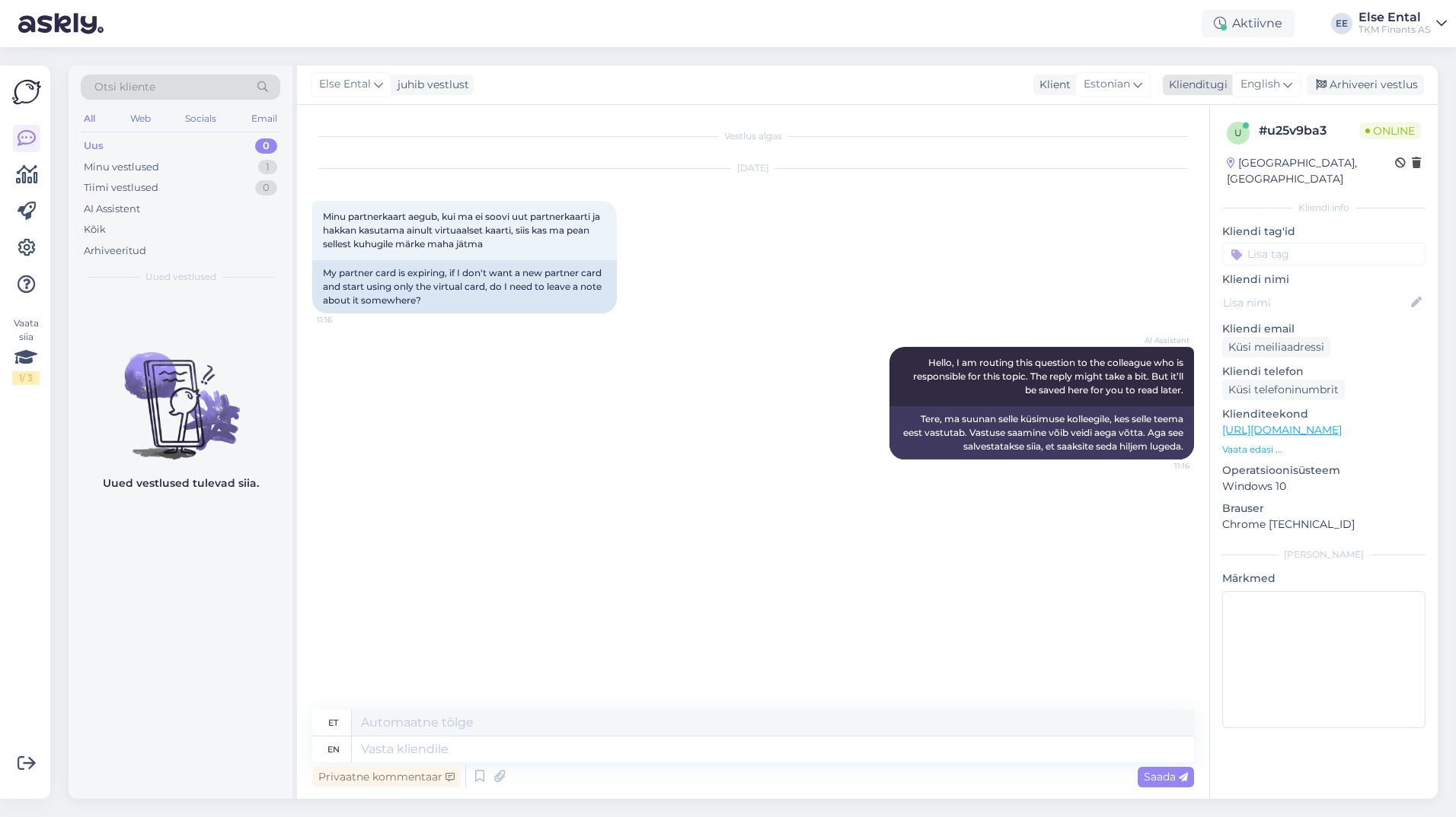
click at [701, 72] on div "English" at bounding box center [1266, 85] width 69 height 24
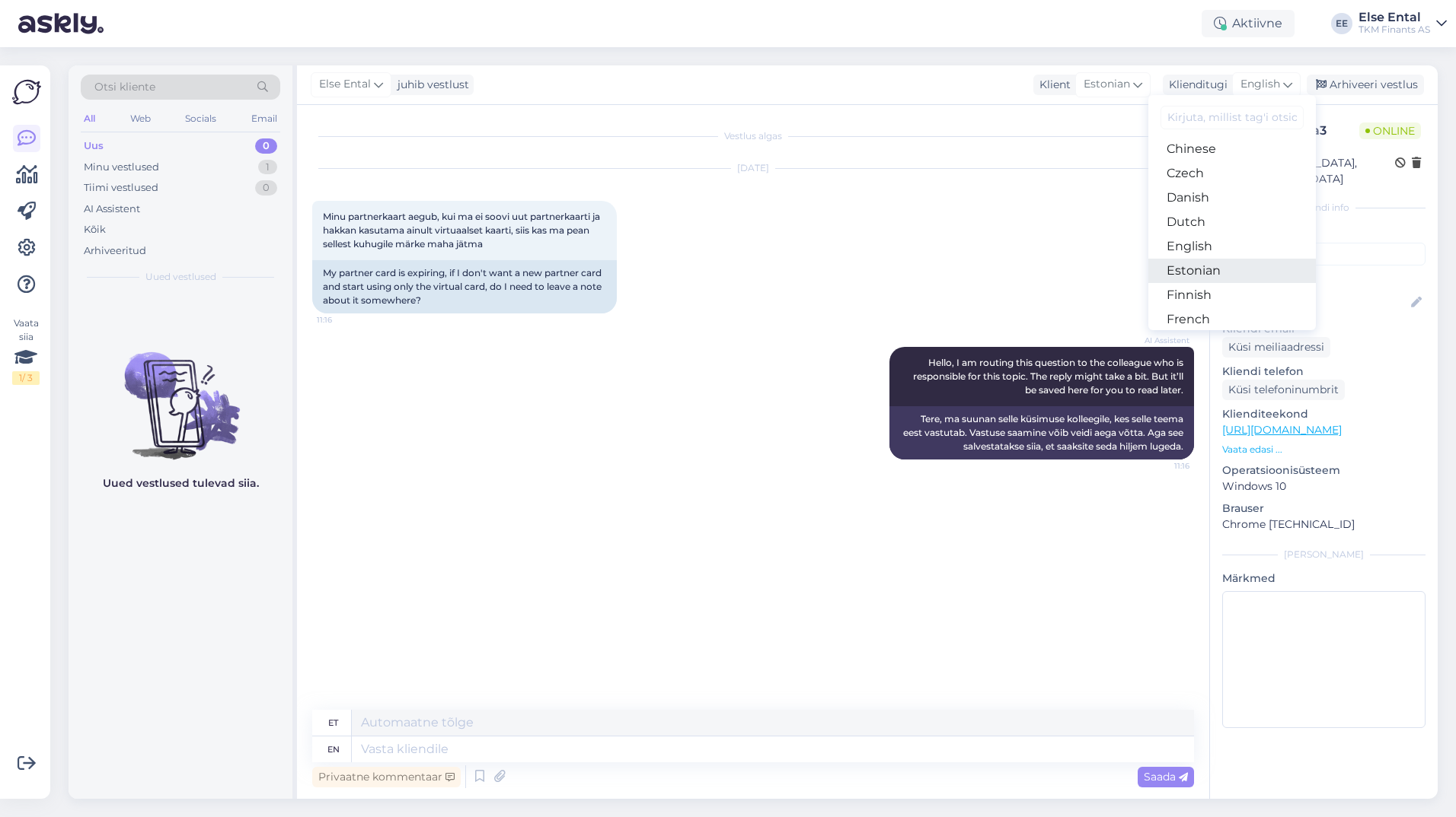
click at [701, 268] on link "Estonian" at bounding box center [1232, 271] width 167 height 24
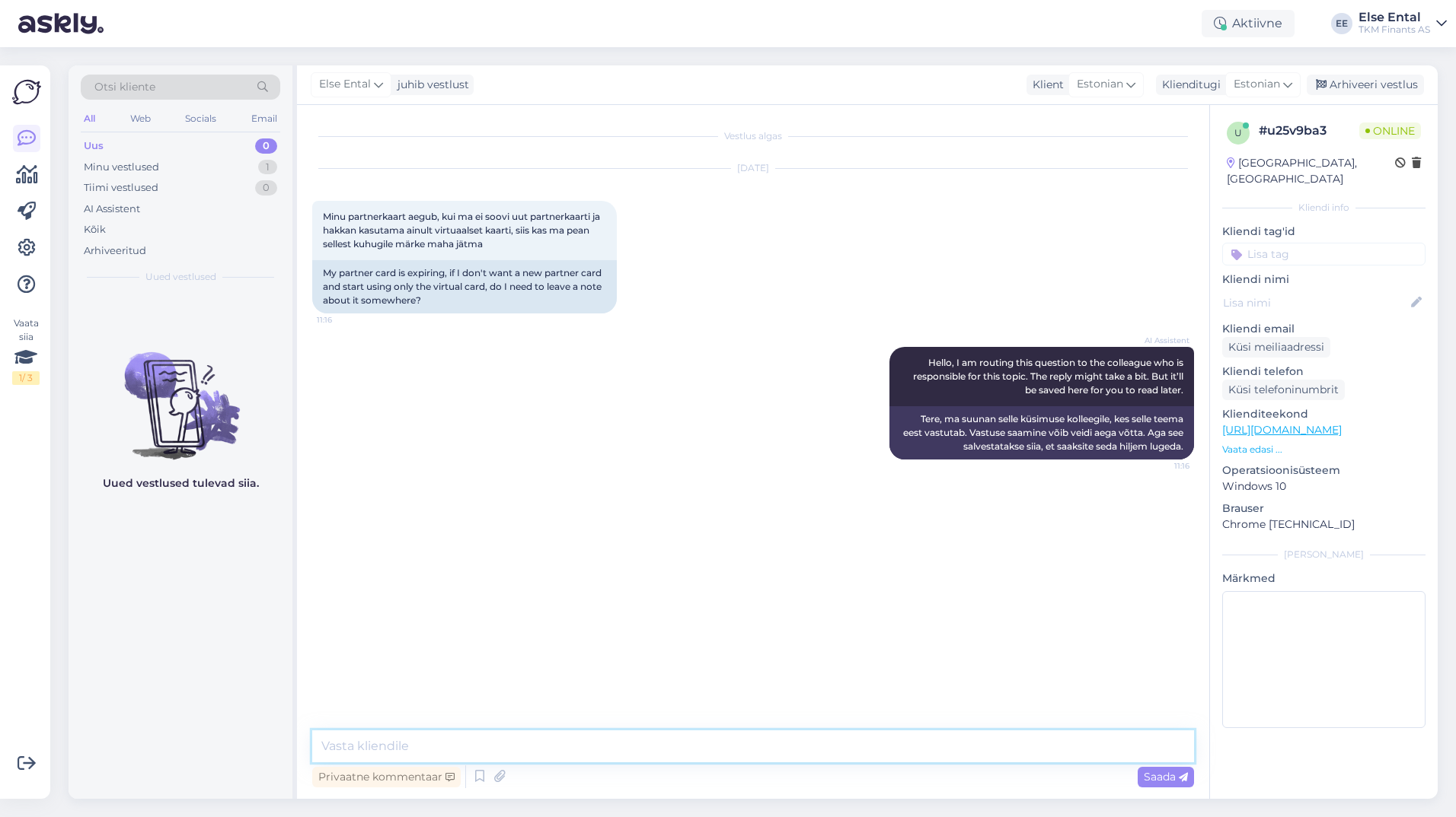
click at [514, 755] on textarea at bounding box center [753, 746] width 882 height 32
click at [374, 751] on textarea at bounding box center [753, 746] width 882 height 32
click at [596, 741] on textarea at bounding box center [753, 746] width 882 height 32
click at [480, 767] on icon at bounding box center [479, 777] width 18 height 23
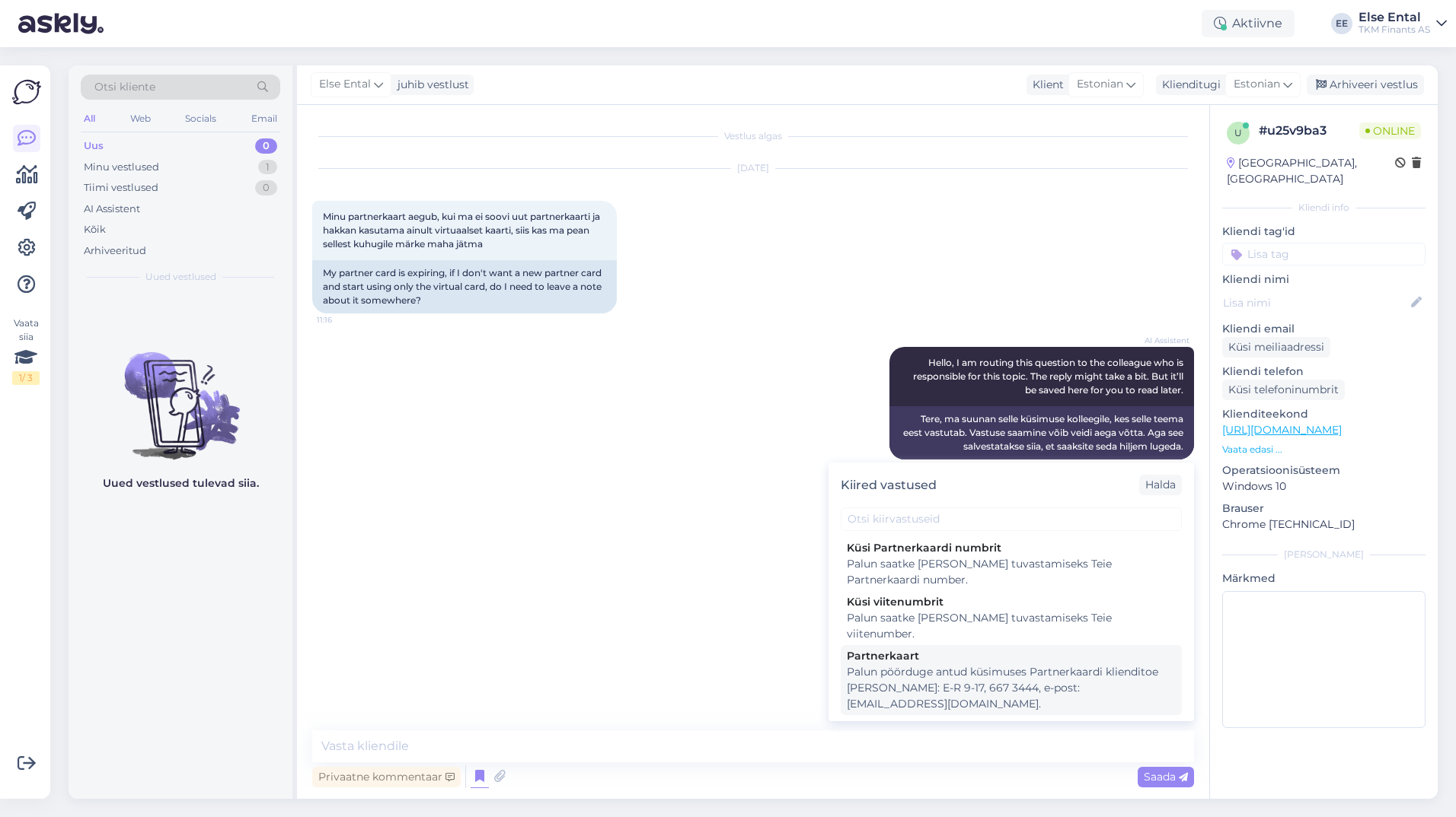
click at [701, 664] on div "Palun pöörduge antud küsimuses Partnerkaardi klienditoe [PERSON_NAME]: E-R 9-17…" at bounding box center [1011, 688] width 329 height 48
type textarea "Palun pöörduge antud küsimuses Partnerkaardi klienditoe [PERSON_NAME]: E-R 9-17…"
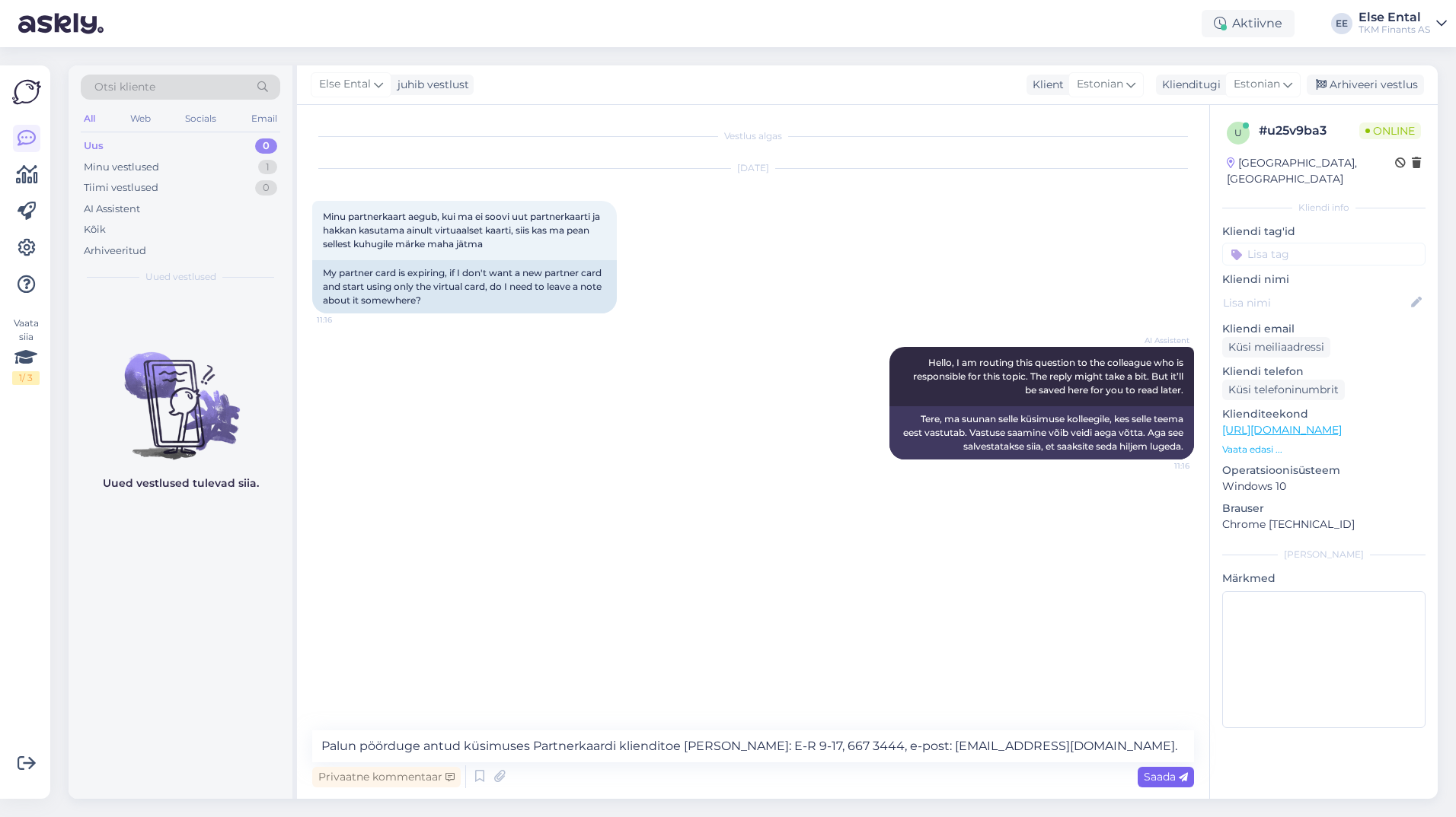
click at [701, 767] on span "Saada" at bounding box center [1165, 777] width 44 height 14
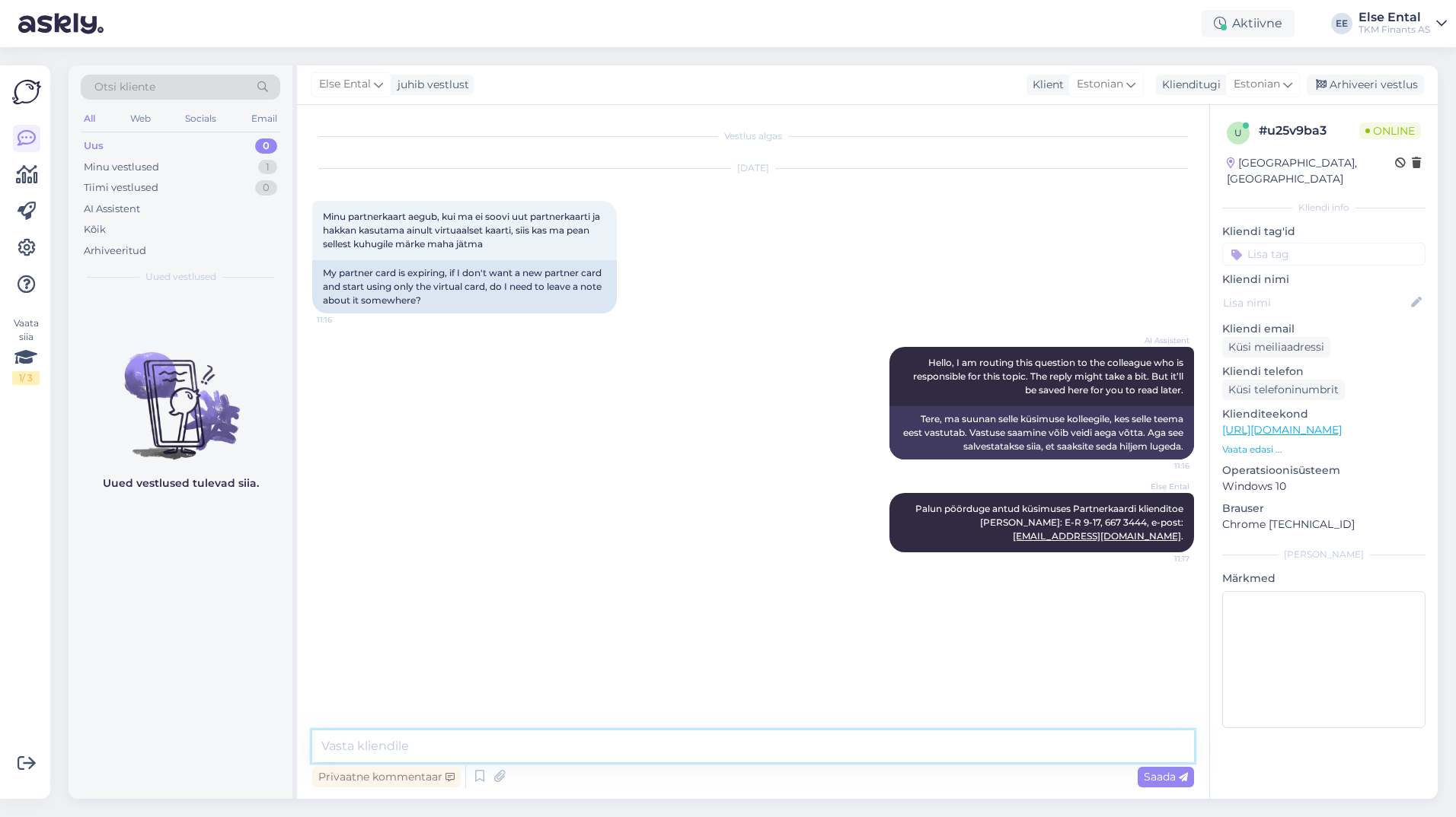
click at [701, 755] on textarea at bounding box center [753, 746] width 882 height 32
click at [589, 732] on textarea at bounding box center [753, 746] width 882 height 32
click at [701, 87] on div "Arhiveeri vestlus" at bounding box center [1365, 85] width 117 height 21
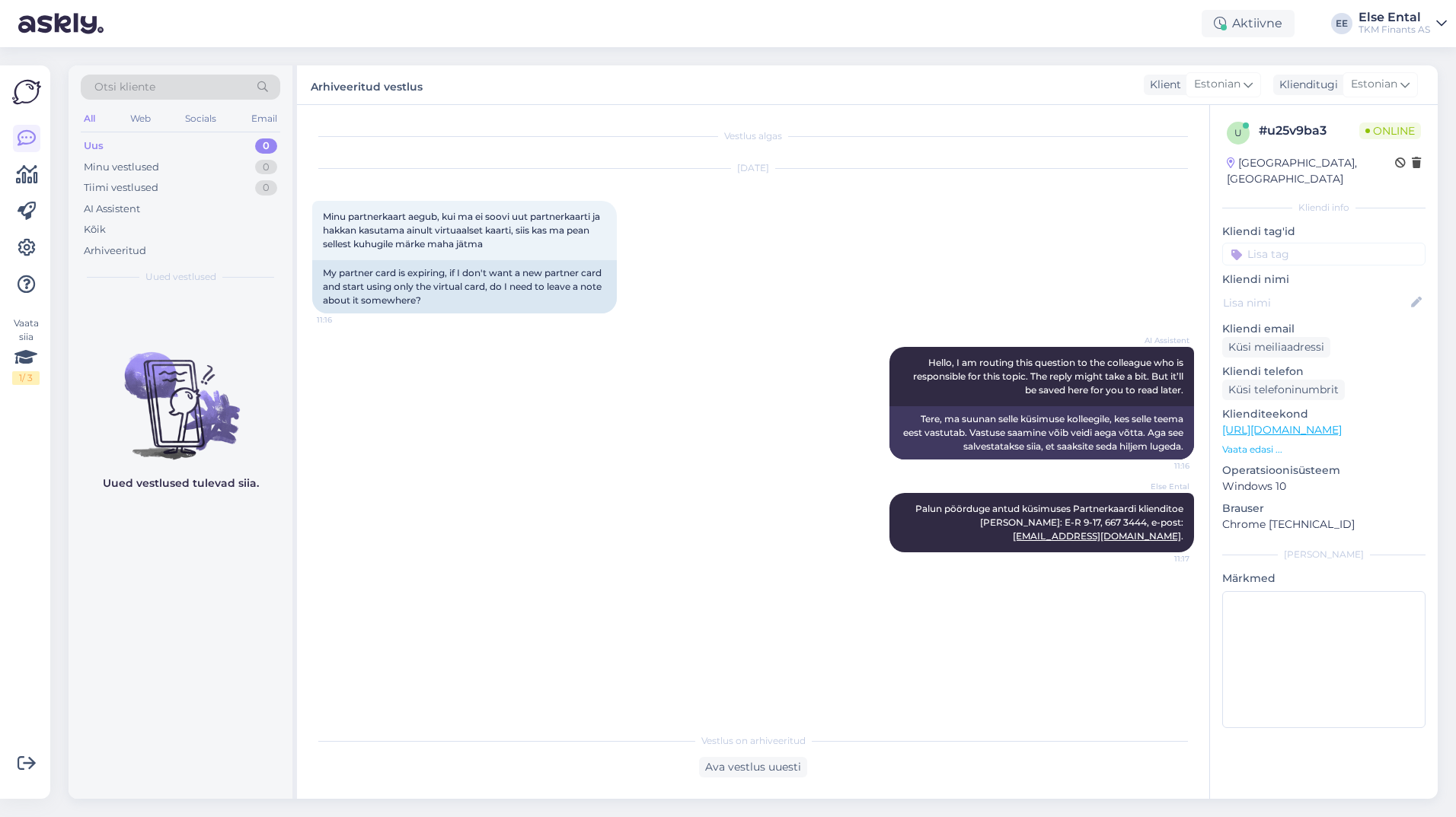
click at [161, 142] on div "Uus 0" at bounding box center [181, 146] width 200 height 21
